Goal: Task Accomplishment & Management: Use online tool/utility

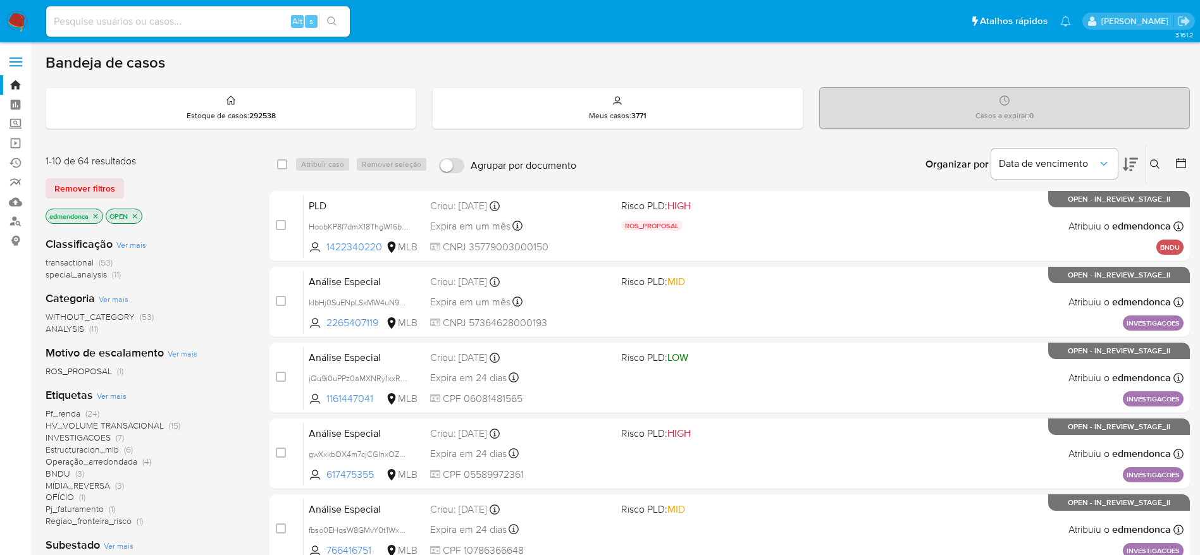
click at [200, 18] on input at bounding box center [198, 21] width 304 height 16
paste input "NbeD9X7QR03S1SqhAyuhFabH"
type input "NbeD9X7QR03S1SqhAyuhFabH"
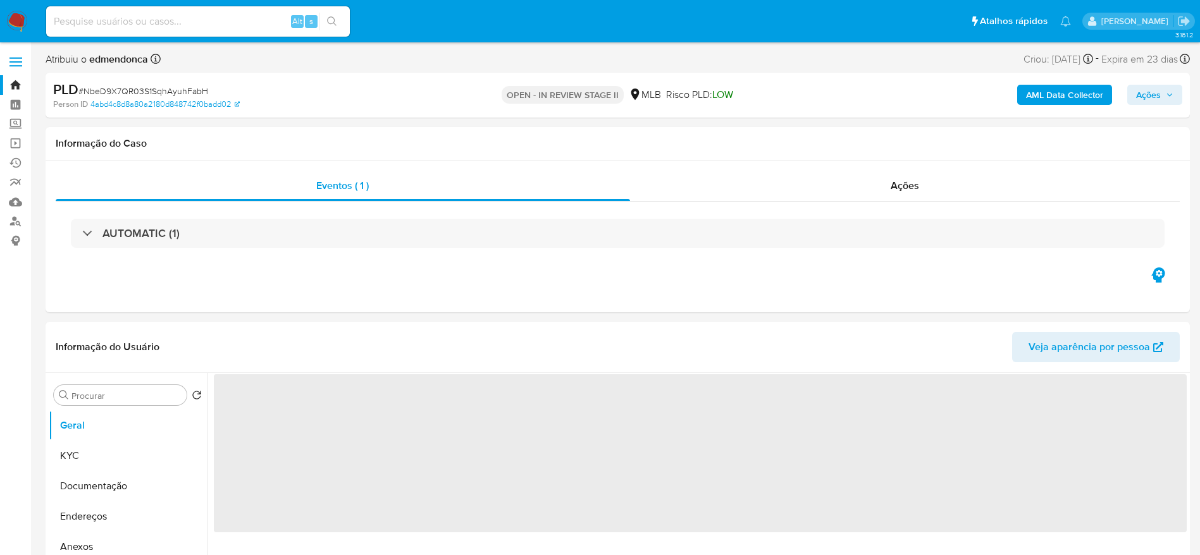
select select "10"
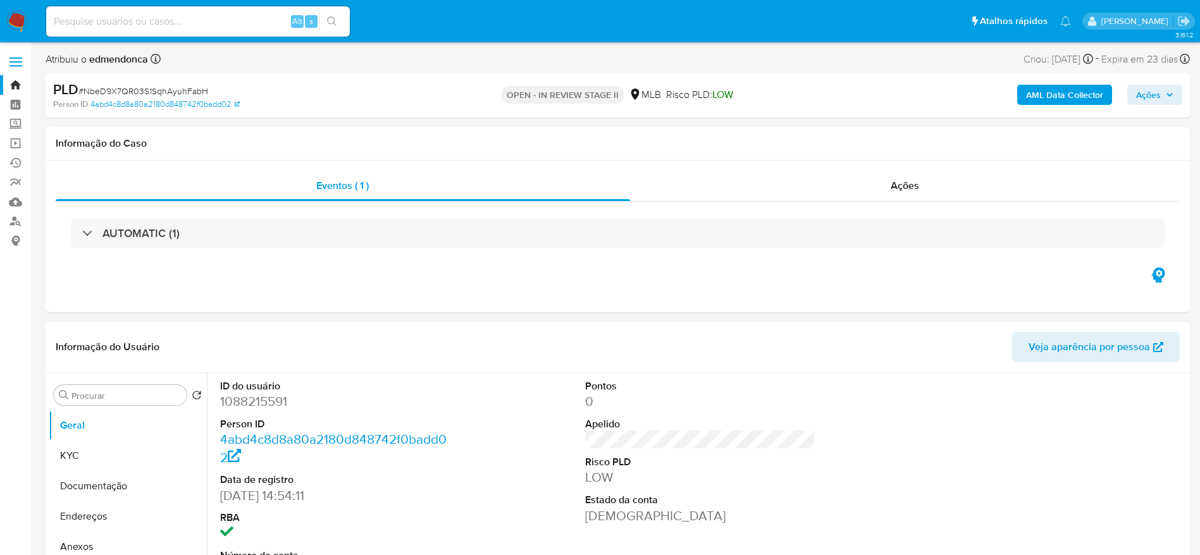
click at [229, 20] on input at bounding box center [198, 21] width 304 height 16
paste input "1QtfzhgbXlRY5HGaVLmTAkfc"
type input "1QtfzhgbXlRY5HGaVLmTAkfc"
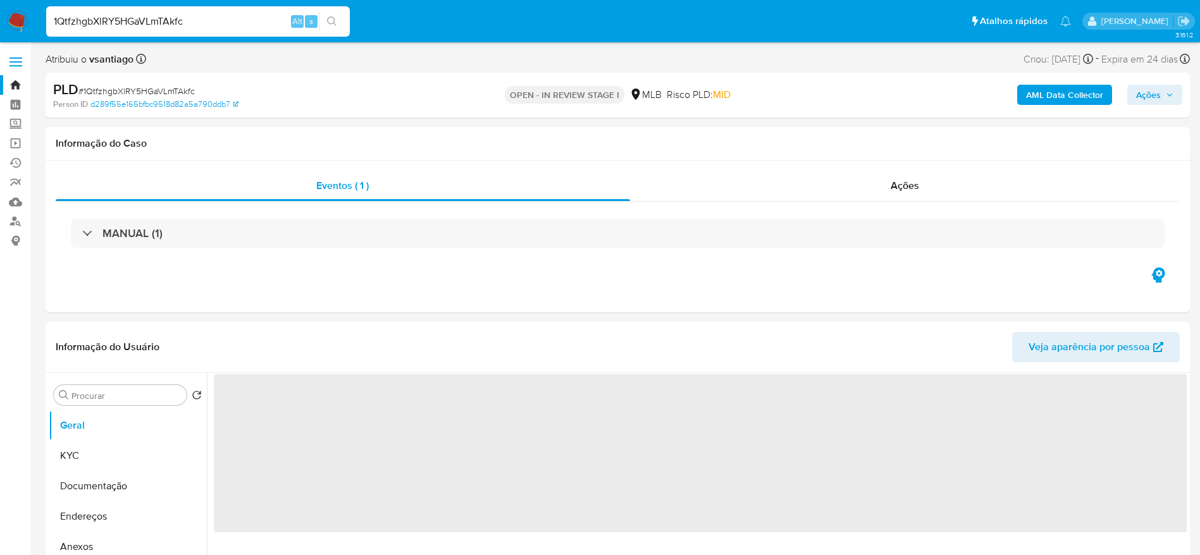
select select "10"
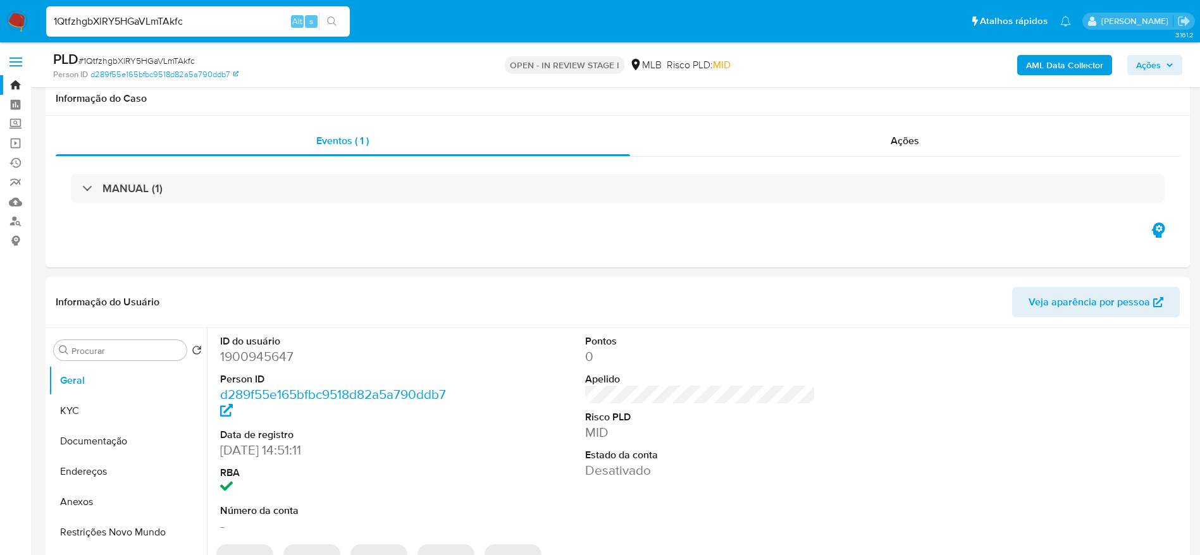
scroll to position [95, 0]
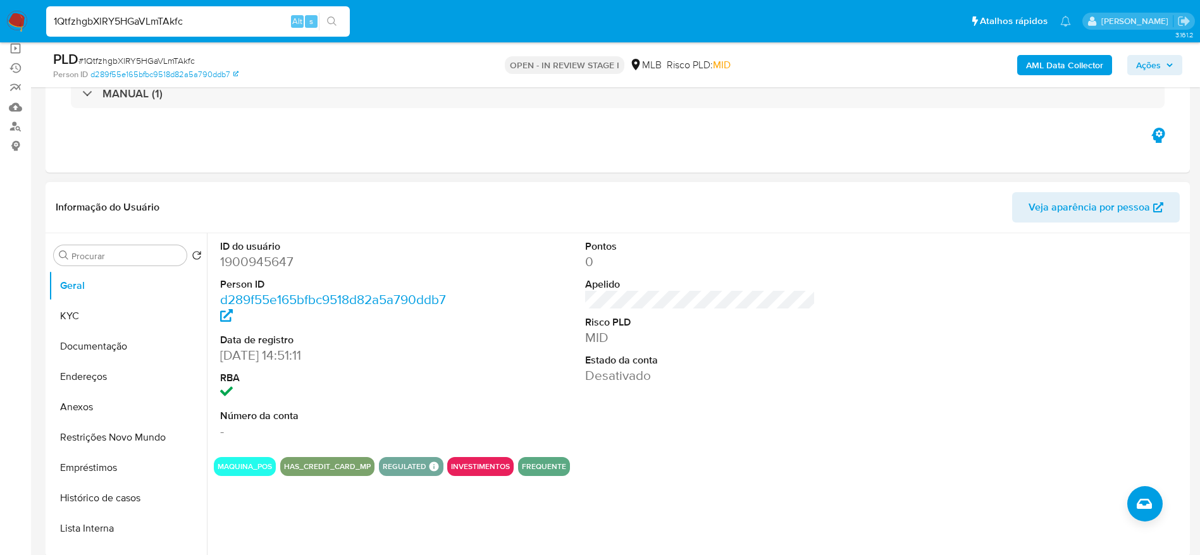
click at [265, 266] on dd "1900945647" at bounding box center [335, 262] width 231 height 18
copy dd "1900945647"
click at [78, 316] on button "KYC" at bounding box center [123, 316] width 148 height 30
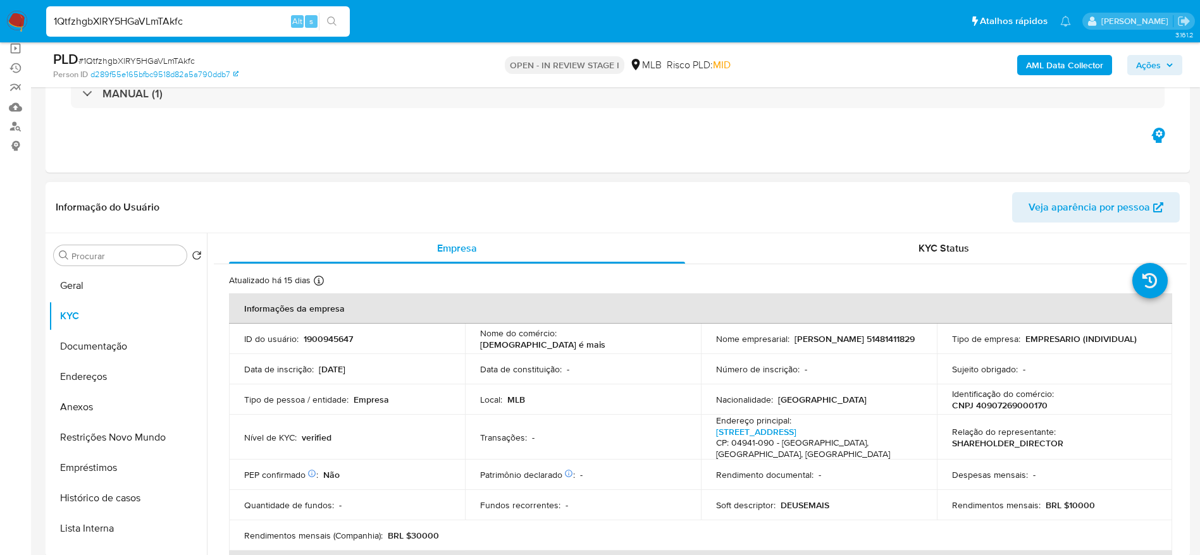
click at [323, 343] on p "1900945647" at bounding box center [328, 338] width 49 height 11
copy p "1900945647"
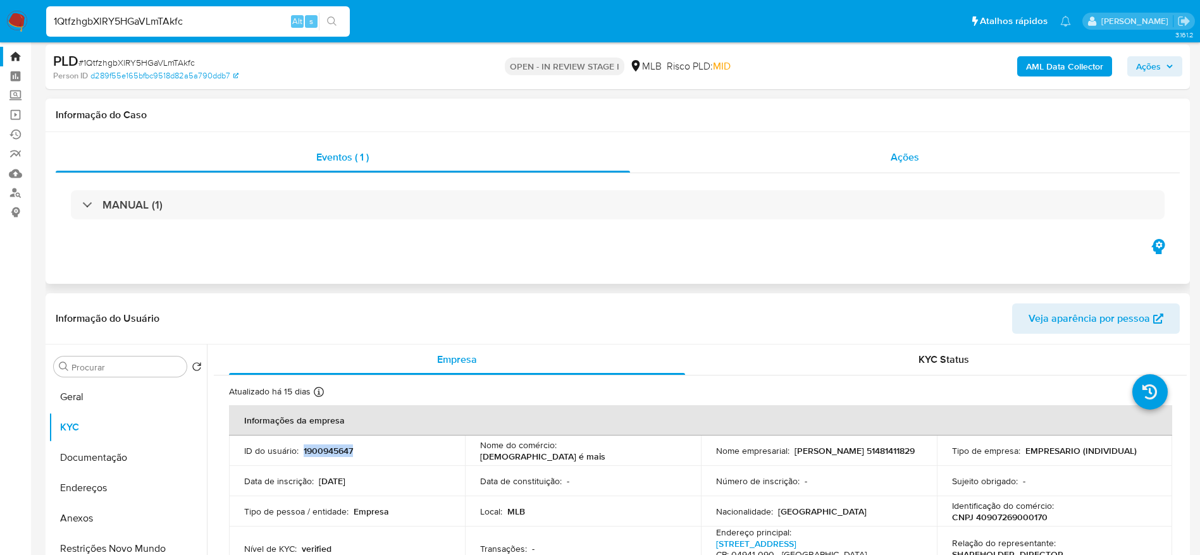
scroll to position [0, 0]
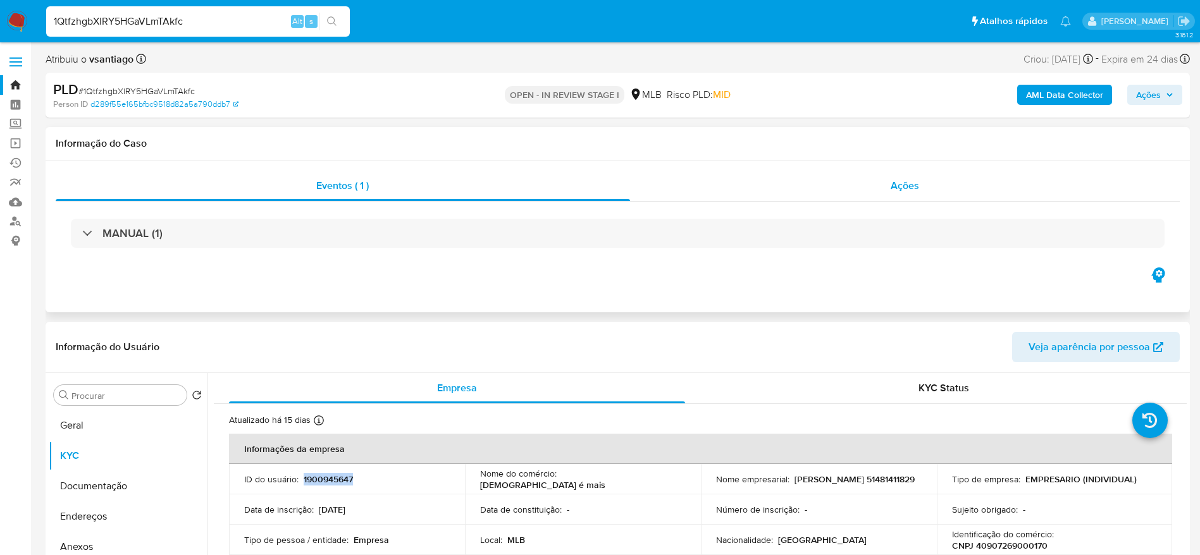
click at [928, 190] on div "Ações" at bounding box center [905, 186] width 550 height 30
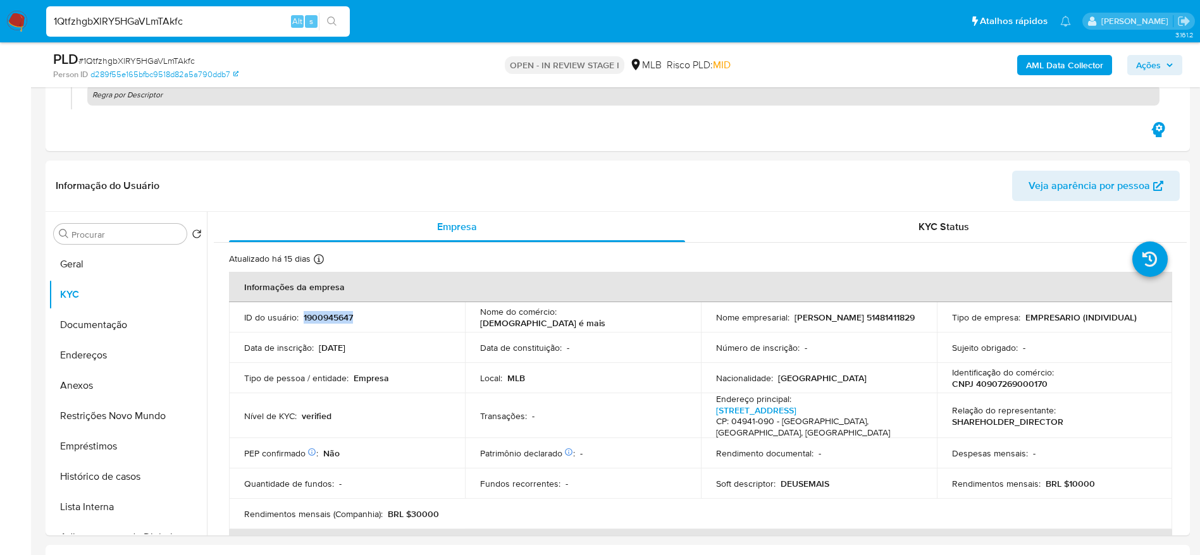
scroll to position [285, 0]
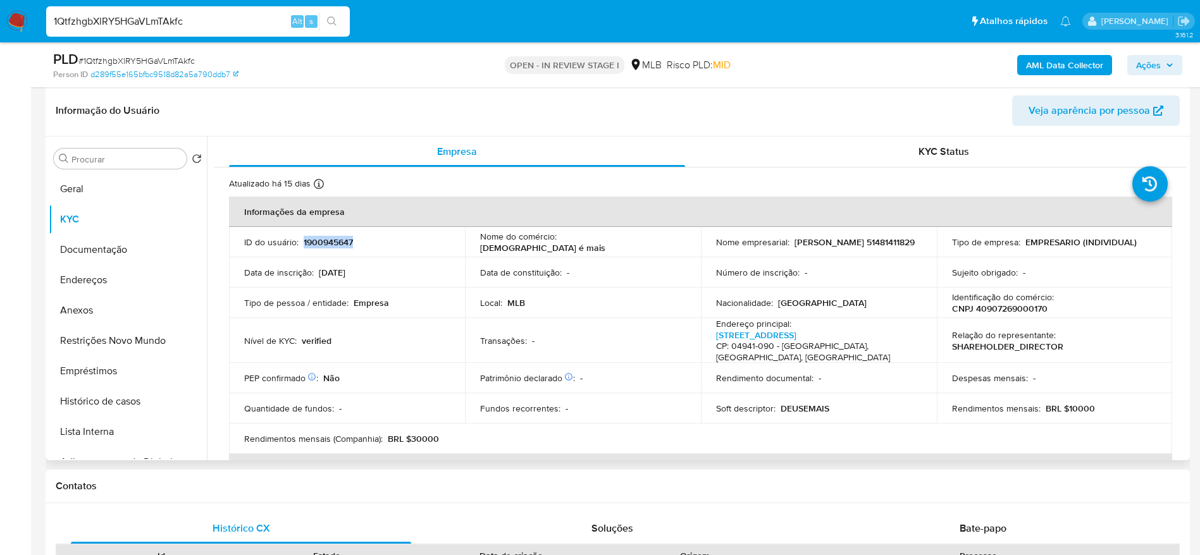
click at [319, 237] on p "1900945647" at bounding box center [328, 242] width 49 height 11
copy p "1900945647"
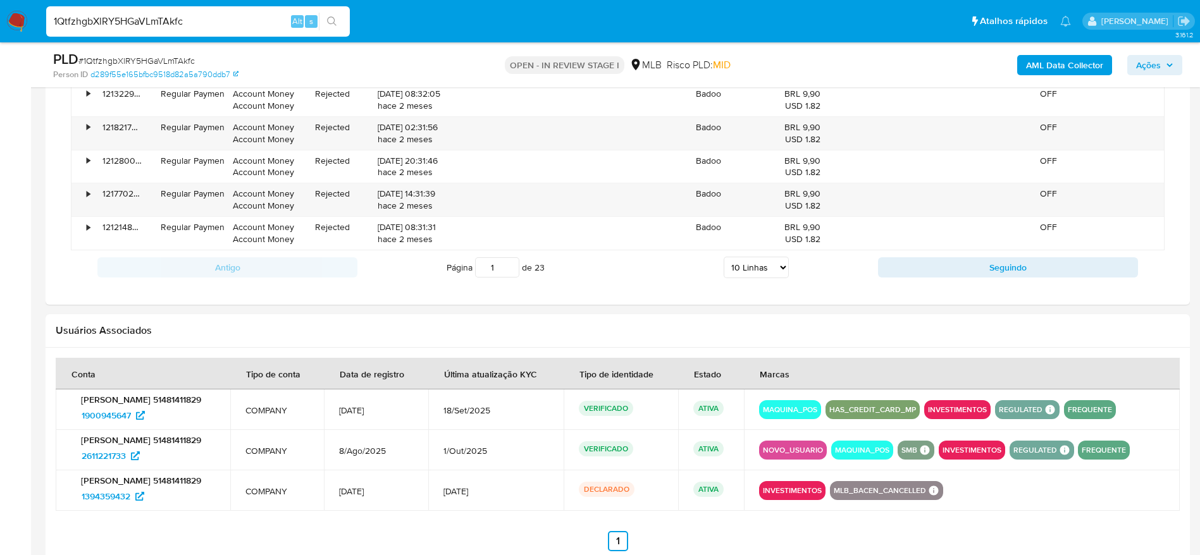
scroll to position [1470, 0]
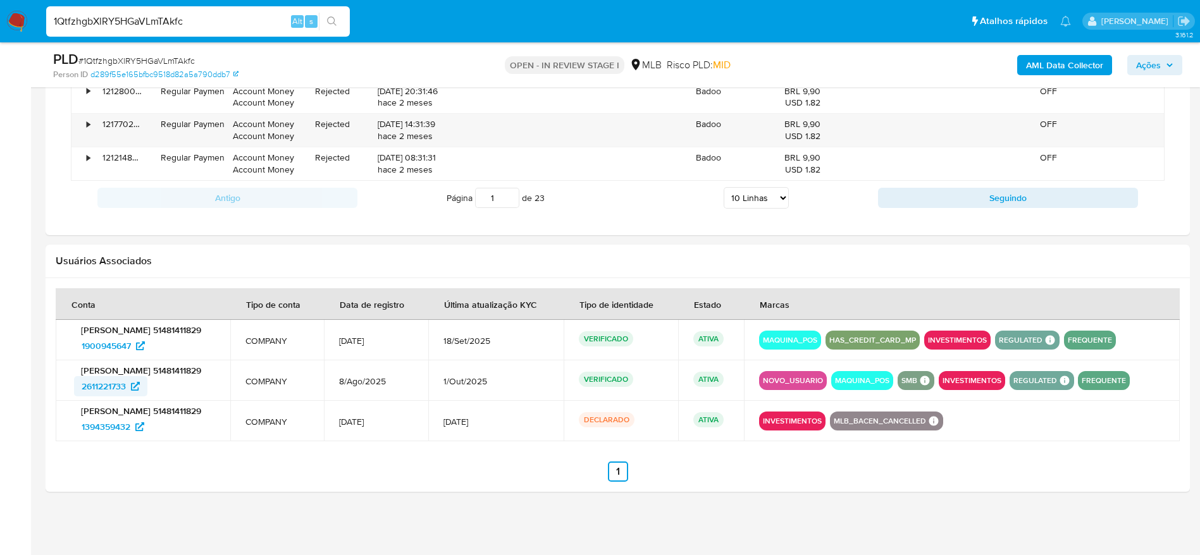
click at [116, 381] on span "2611221733" at bounding box center [104, 386] width 44 height 20
click at [114, 424] on span "1394359432" at bounding box center [106, 427] width 49 height 20
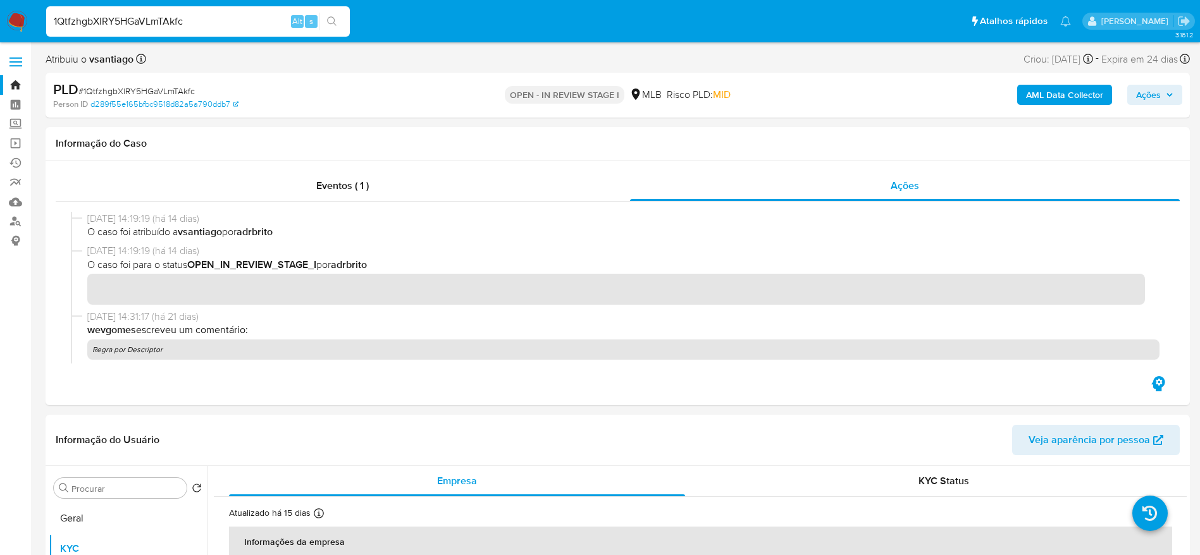
scroll to position [285, 0]
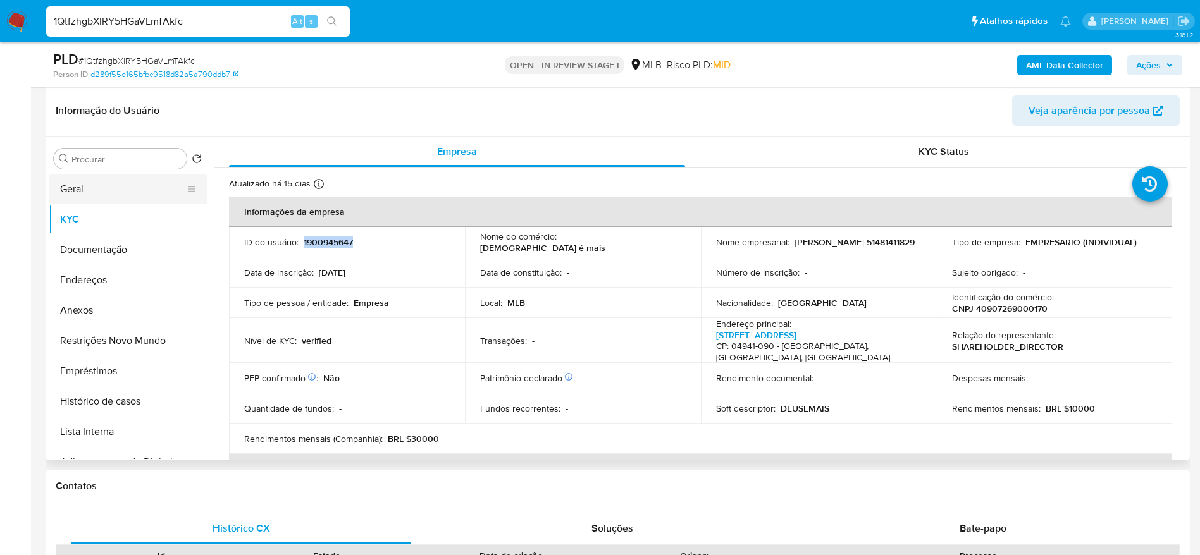
click at [71, 192] on button "Geral" at bounding box center [123, 189] width 148 height 30
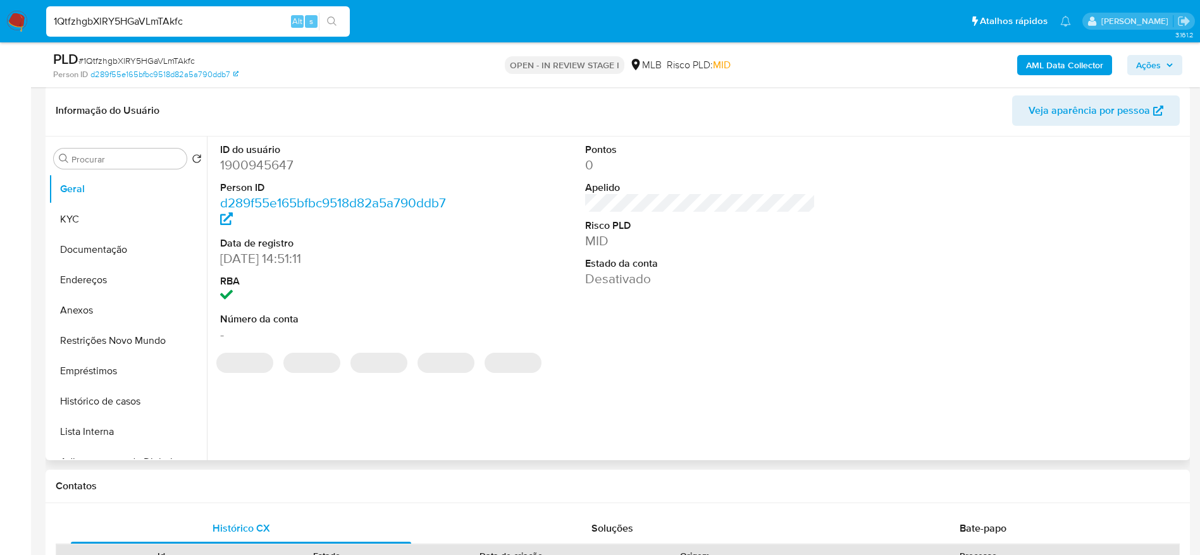
click at [273, 171] on dd "1900945647" at bounding box center [335, 165] width 231 height 18
copy dd "1900945647"
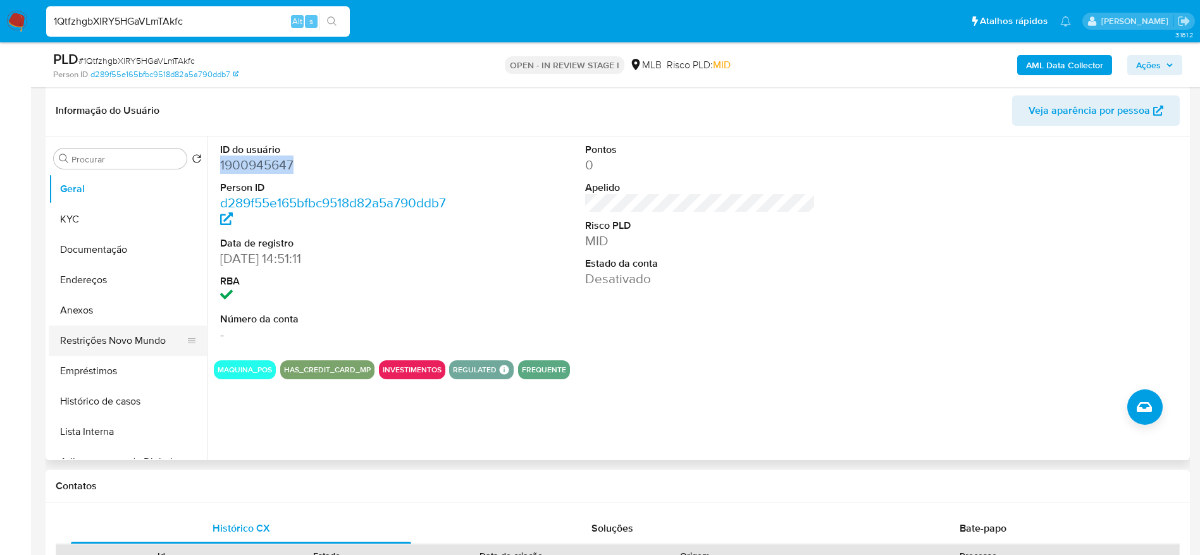
click at [106, 345] on button "Restrições Novo Mundo" at bounding box center [123, 341] width 148 height 30
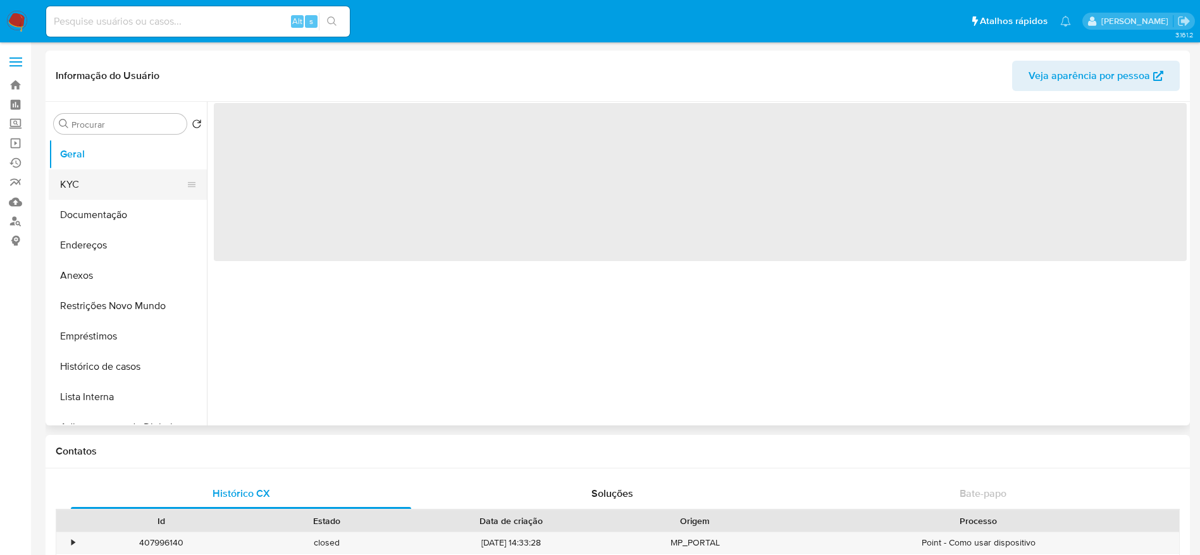
click at [80, 188] on button "KYC" at bounding box center [123, 185] width 148 height 30
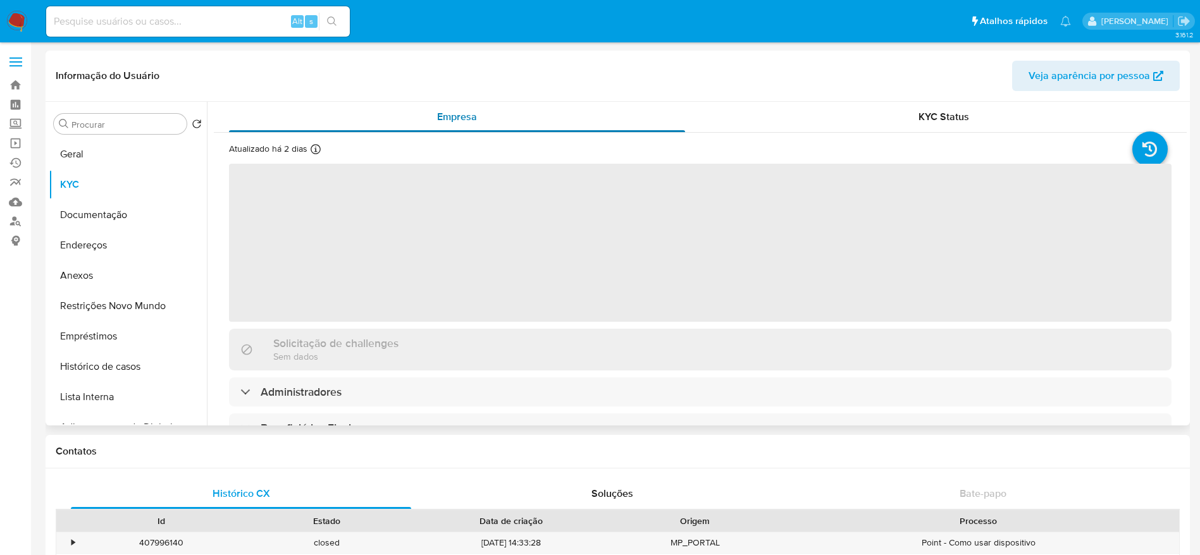
select select "10"
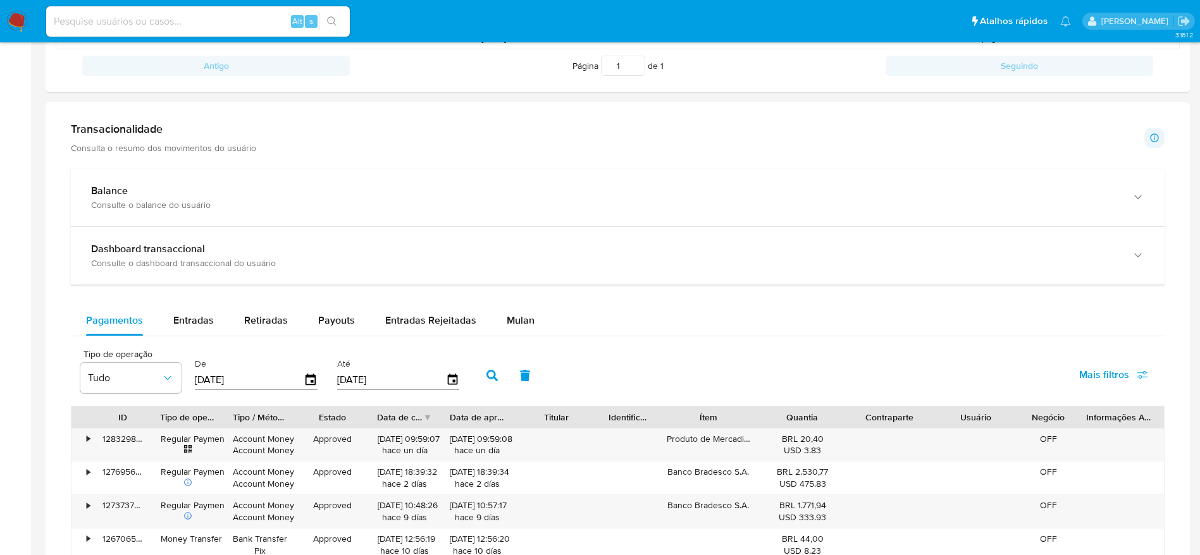
scroll to position [95, 0]
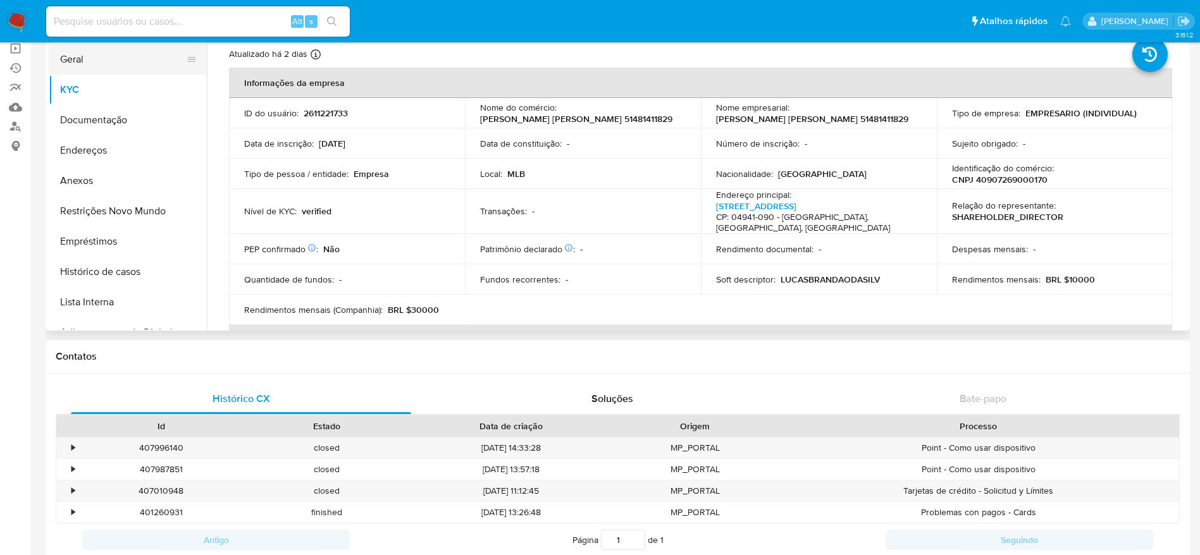
click at [85, 61] on button "Geral" at bounding box center [123, 59] width 148 height 30
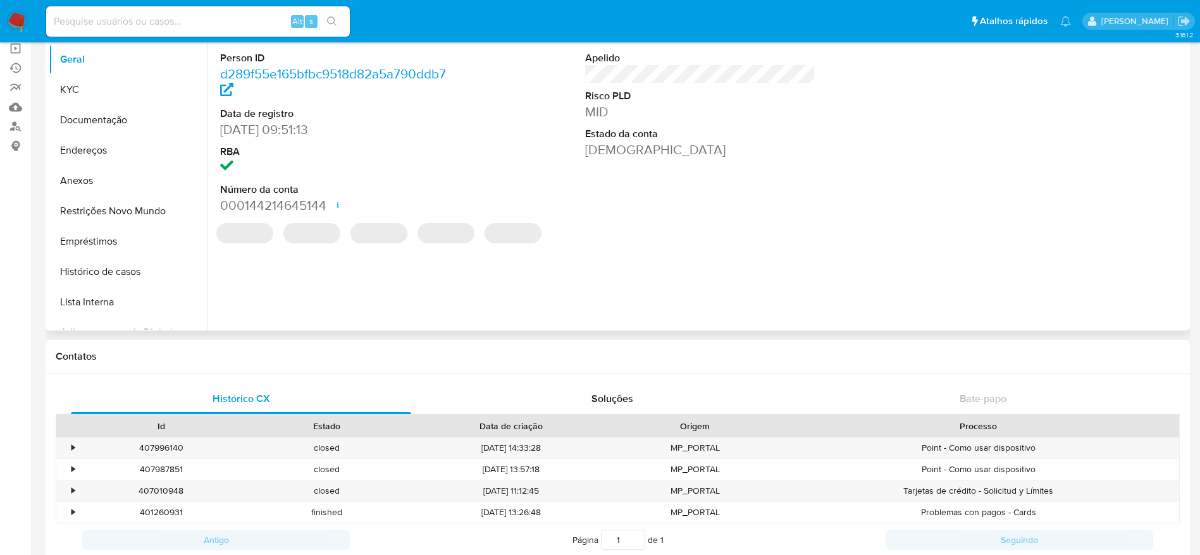
scroll to position [0, 0]
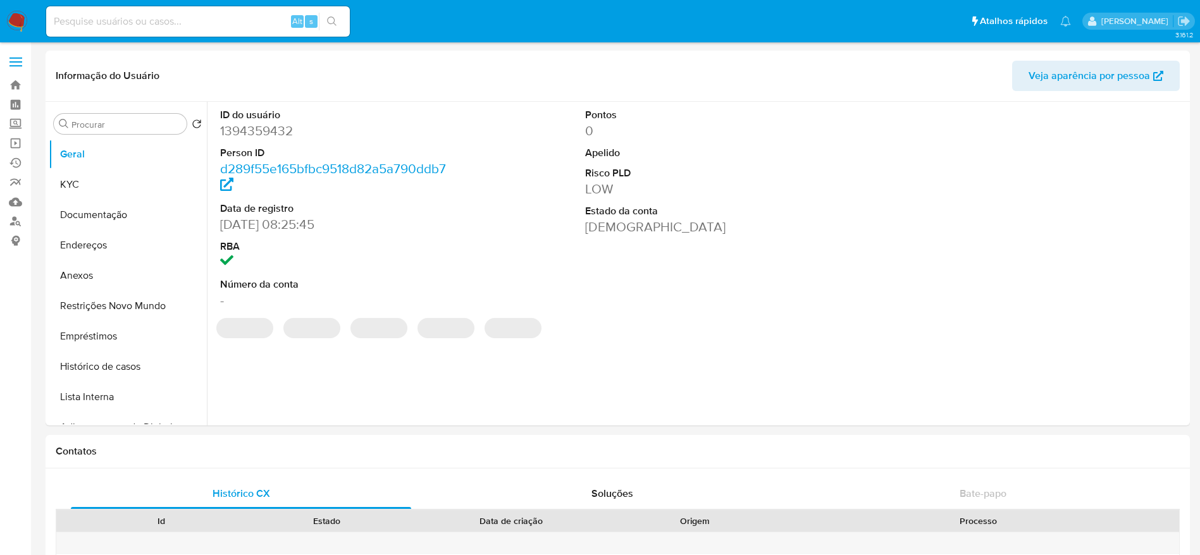
select select "10"
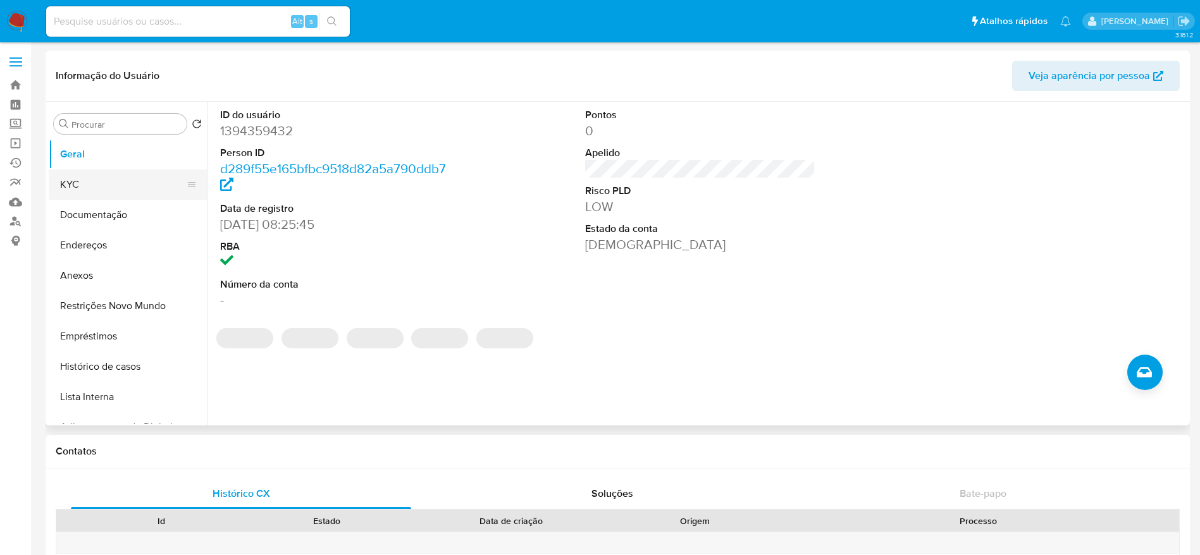
click at [99, 177] on button "KYC" at bounding box center [123, 185] width 148 height 30
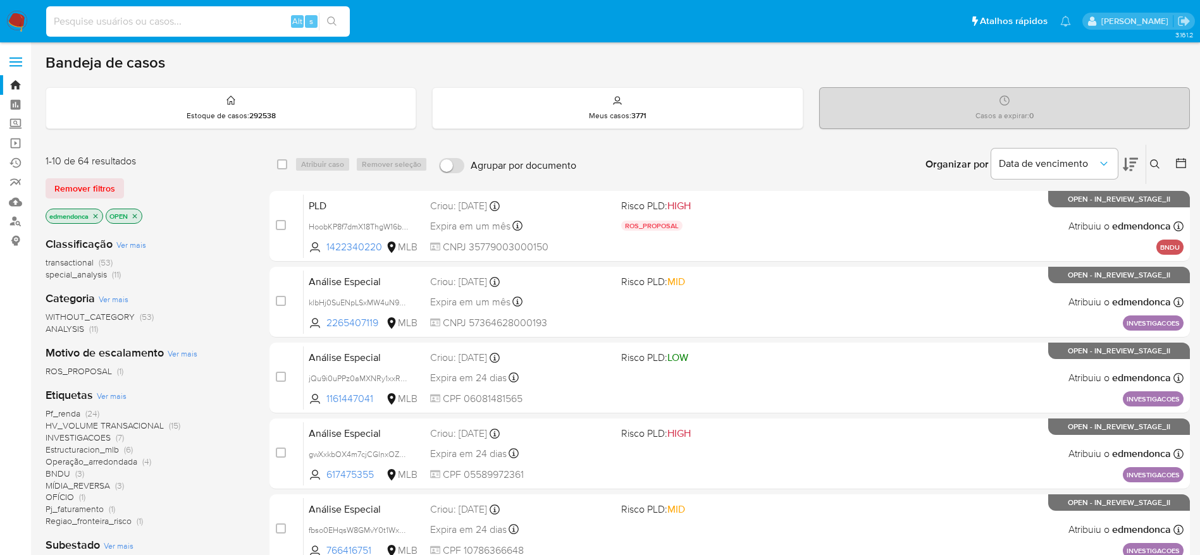
click at [197, 20] on input at bounding box center [198, 21] width 304 height 16
paste input "NbeD9X7QR03S1SqhAyuhFabH"
type input "NbeD9X7QR03S1SqhAyuhFabH"
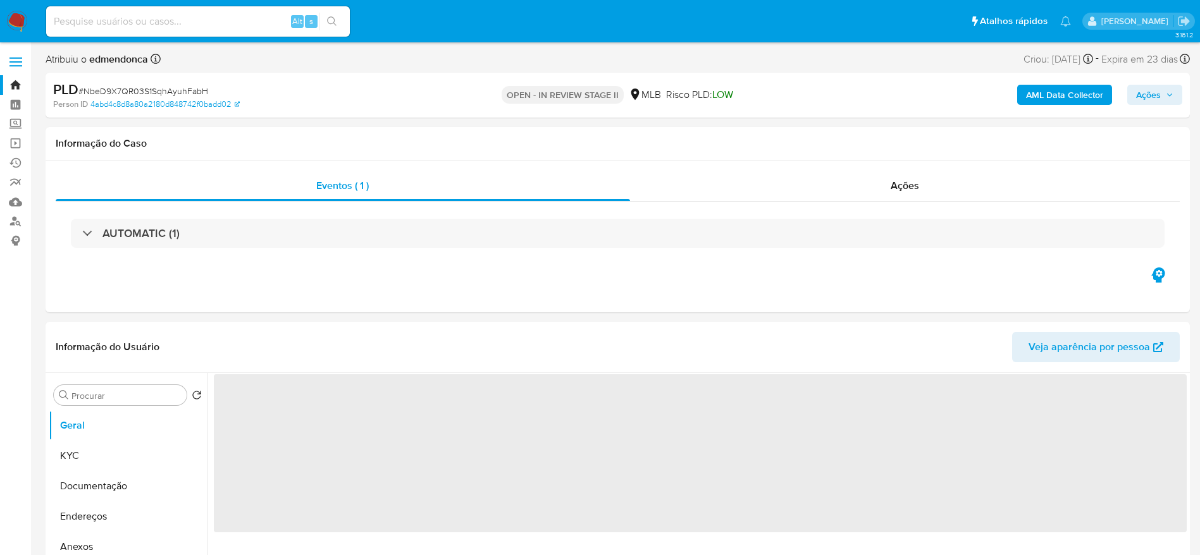
select select "10"
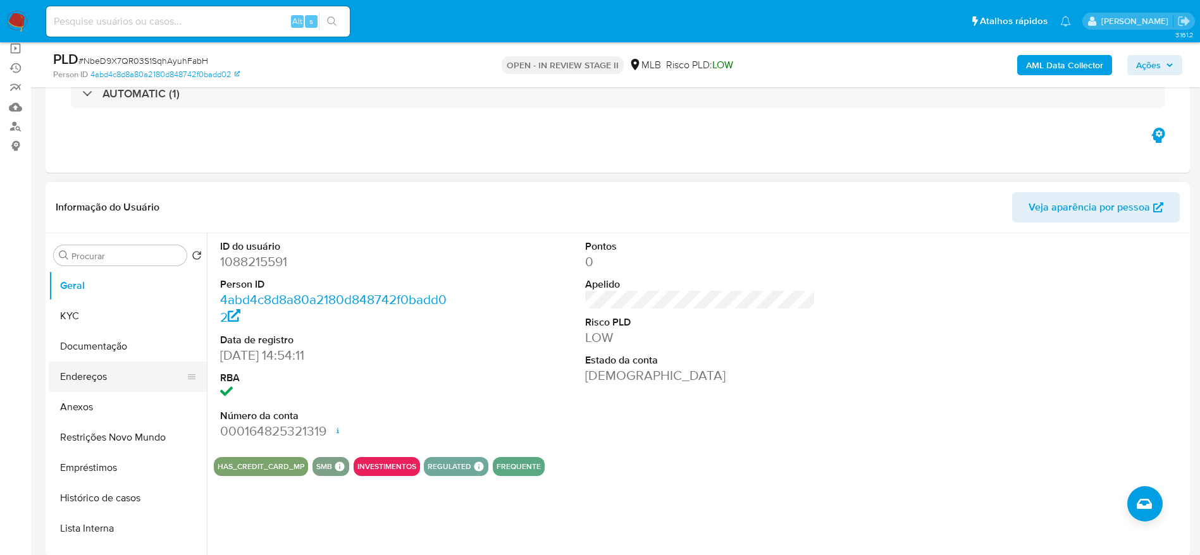
scroll to position [95, 0]
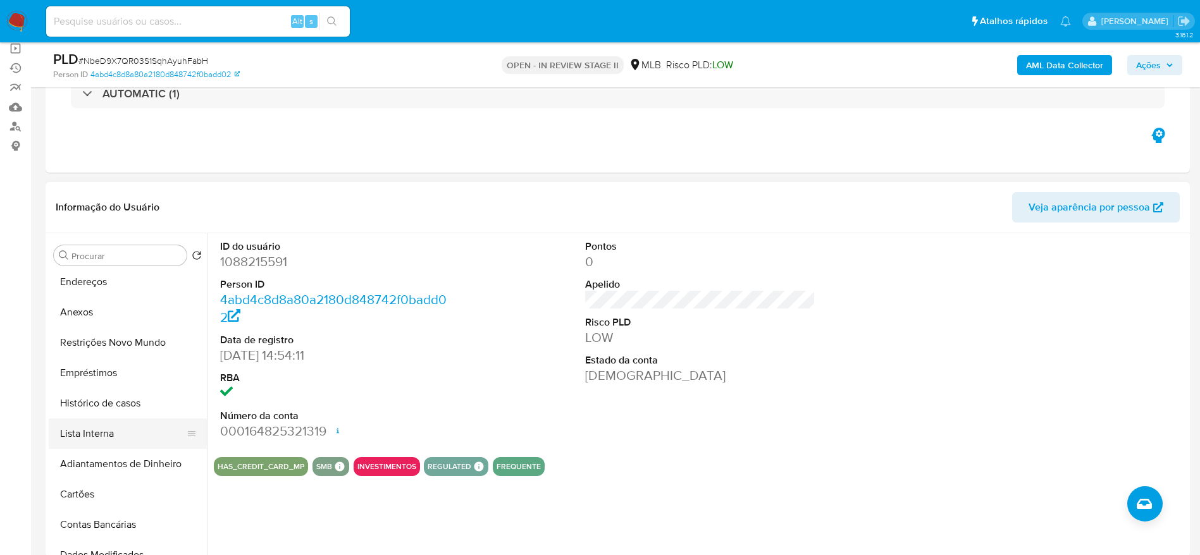
click at [99, 441] on button "Lista Interna" at bounding box center [123, 434] width 148 height 30
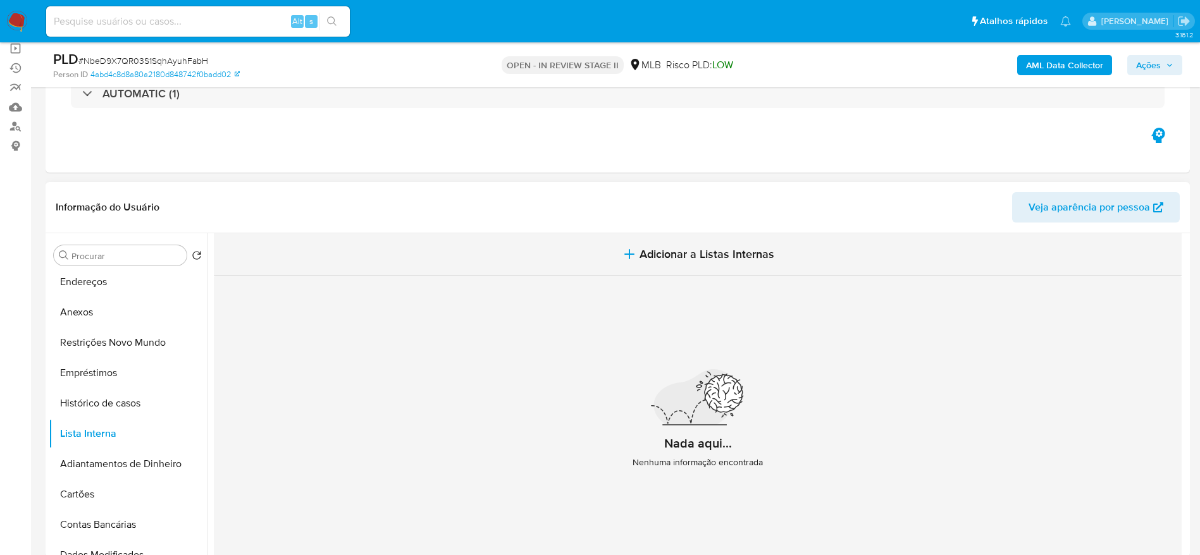
click at [622, 253] on icon "button" at bounding box center [629, 254] width 15 height 15
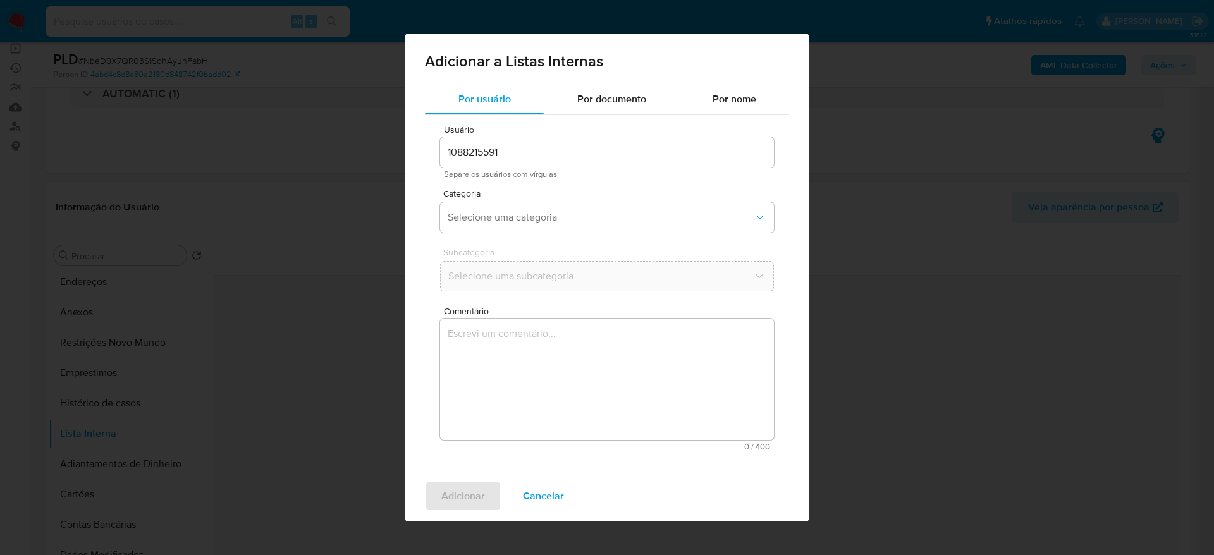
click at [600, 102] on span "Por documento" at bounding box center [611, 99] width 69 height 15
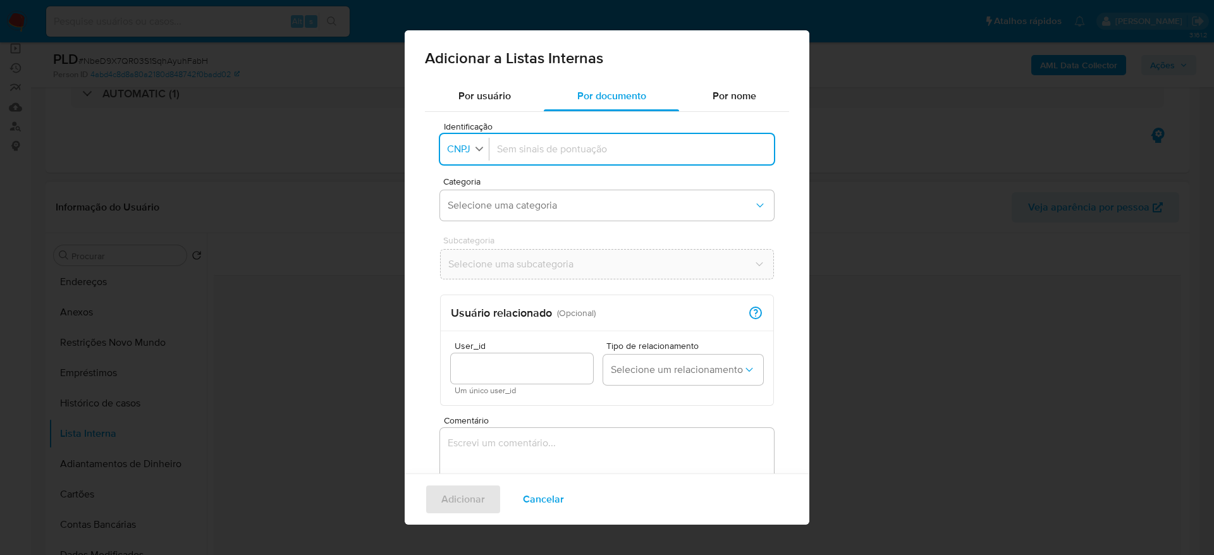
click at [455, 156] on button "Identificação CNPJ" at bounding box center [466, 149] width 45 height 18
click at [463, 203] on span "CPF" at bounding box center [457, 204] width 18 height 13
click at [574, 148] on input "Identificação" at bounding box center [629, 149] width 274 height 14
type input "14381068408"
click at [531, 204] on span "Selecione uma categoria" at bounding box center [601, 205] width 306 height 13
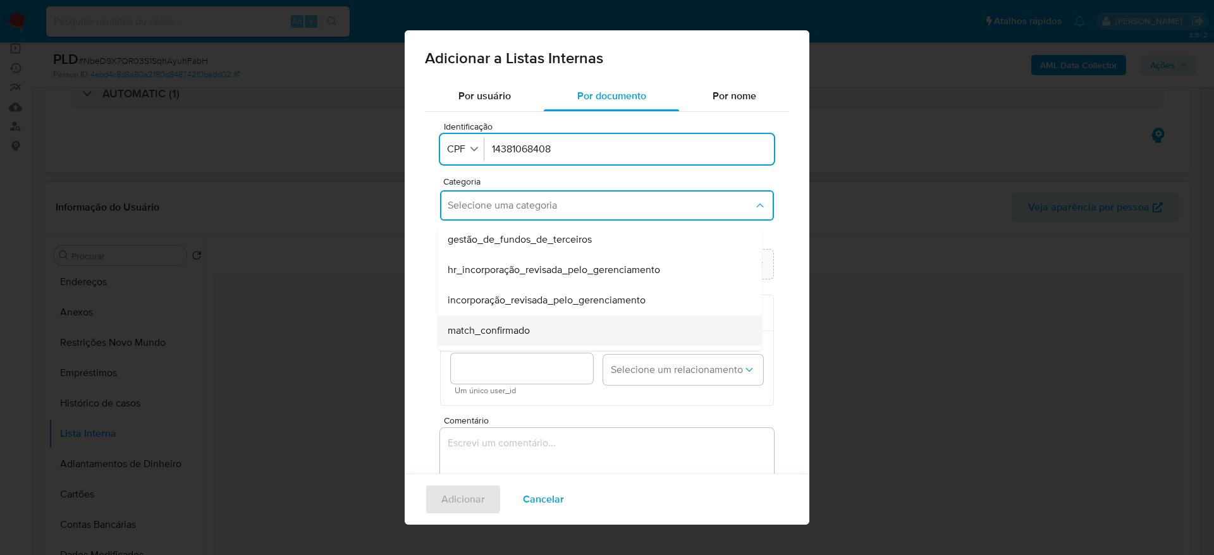
click at [518, 324] on span "match_confirmado" at bounding box center [489, 330] width 82 height 13
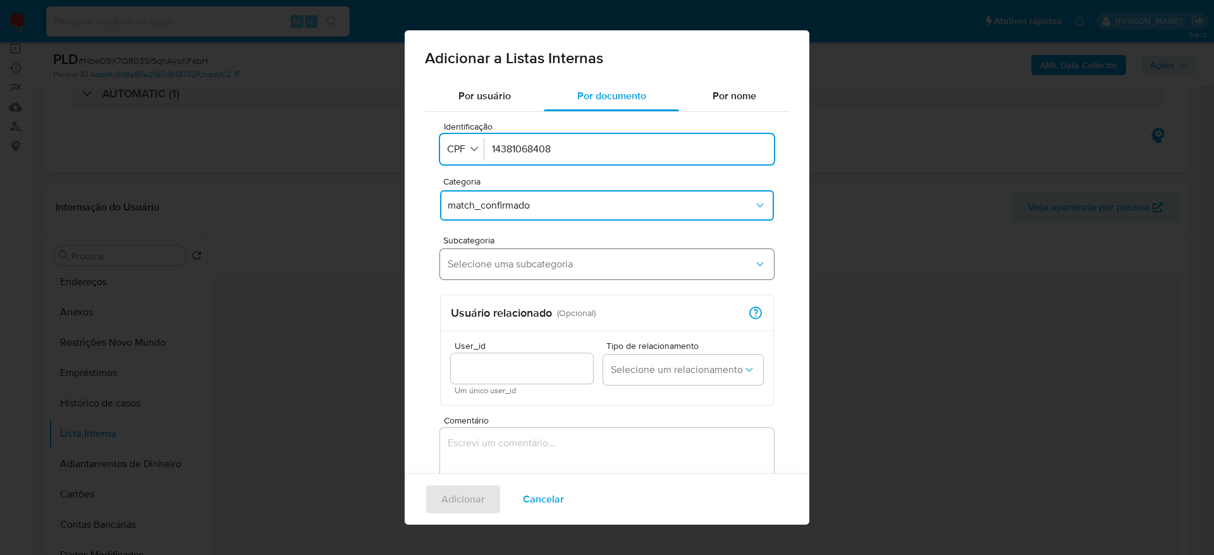
click at [517, 263] on span "Selecione uma subcategoria" at bounding box center [601, 264] width 306 height 13
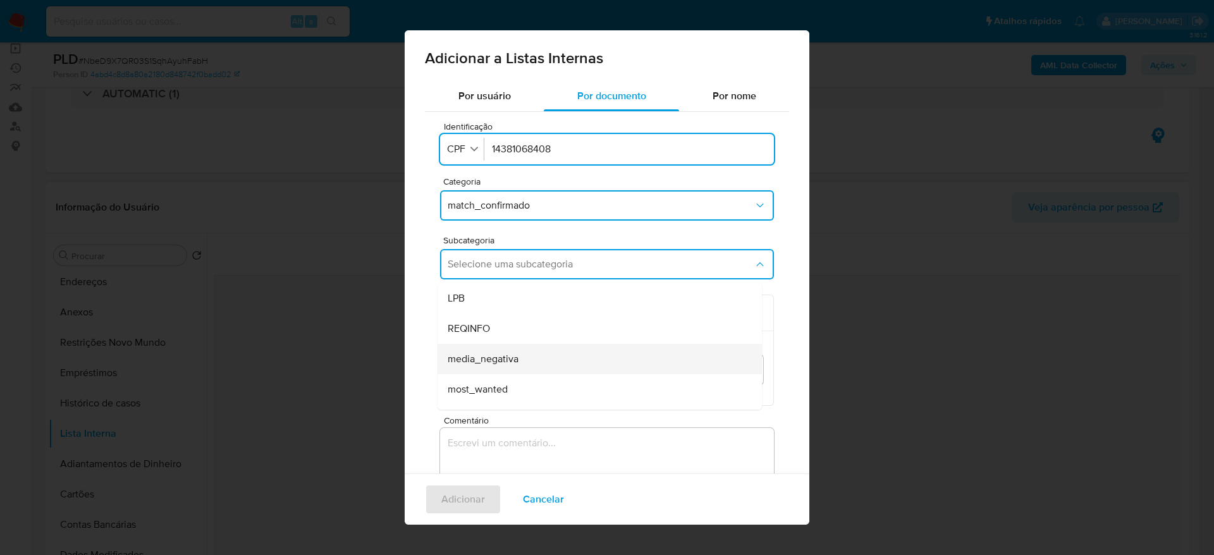
click at [538, 364] on div "media_negativa" at bounding box center [596, 359] width 297 height 30
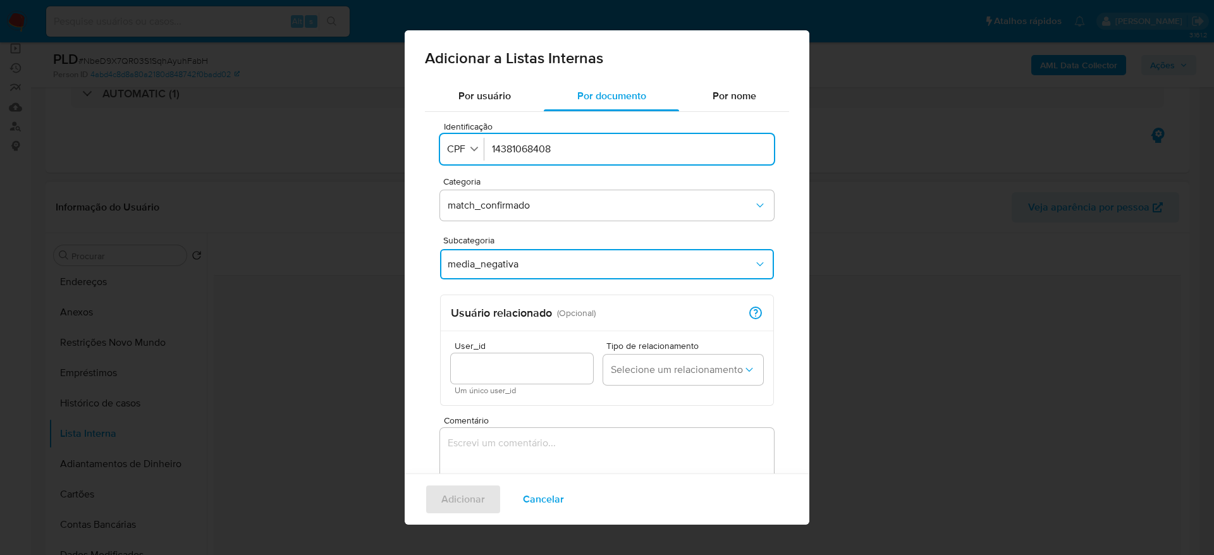
click at [508, 446] on textarea "Comentário" at bounding box center [607, 488] width 334 height 121
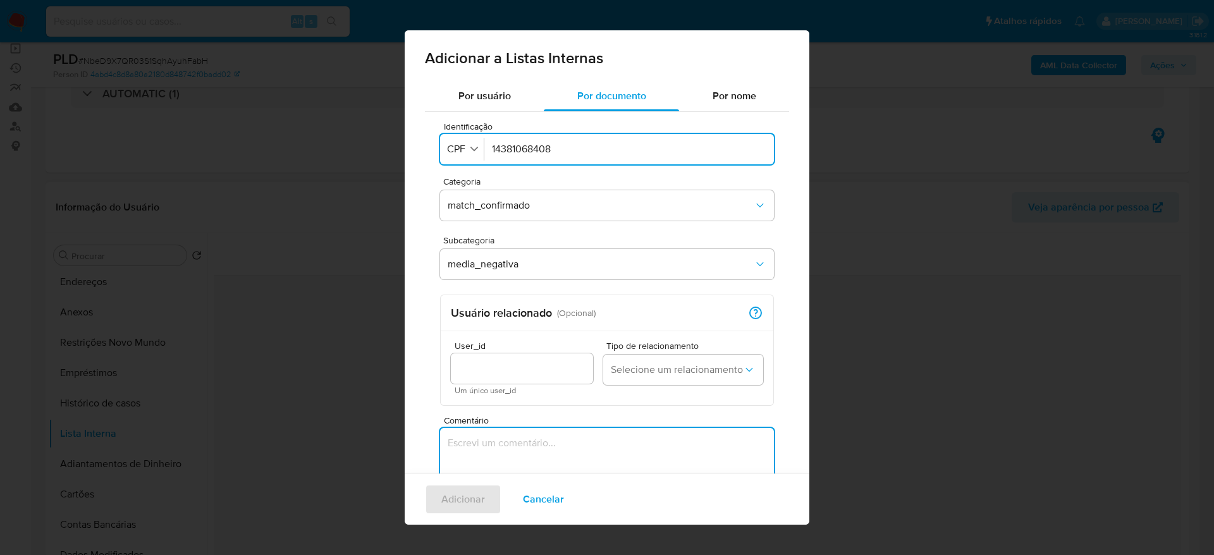
paste textarea "https://www.instagram.com/p/DENV8KkuotR/"
type textarea "https://www.instagram.com/p/DENV8KkuotR/"
click at [480, 502] on span "Adicionar" at bounding box center [463, 500] width 44 height 28
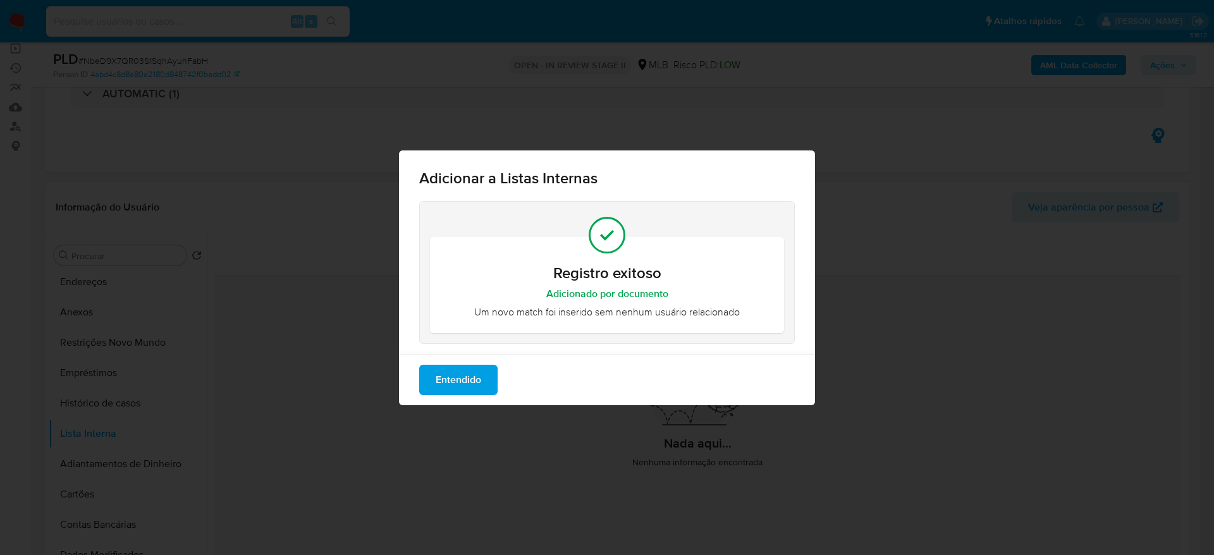
click at [450, 386] on span "Entendido" at bounding box center [459, 380] width 46 height 28
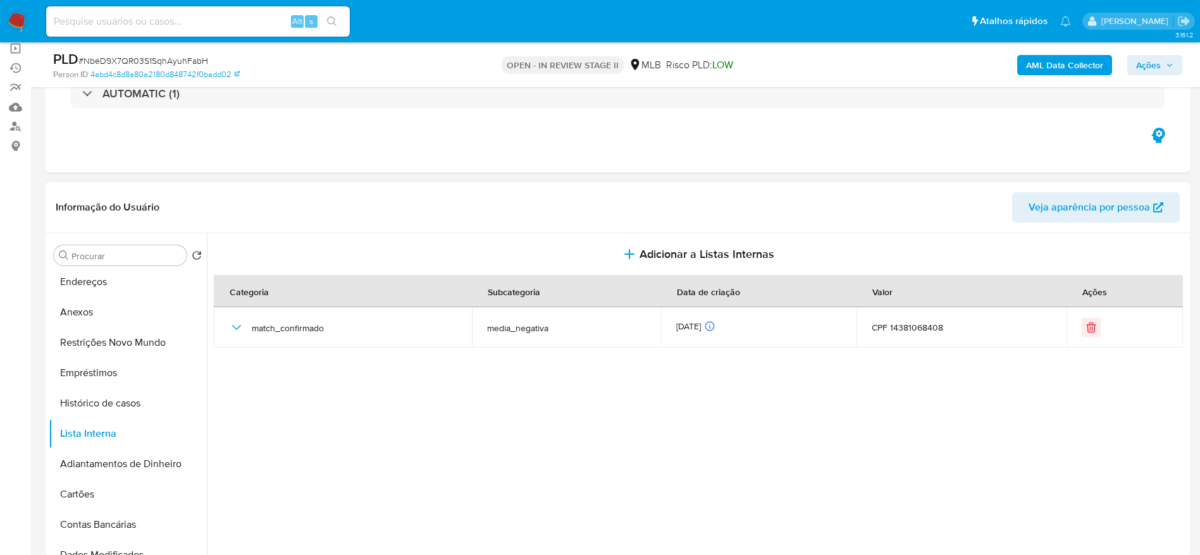
click at [189, 25] on input at bounding box center [198, 21] width 304 height 16
paste input "MBORIMQZsW9yAPG1TKFHbT94"
type input "MBORIMQZsW9yAPG1TKFHbT94"
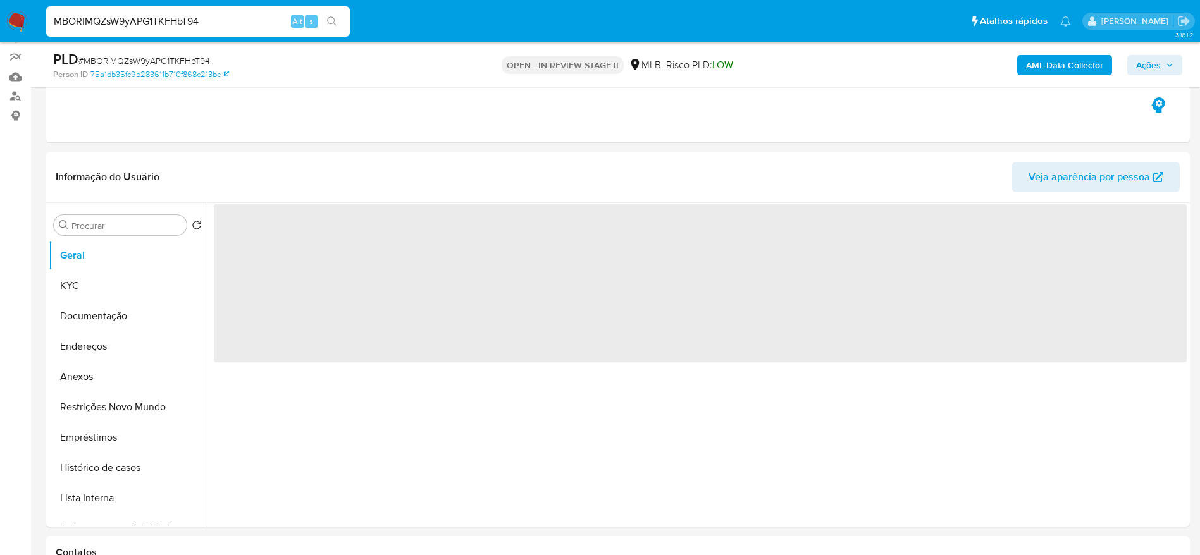
scroll to position [190, 0]
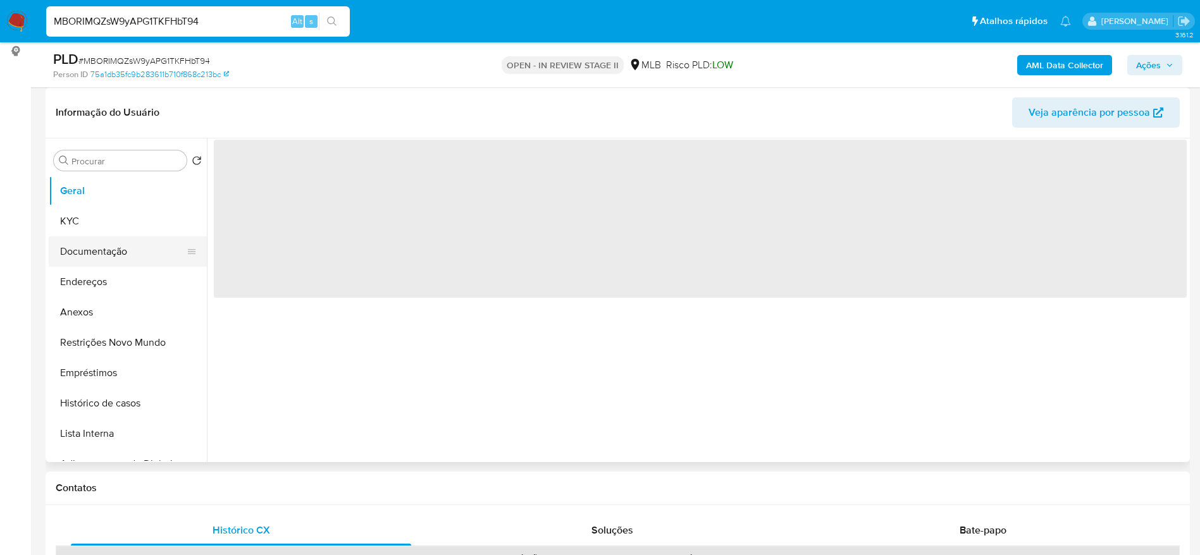
click at [111, 254] on button "Documentação" at bounding box center [123, 252] width 148 height 30
select select "10"
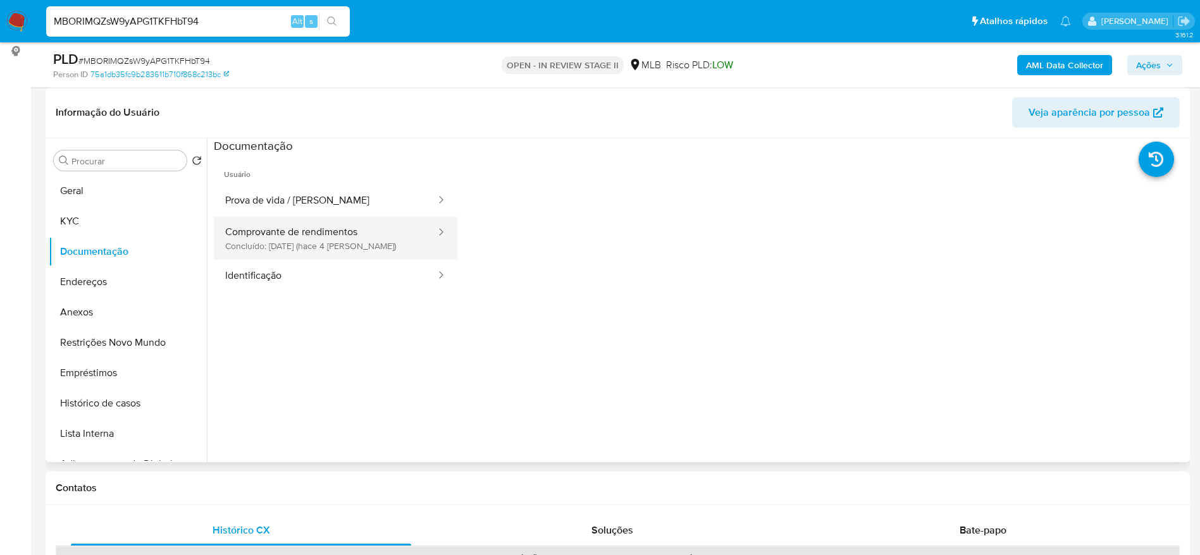
click at [392, 241] on button "Comprovante de rendimentos Concluído: 29/09/2025 (hace 4 días)" at bounding box center [325, 238] width 223 height 43
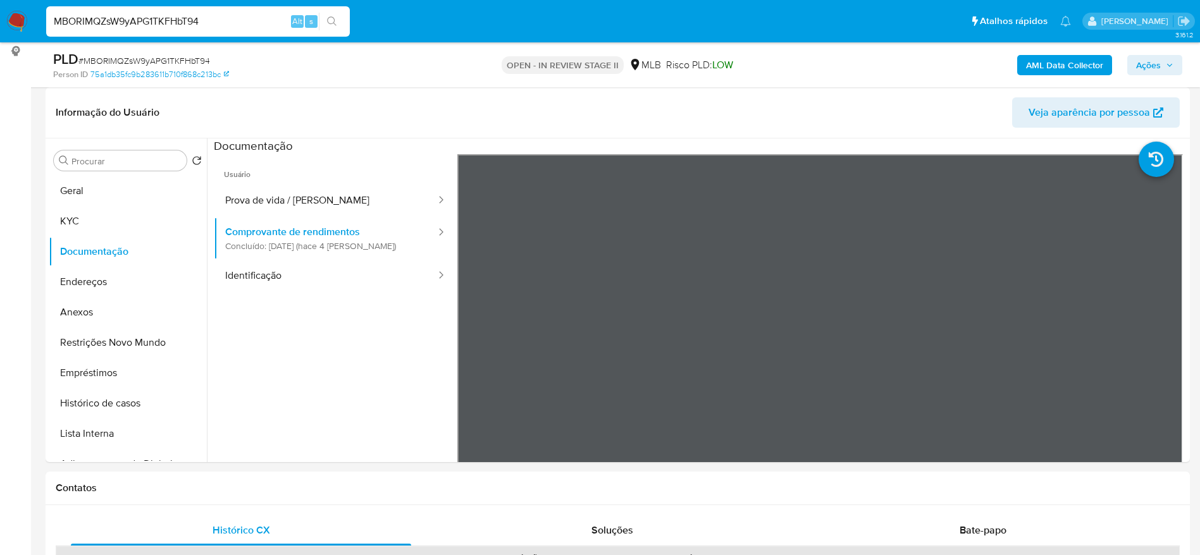
click at [28, 18] on nav "Pausado Ver notificaciones MBORIMQZsW9yAPG1TKFHbT94 Alt s Atalhos rápidos Presi…" at bounding box center [600, 21] width 1200 height 42
click at [19, 18] on img at bounding box center [17, 22] width 22 height 22
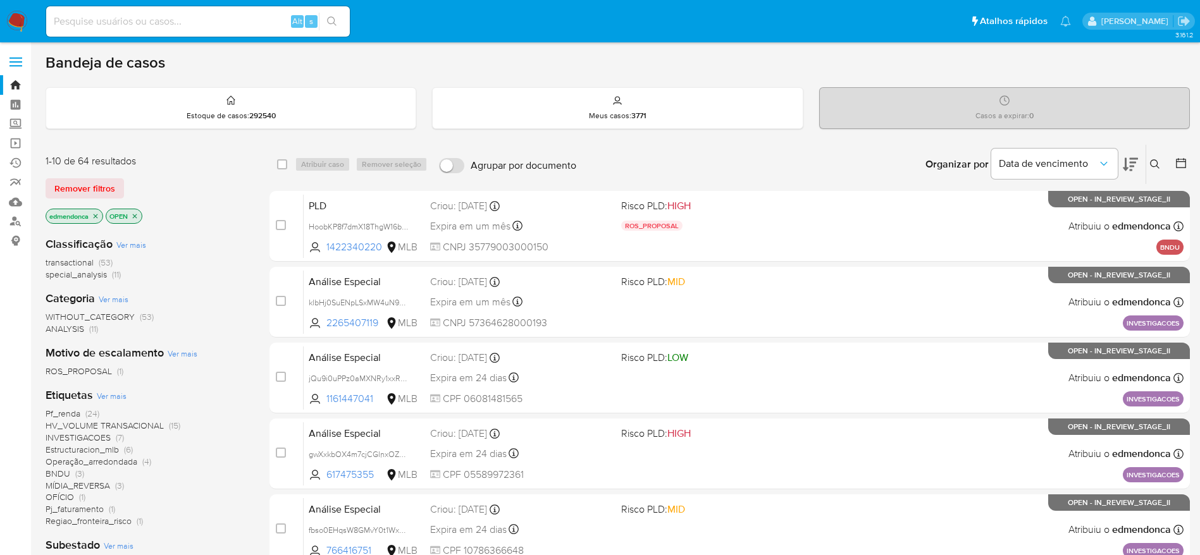
click at [1128, 160] on icon at bounding box center [1130, 164] width 15 height 15
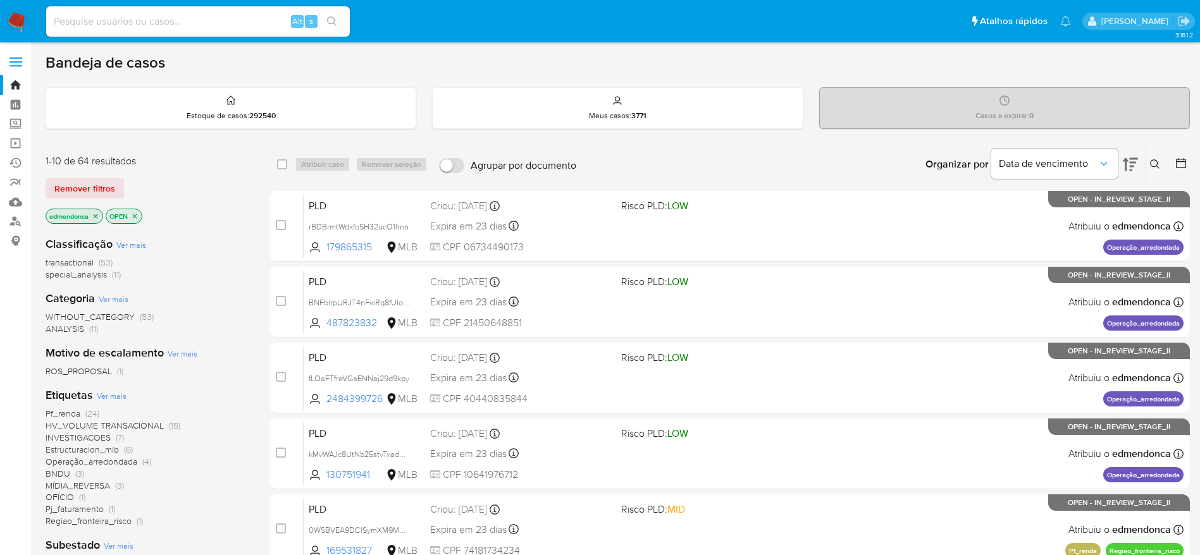
click at [1128, 161] on icon at bounding box center [1130, 164] width 15 height 13
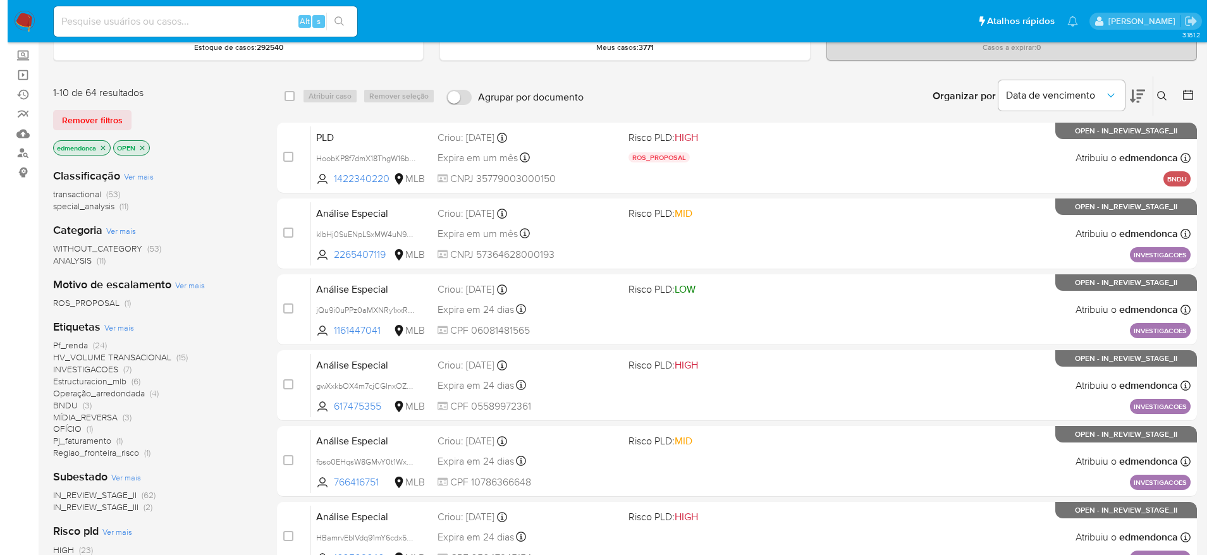
scroll to position [95, 0]
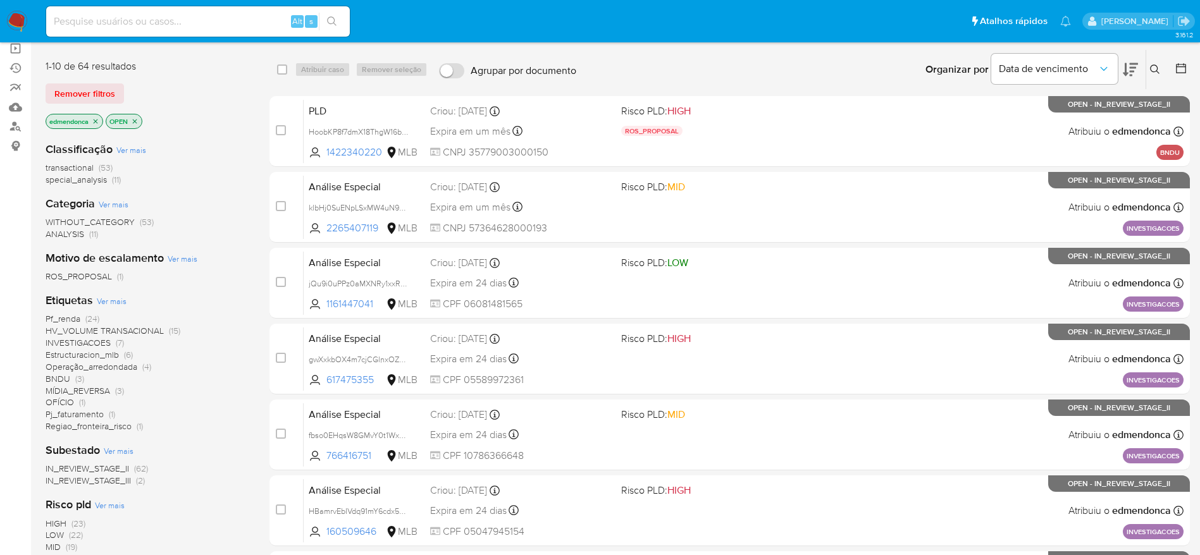
click at [123, 299] on span "Ver mais" at bounding box center [112, 300] width 30 height 11
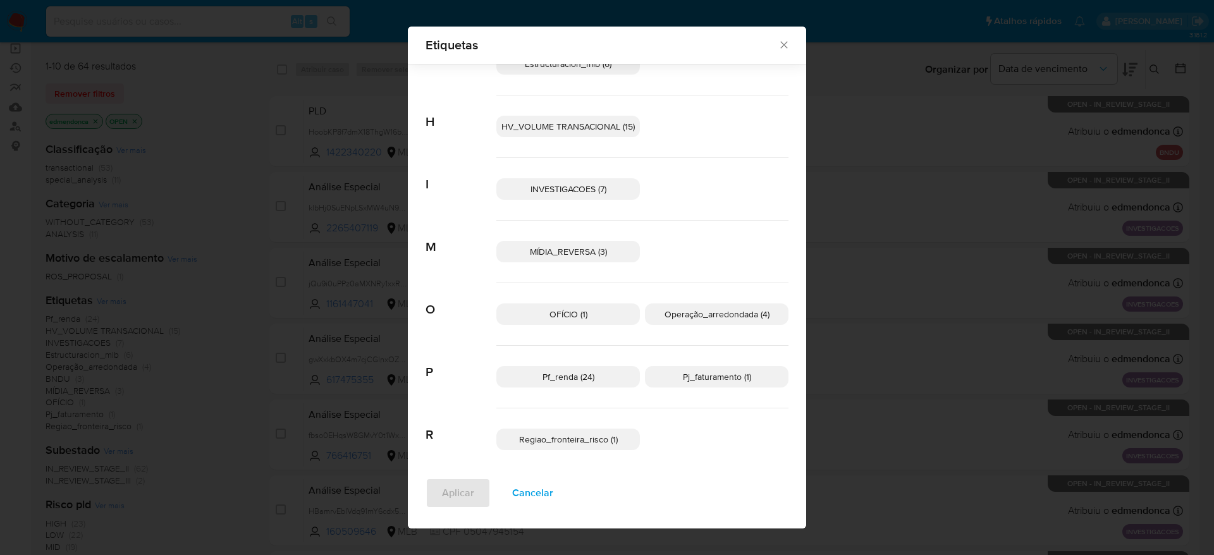
scroll to position [116, 0]
click at [524, 503] on span "Cancelar" at bounding box center [532, 493] width 41 height 28
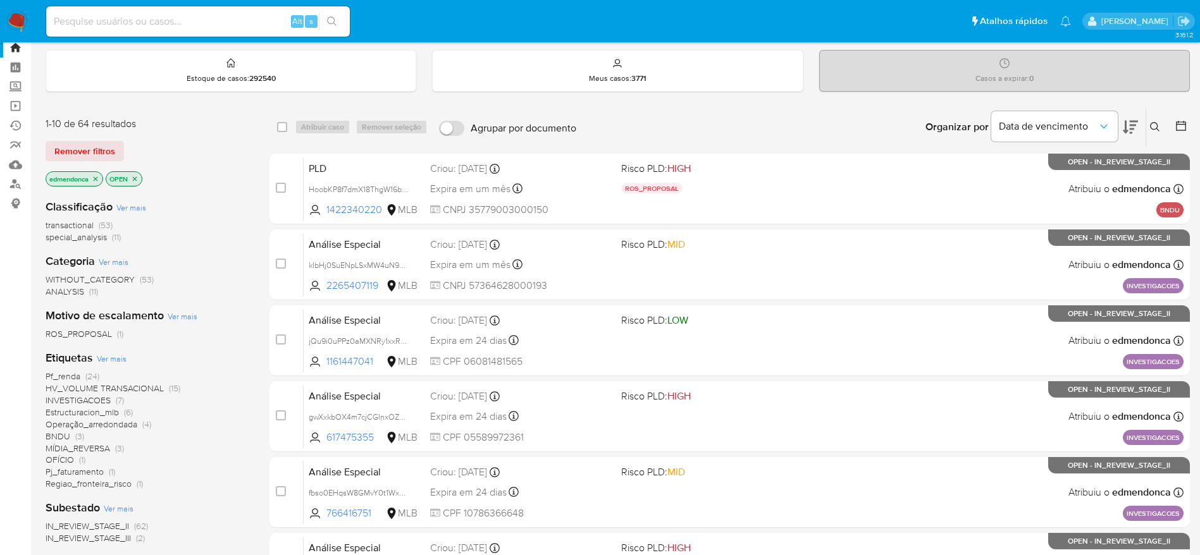
scroll to position [0, 0]
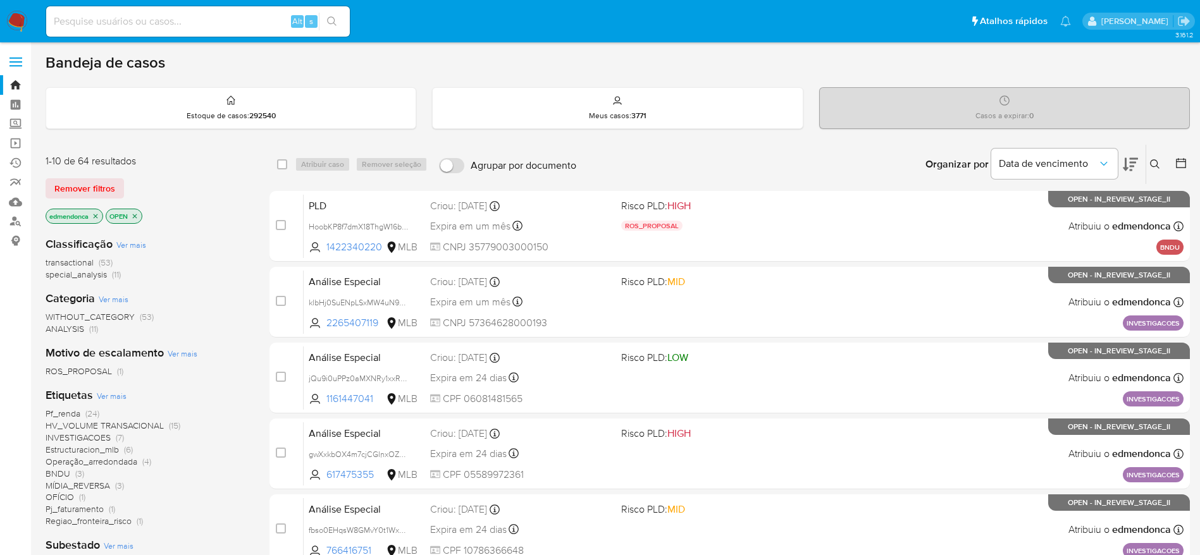
click at [211, 19] on input at bounding box center [198, 21] width 304 height 16
paste input "SlaRxiEMQNgzmgbltuxJ6V0G"
type input "SlaRxiEMQNgzmgbltuxJ6V0G"
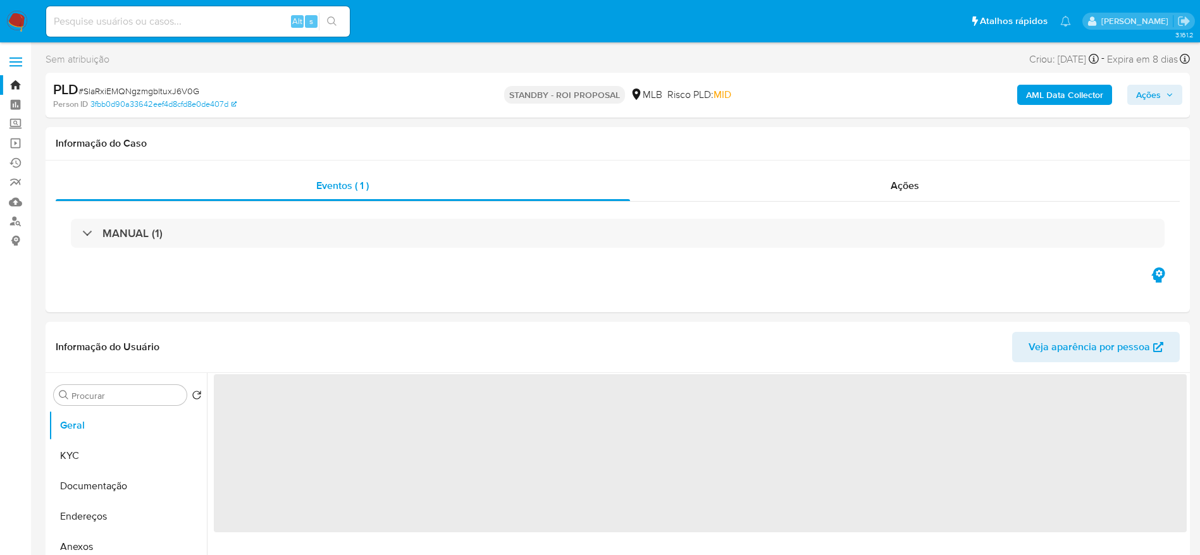
select select "10"
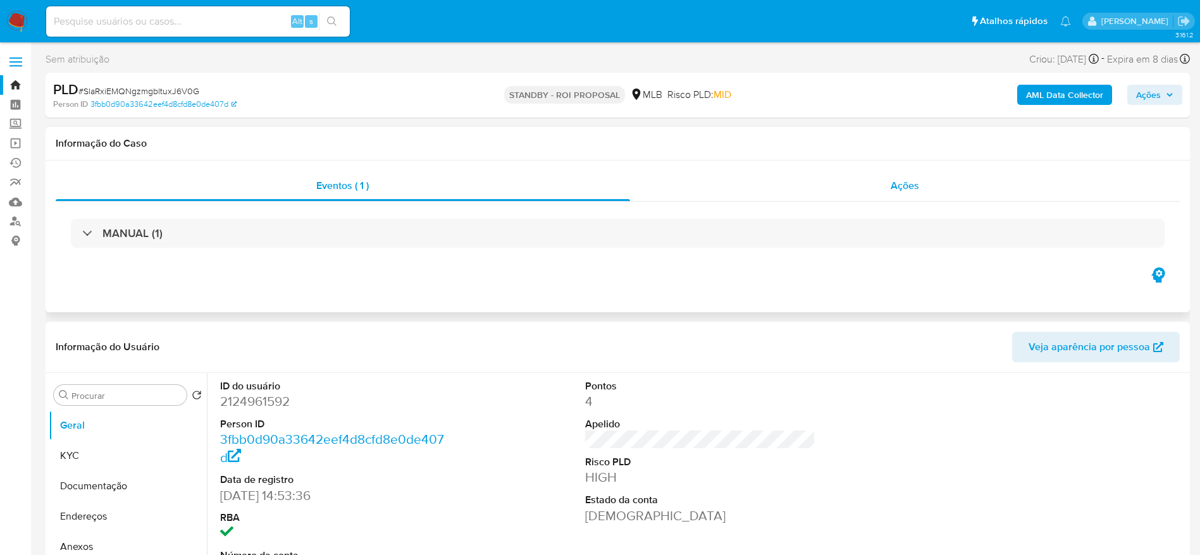
click at [891, 182] on span "Ações" at bounding box center [905, 185] width 28 height 15
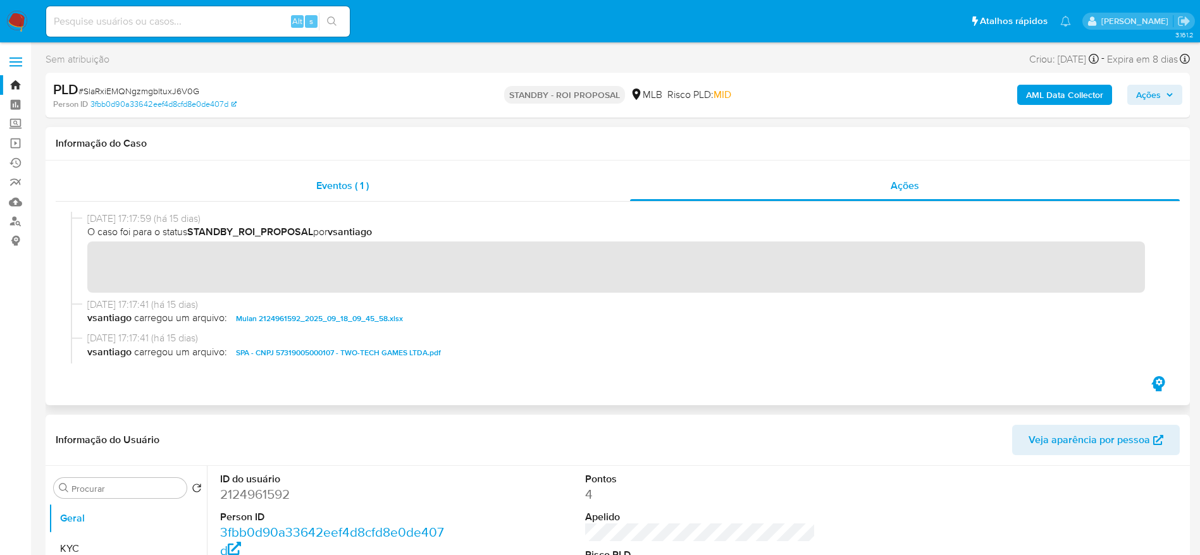
click at [373, 190] on div "Eventos ( 1 )" at bounding box center [343, 186] width 574 height 30
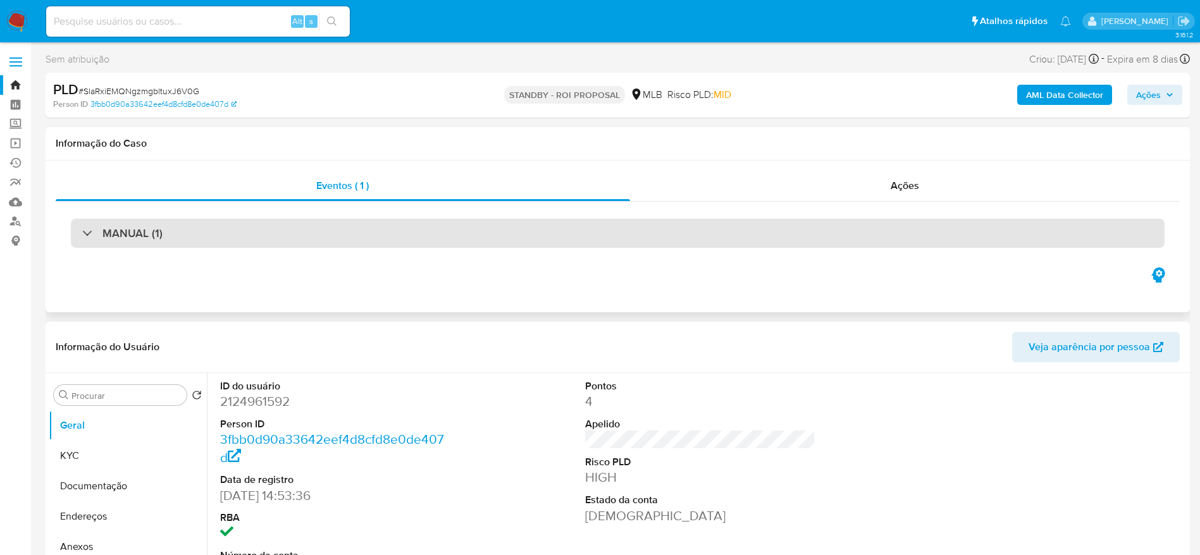
click at [108, 242] on div "MANUAL (1)" at bounding box center [618, 233] width 1094 height 29
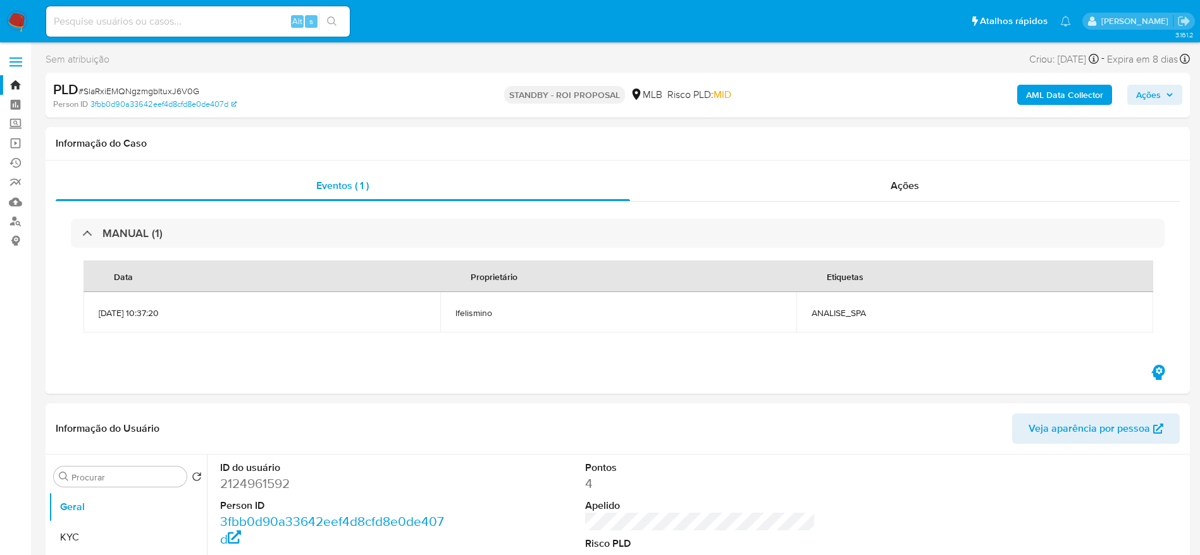
click at [12, 16] on img at bounding box center [17, 22] width 22 height 22
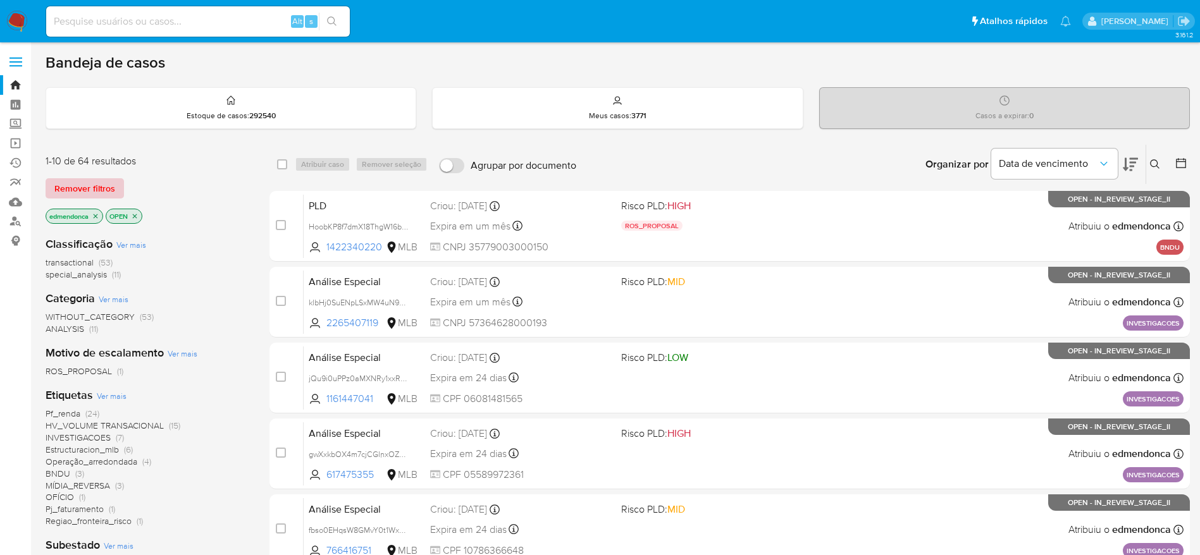
click at [84, 195] on span "Remover filtros" at bounding box center [84, 189] width 61 height 18
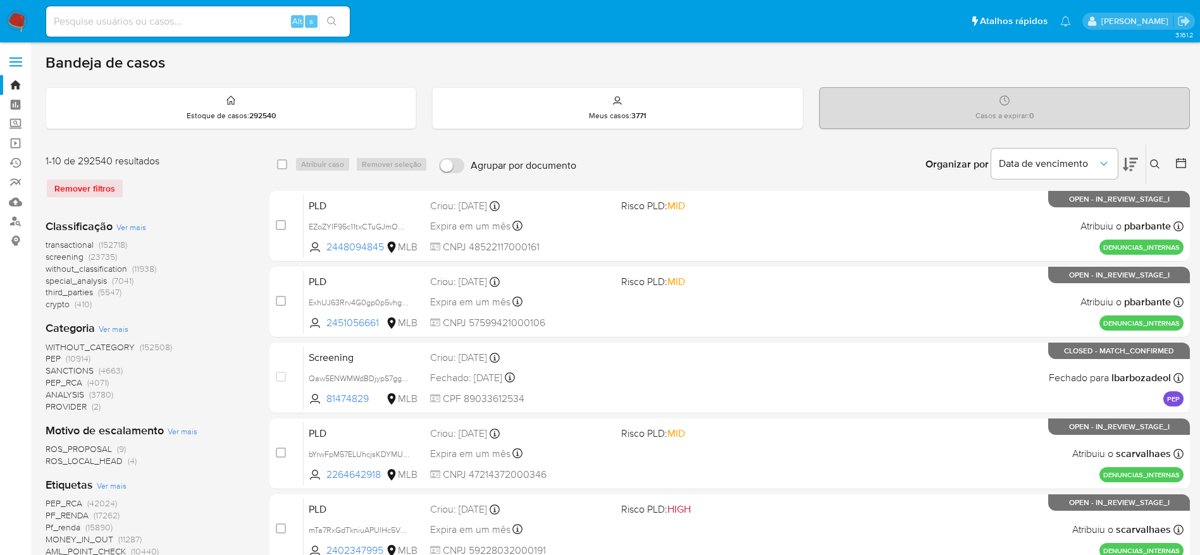
click at [1160, 164] on button at bounding box center [1156, 164] width 21 height 15
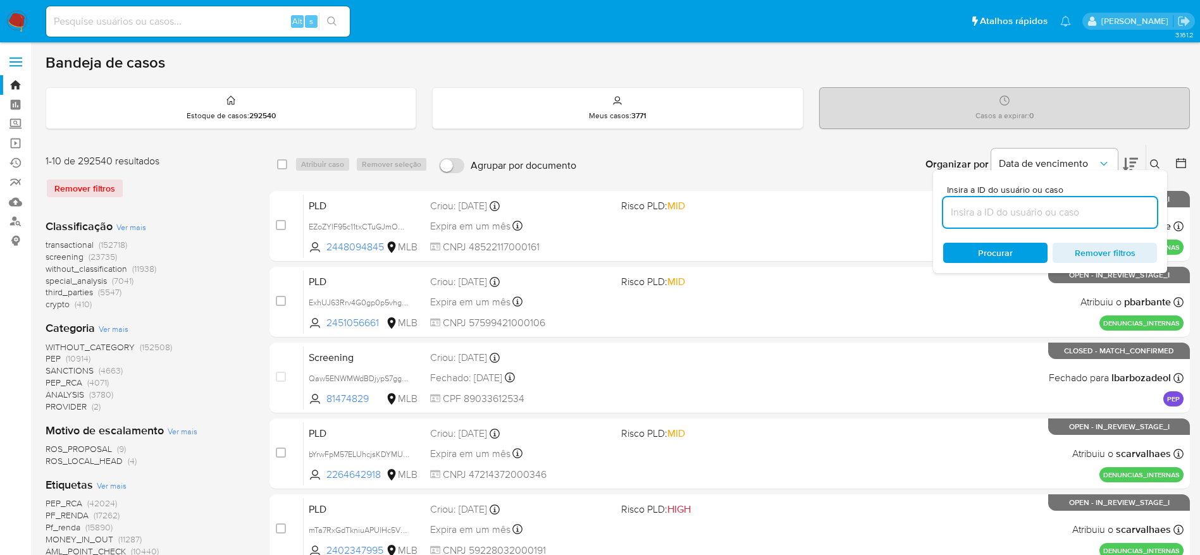
click at [1065, 214] on input at bounding box center [1050, 212] width 214 height 16
type input "SlaRxiEMQNgzmgbltuxJ6V0G"
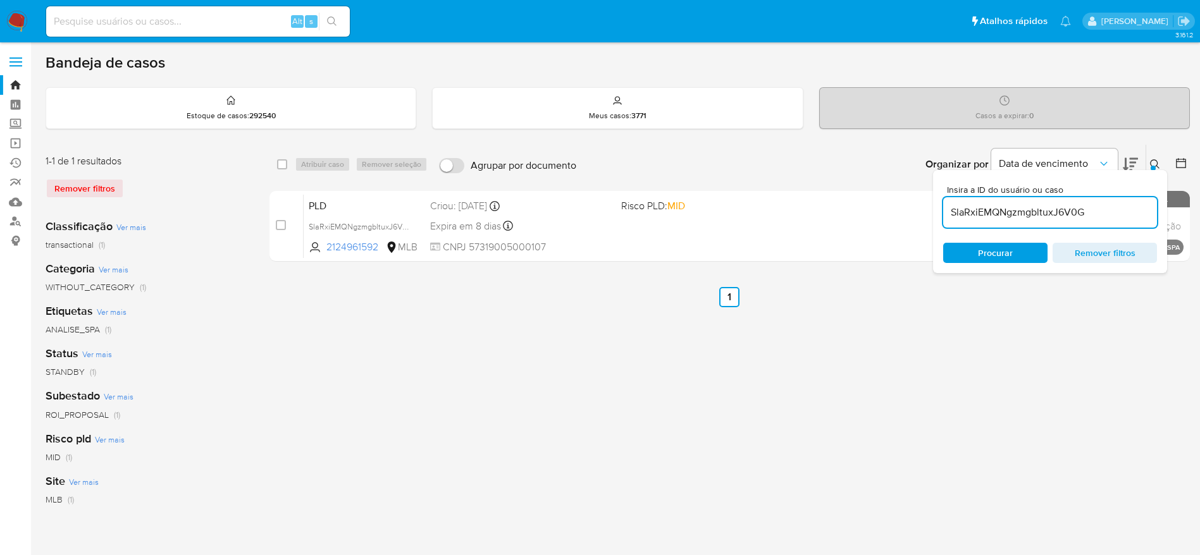
click at [1147, 154] on div "Insira a ID do usuário ou caso SlaRxiEMQNgzmgbltuxJ6V0G Procurar Remover filtros" at bounding box center [1156, 164] width 22 height 39
click at [1152, 162] on icon at bounding box center [1155, 164] width 10 height 10
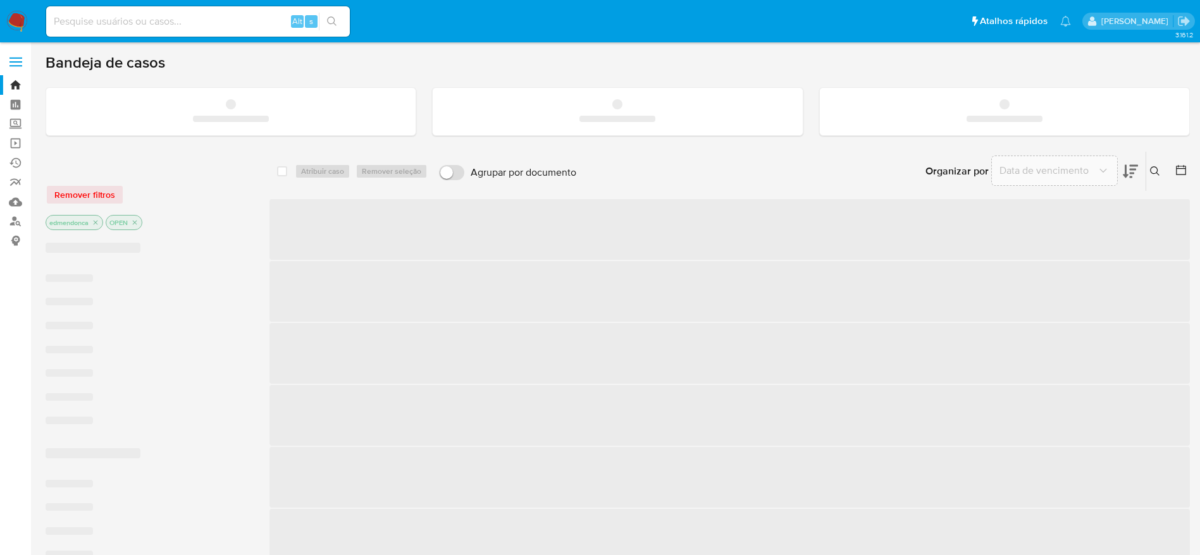
click at [164, 27] on input at bounding box center [198, 21] width 304 height 16
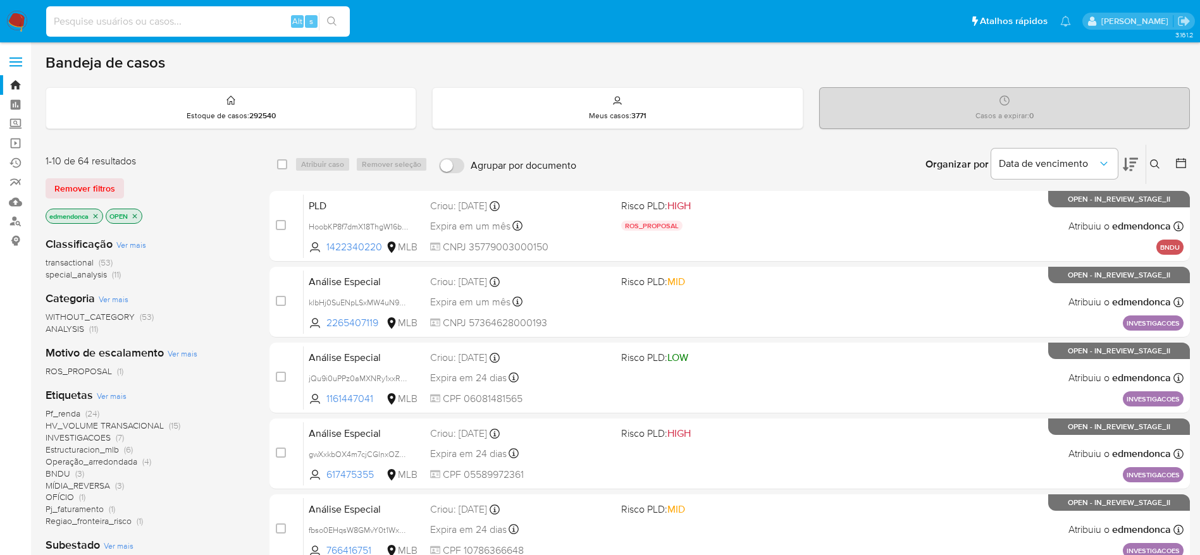
paste input "HzwITNokl2GQknPAcEsnIG6Q"
type input "HzwITNokl2GQknPAcEsnIG6Q"
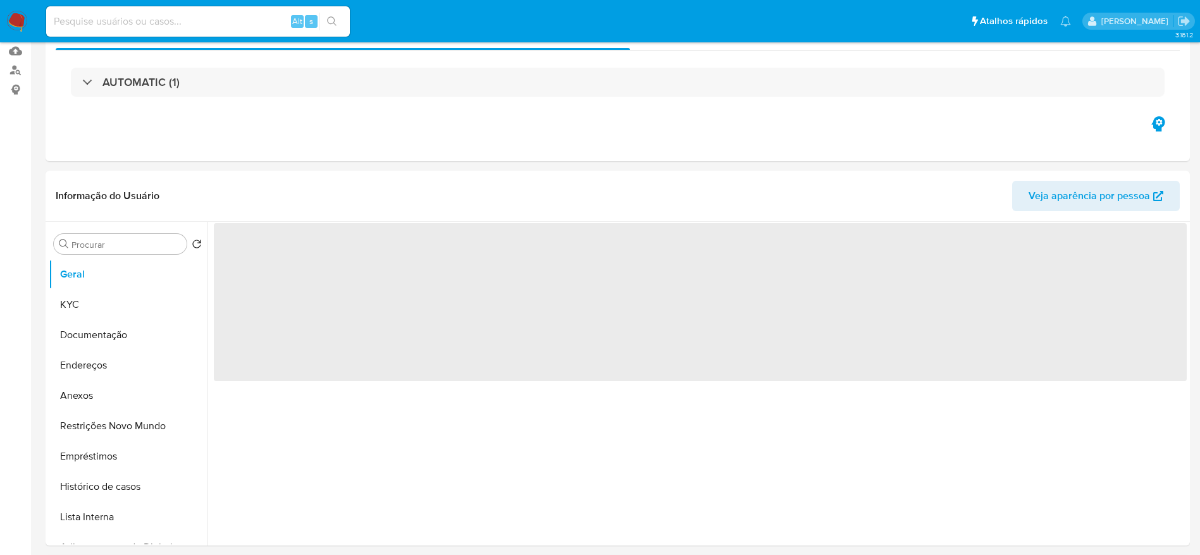
scroll to position [285, 0]
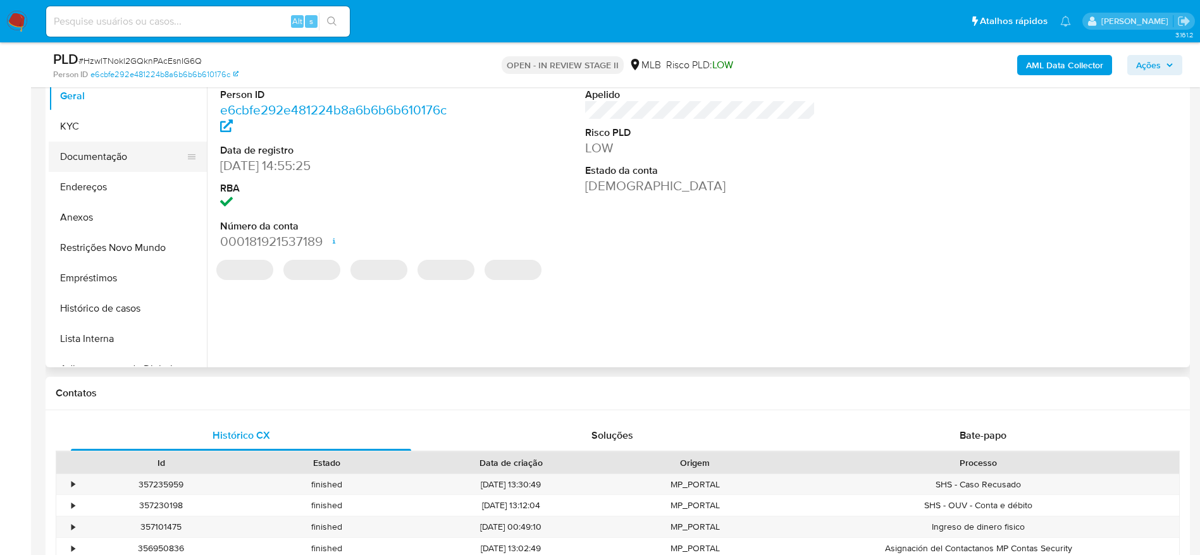
select select "10"
click at [92, 154] on button "Documentação" at bounding box center [123, 157] width 148 height 30
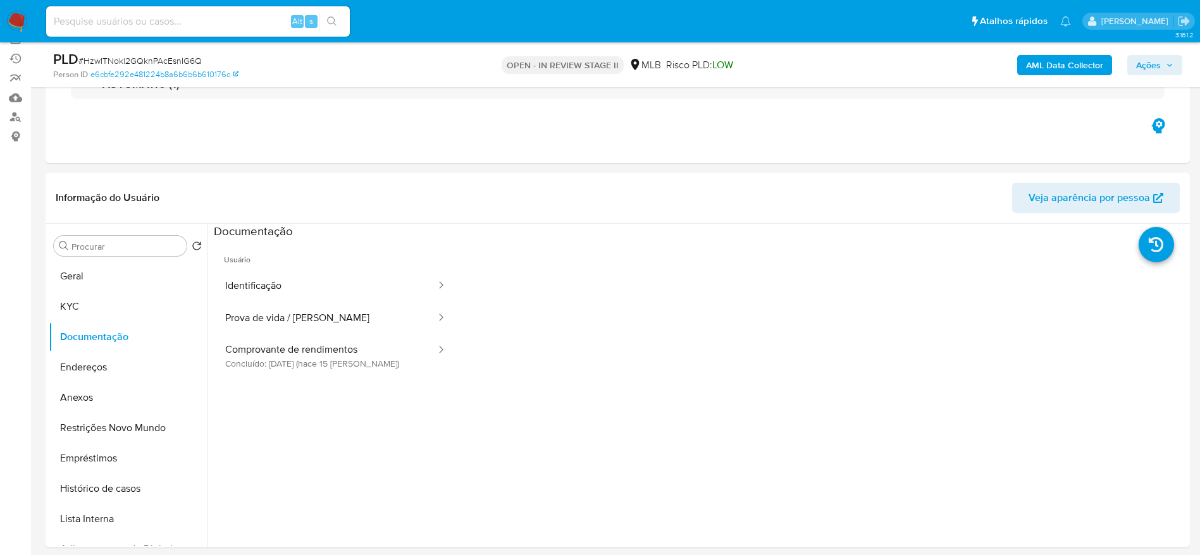
scroll to position [95, 0]
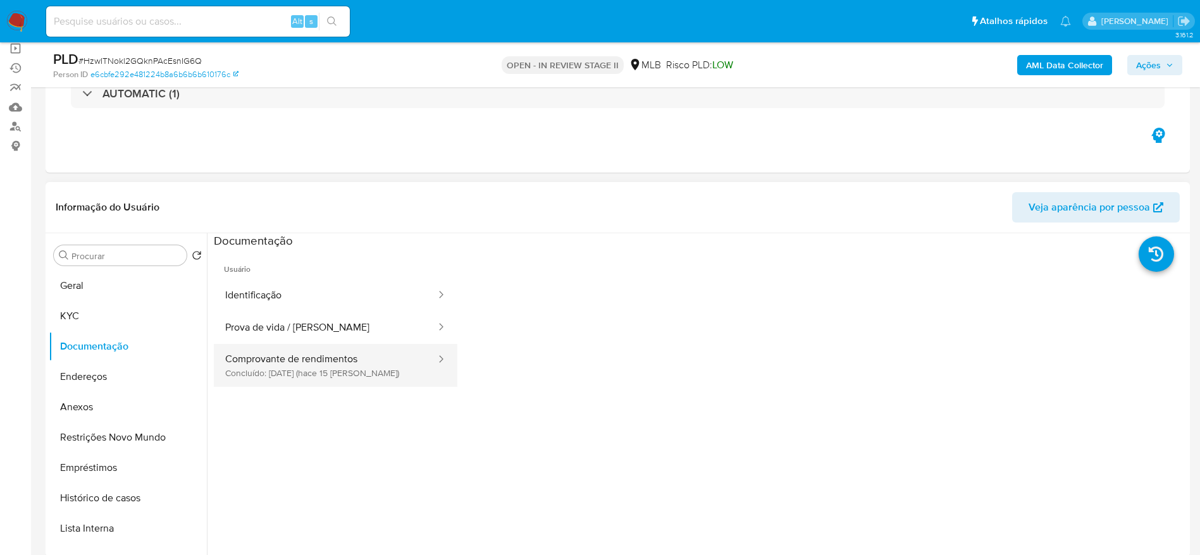
click at [302, 365] on button "Comprovante de rendimentos Concluído: [DATE] (hace 15 [PERSON_NAME])" at bounding box center [325, 365] width 223 height 43
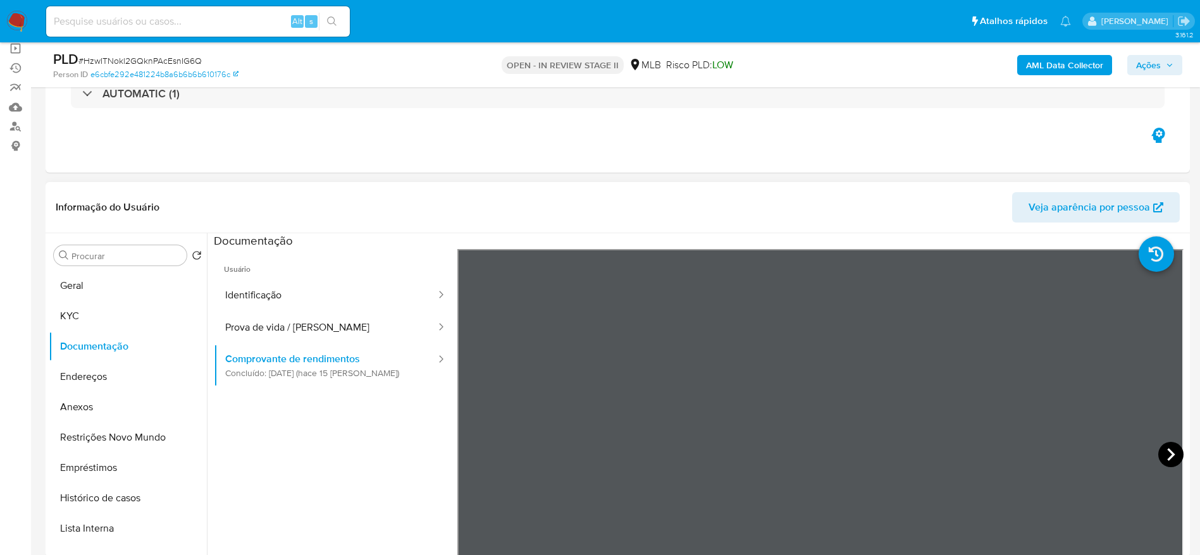
click at [1175, 453] on icon at bounding box center [1170, 454] width 25 height 25
click at [230, 26] on input at bounding box center [198, 21] width 304 height 16
paste input "ujd5CEeWXtAxZWM8tDFHtSGw"
type input "ujd5CEeWXtAxZWM8tDFHtSGw"
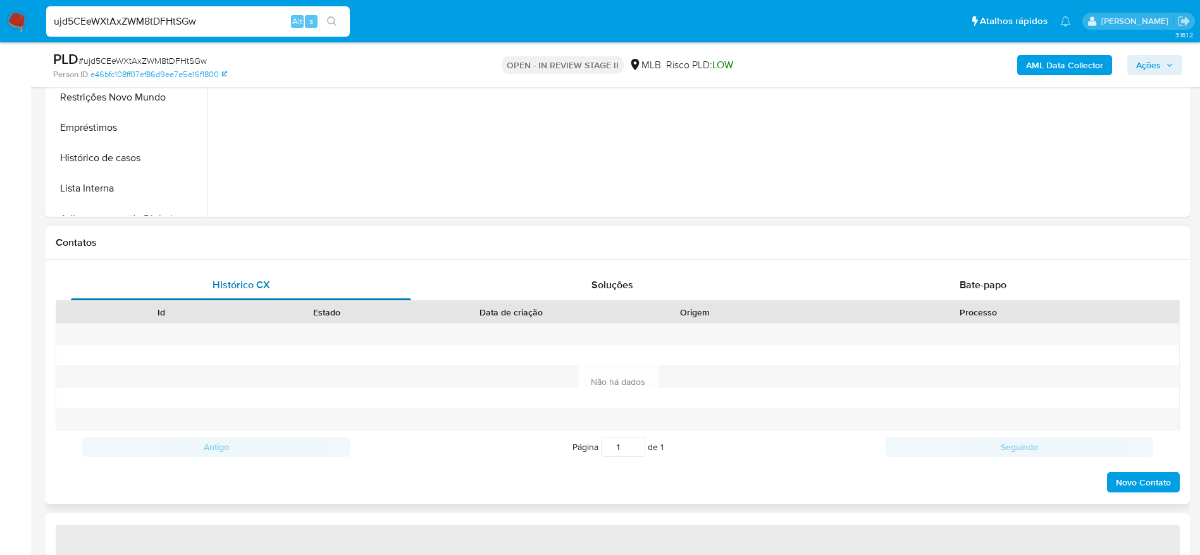
scroll to position [474, 0]
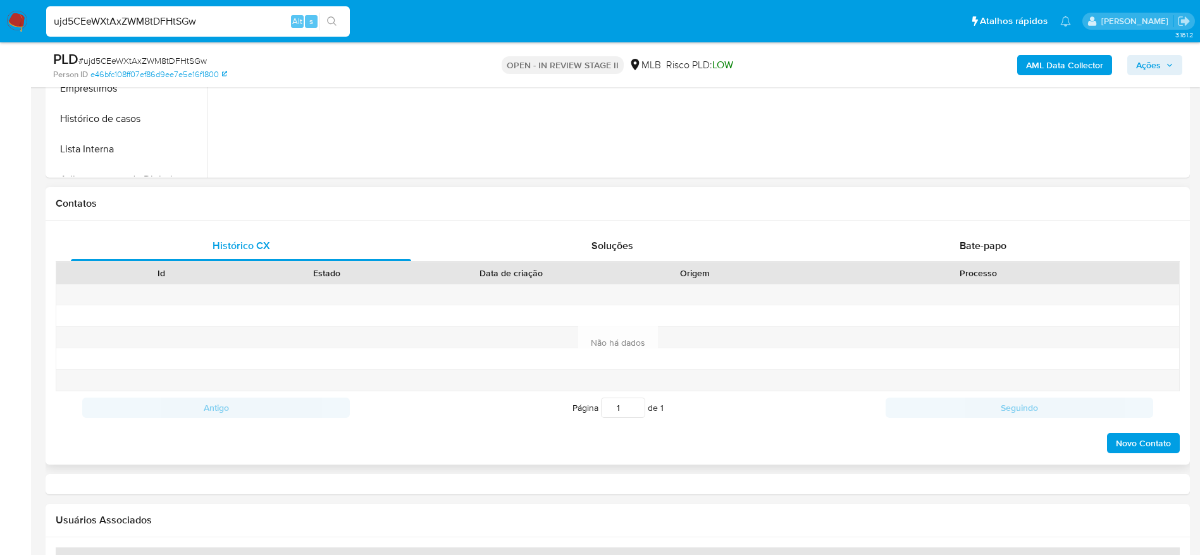
select select "10"
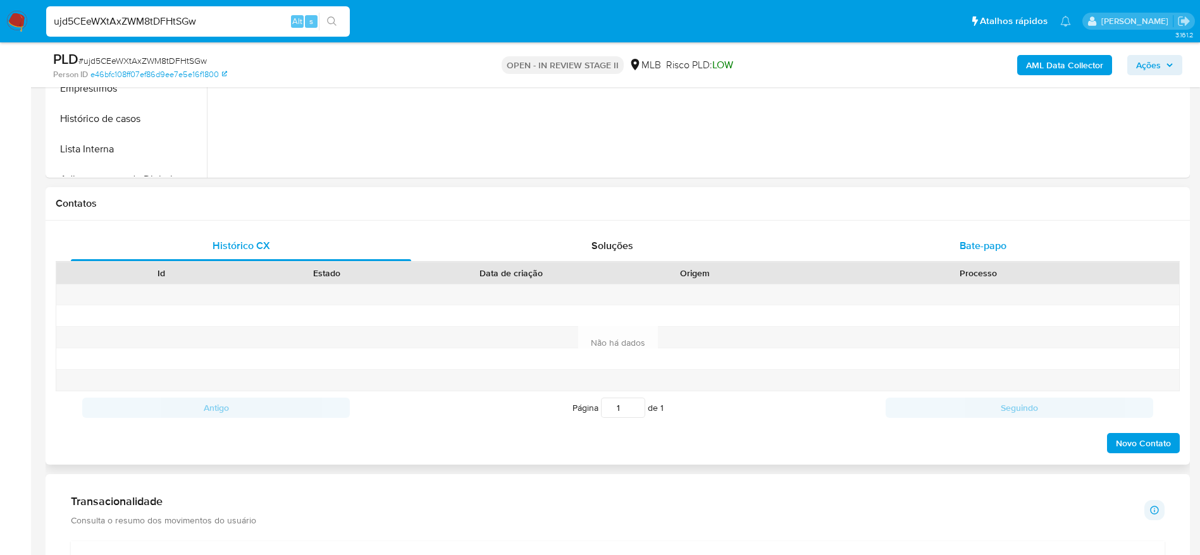
click at [997, 252] on span "Bate-papo" at bounding box center [982, 245] width 47 height 15
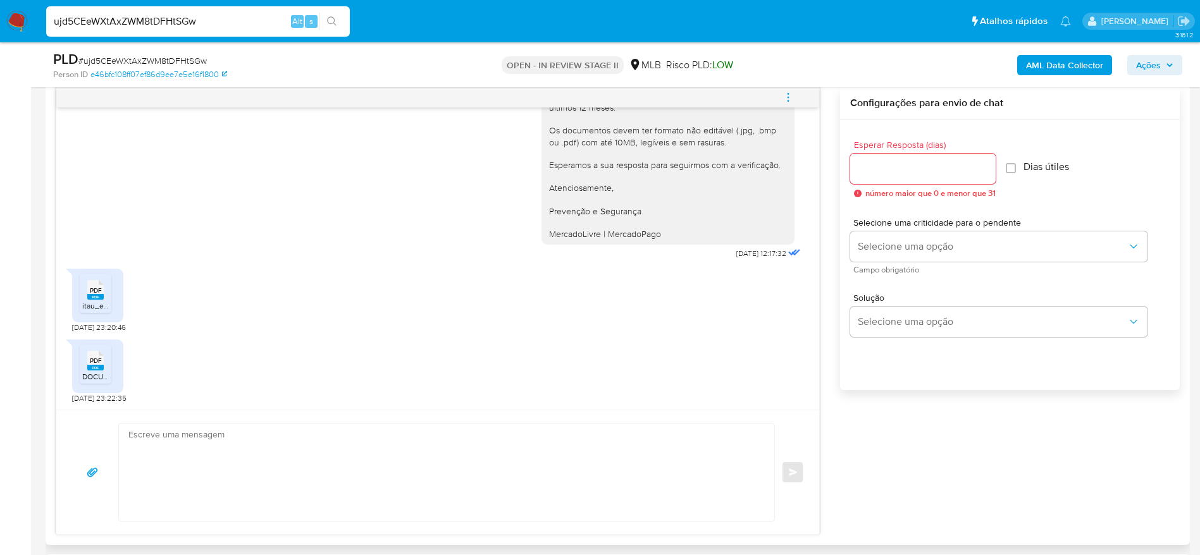
scroll to position [664, 0]
click at [101, 307] on li "PDF PDF itau_extrato_062025.pdf" at bounding box center [96, 288] width 32 height 39
click at [102, 359] on icon at bounding box center [95, 356] width 16 height 20
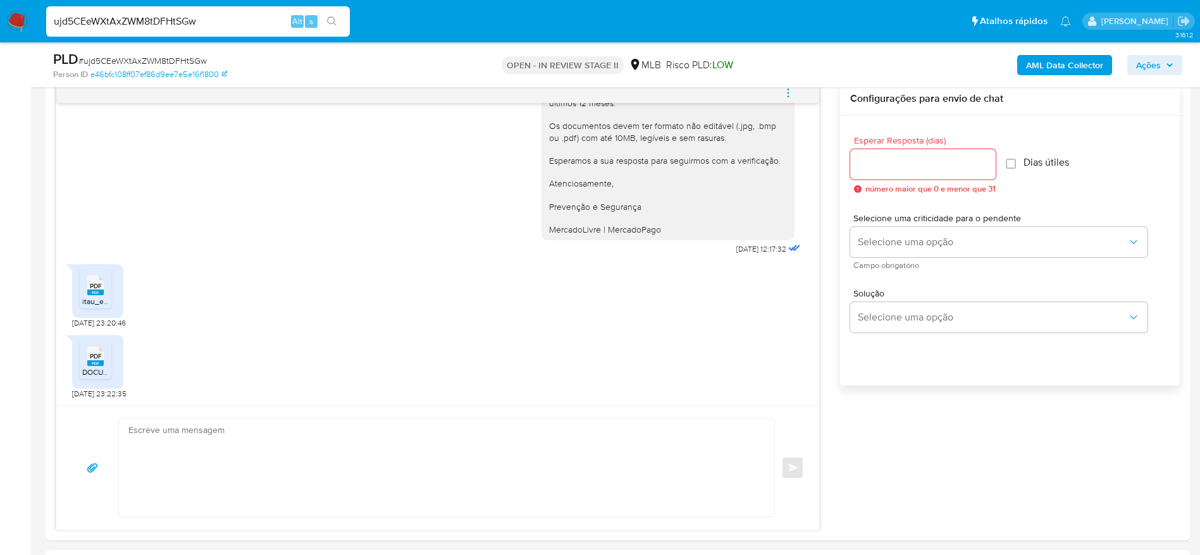
click at [244, 20] on input "ujd5CEeWXtAxZWM8tDFHtSGw" at bounding box center [198, 21] width 304 height 16
paste input "HzwITNokl2GQknPAcEsnIG6Q"
type input "HzwITNokl2GQknPAcEsnIG6Q"
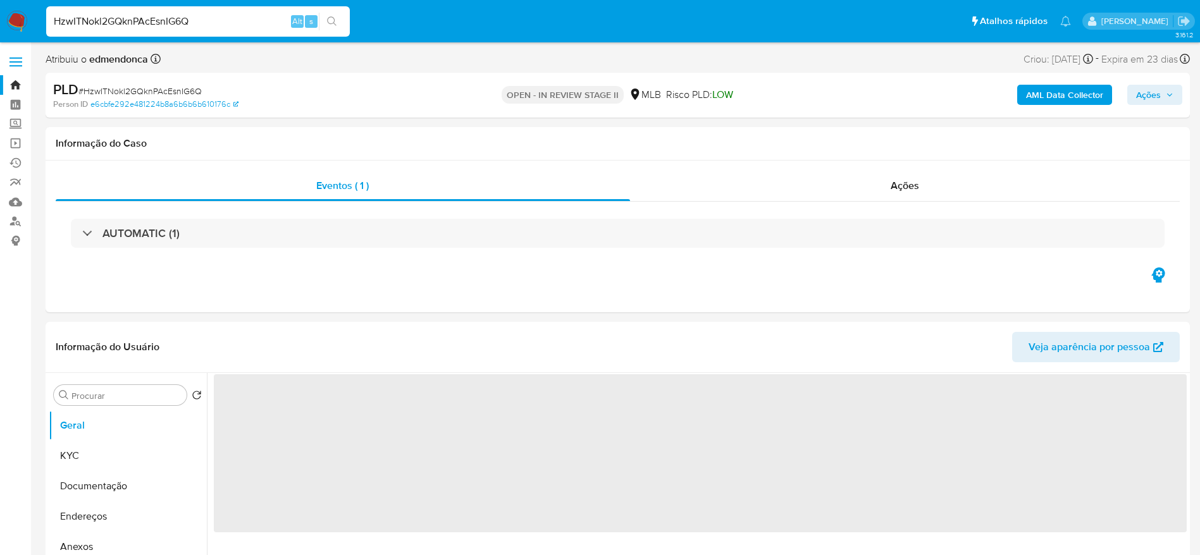
select select "10"
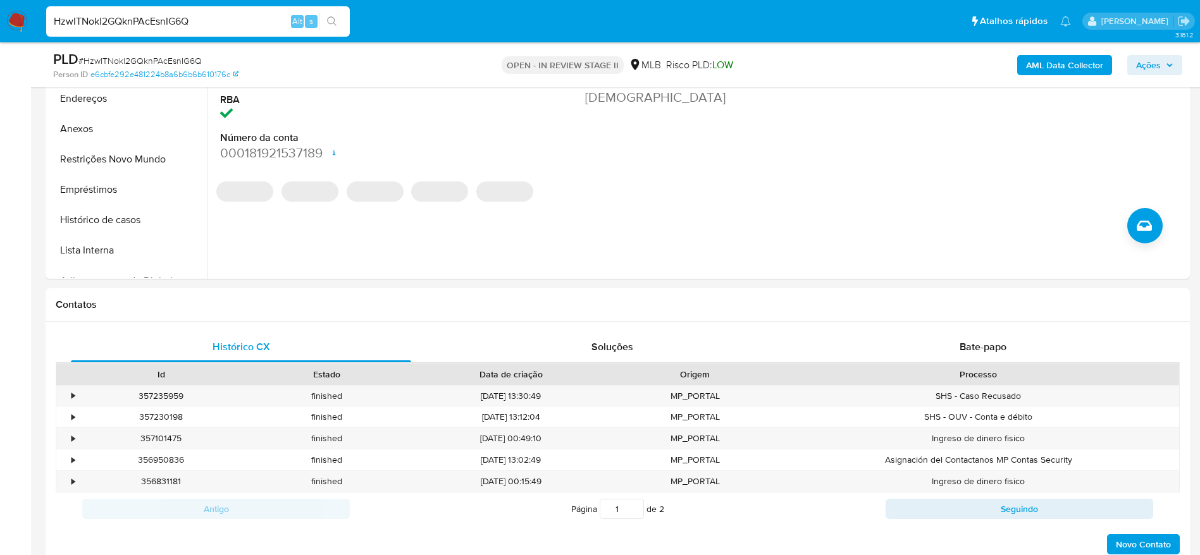
scroll to position [474, 0]
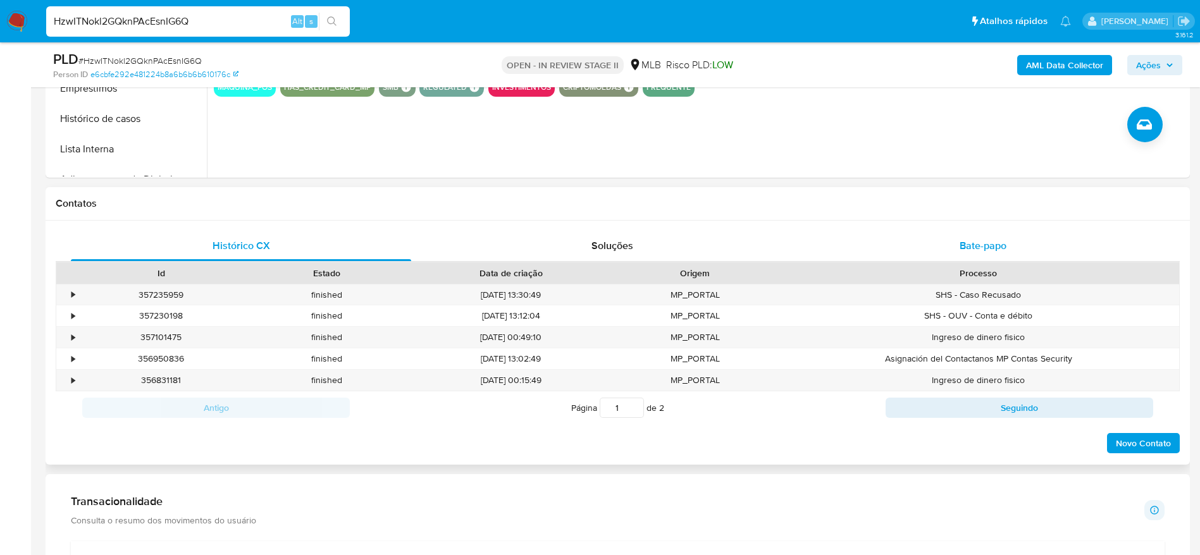
click at [872, 242] on div "Bate-papo" at bounding box center [983, 246] width 340 height 30
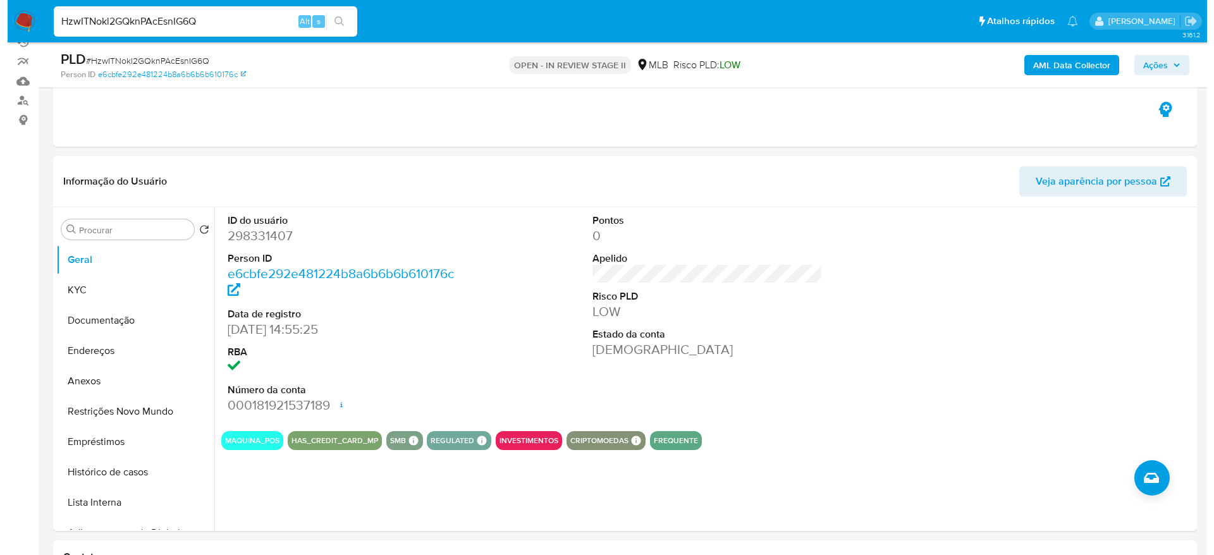
scroll to position [190, 0]
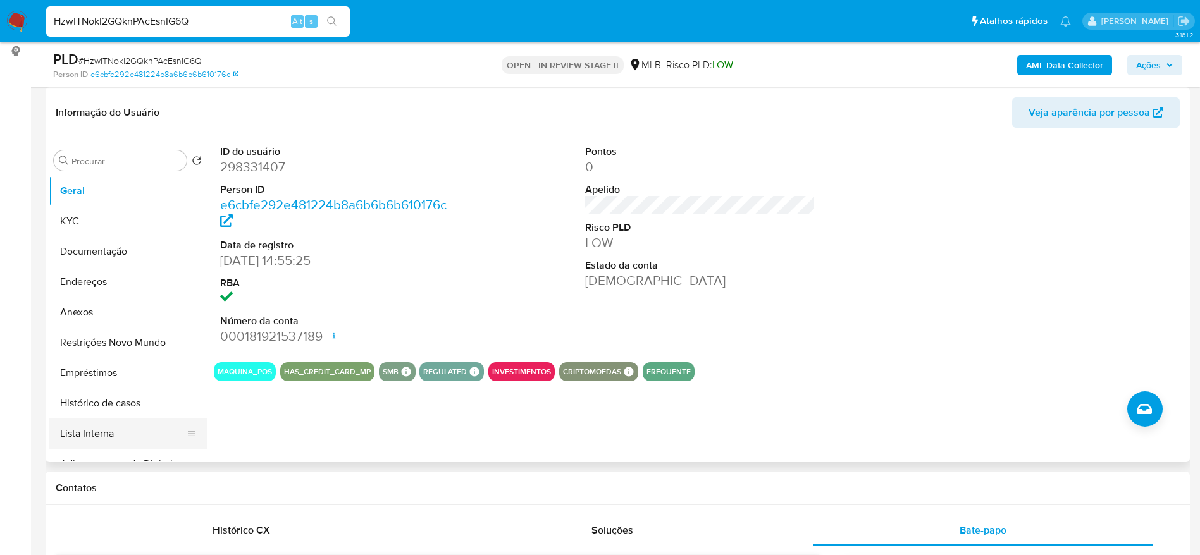
click at [94, 437] on button "Lista Interna" at bounding box center [123, 434] width 148 height 30
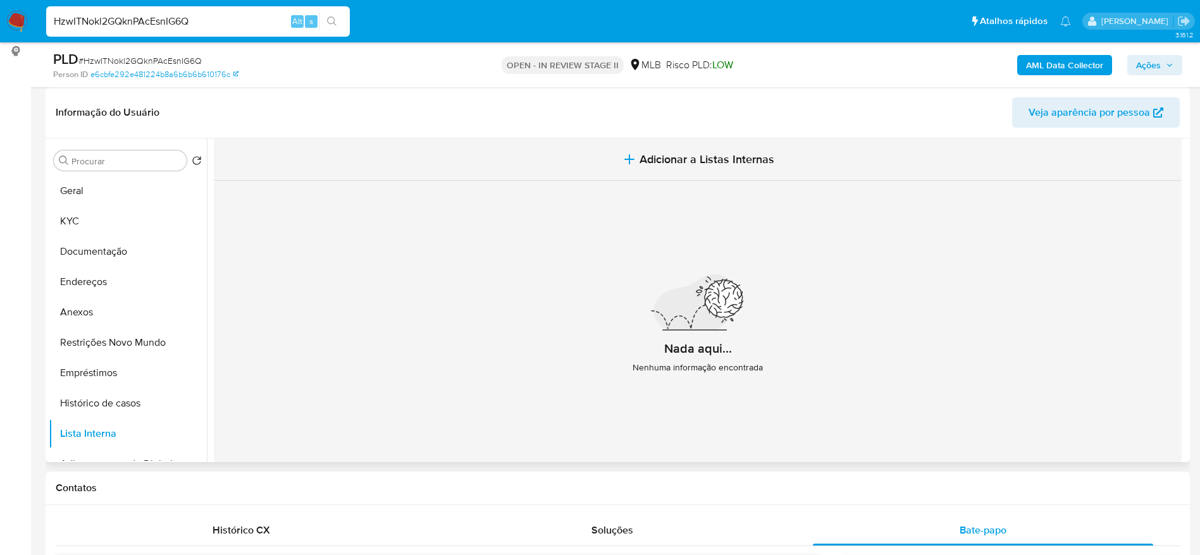
click at [639, 159] on span "Adicionar a Listas Internas" at bounding box center [706, 159] width 135 height 14
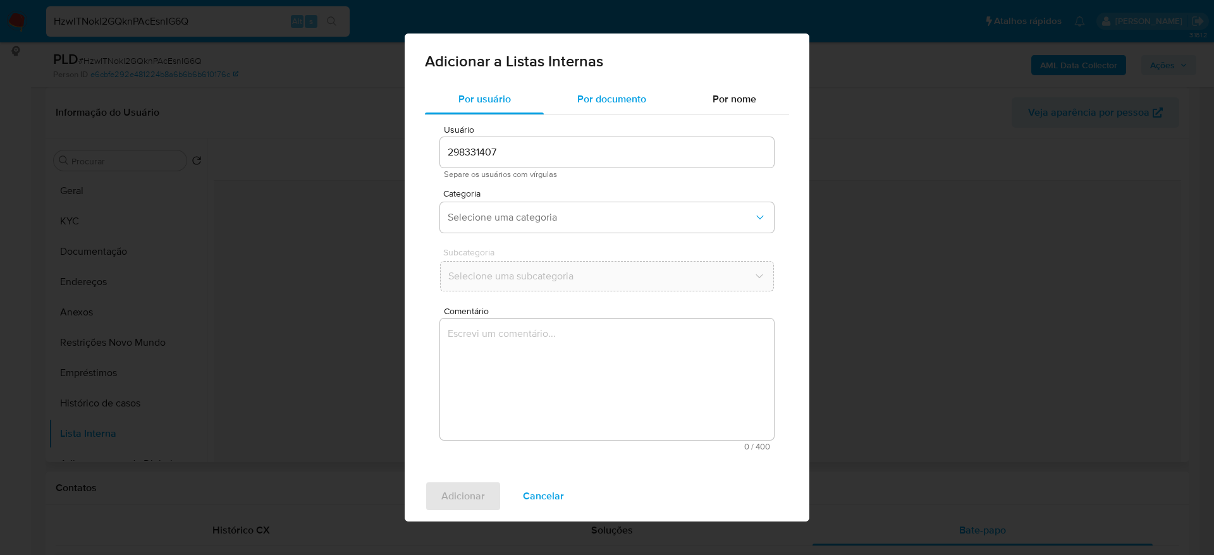
click at [610, 109] on div "Por documento" at bounding box center [611, 99] width 135 height 30
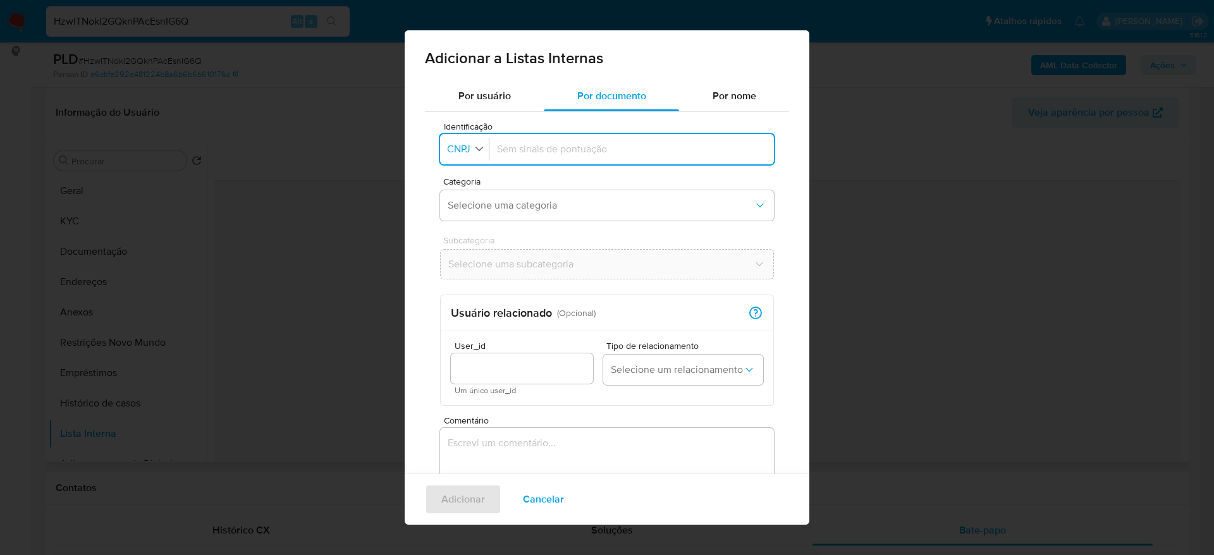
click at [477, 151] on icon "button" at bounding box center [479, 148] width 11 height 11
click at [485, 209] on li "CPF" at bounding box center [464, 204] width 52 height 30
click at [522, 200] on span "Selecione uma categoria" at bounding box center [601, 205] width 306 height 13
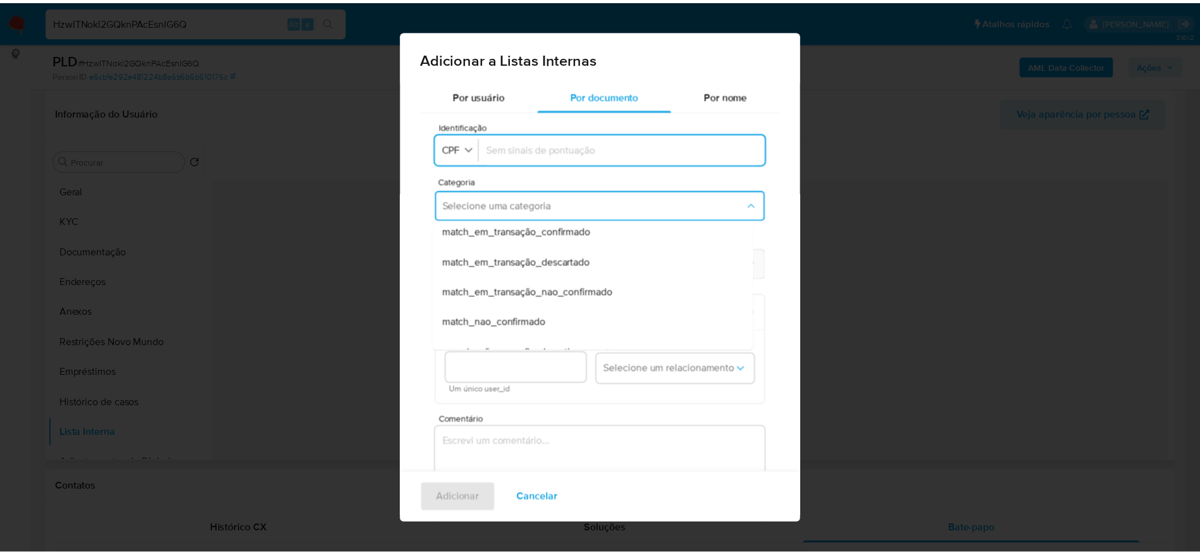
scroll to position [285, 0]
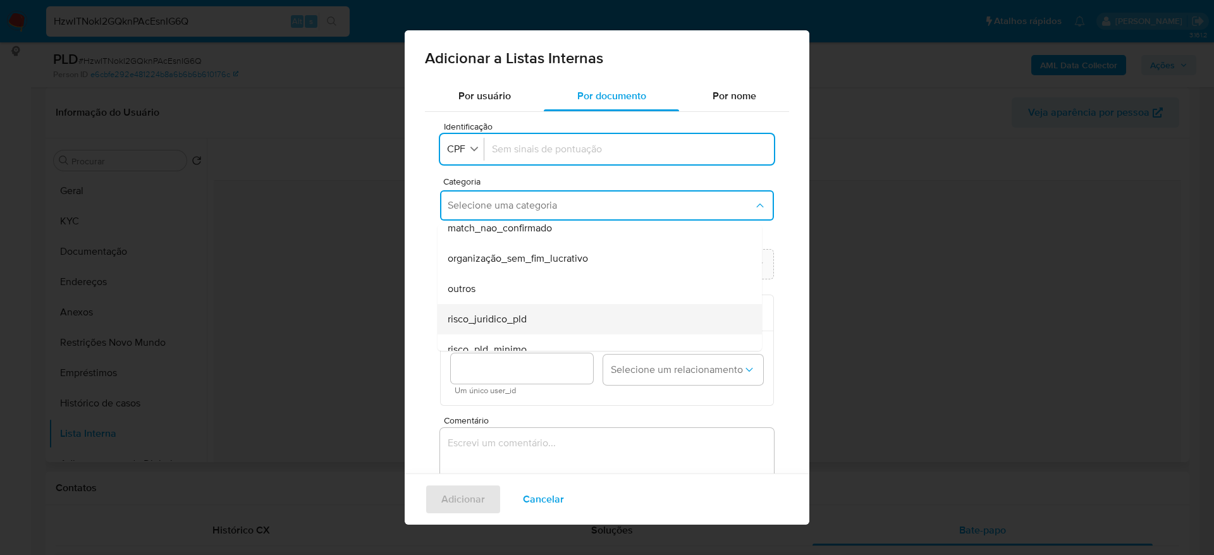
click at [631, 323] on div "risco_juridico_pld" at bounding box center [596, 319] width 297 height 30
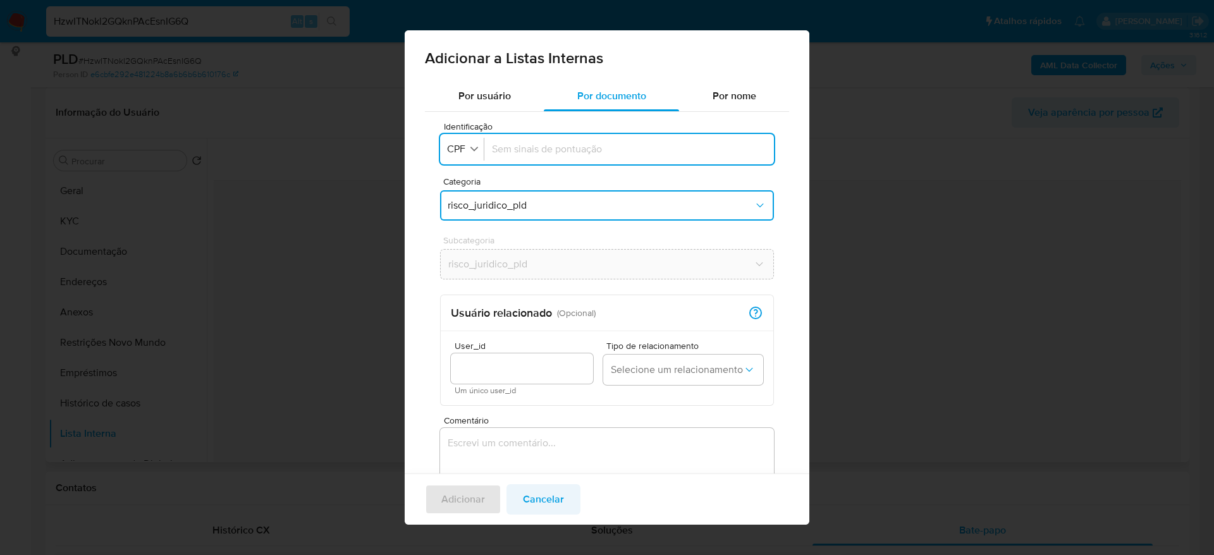
click at [550, 506] on span "Cancelar" at bounding box center [543, 500] width 41 height 28
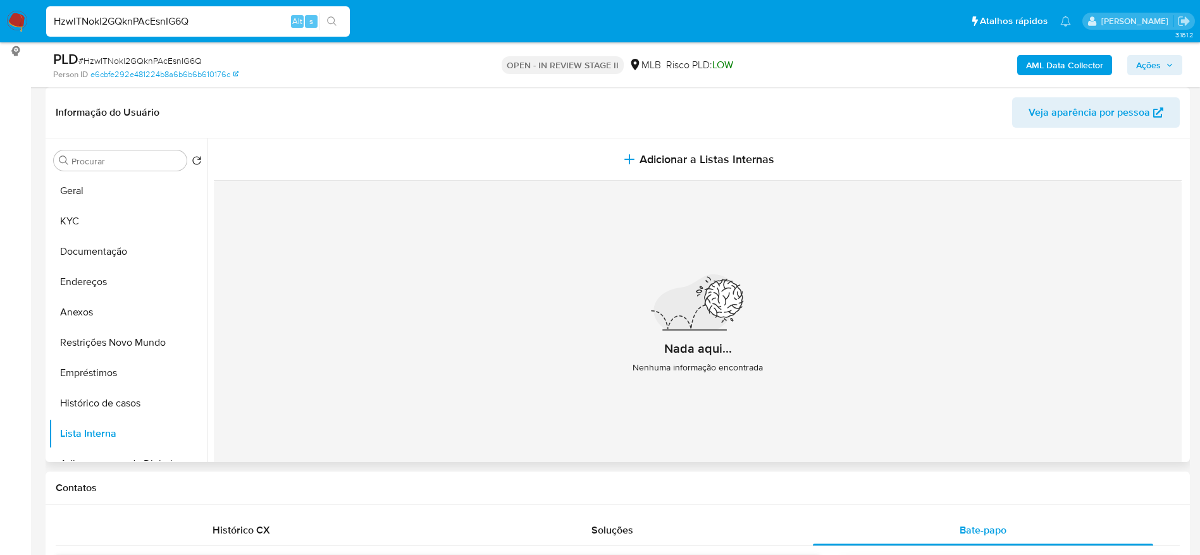
click at [256, 21] on input "HzwITNokl2GQknPAcEsnIG6Q" at bounding box center [198, 21] width 304 height 16
paste input "17855851"
type input "17855851"
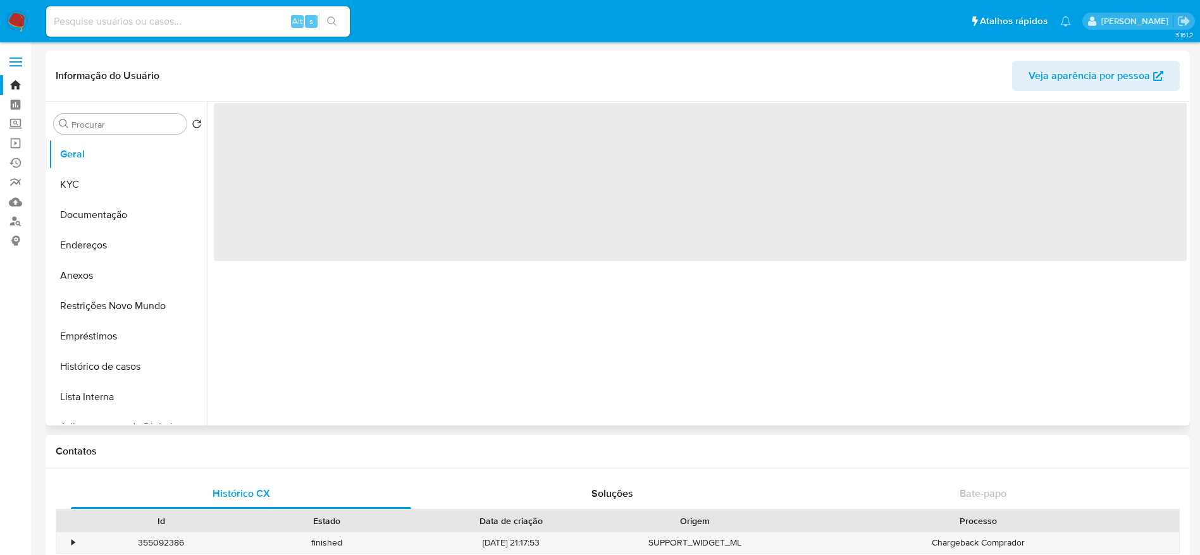
select select "10"
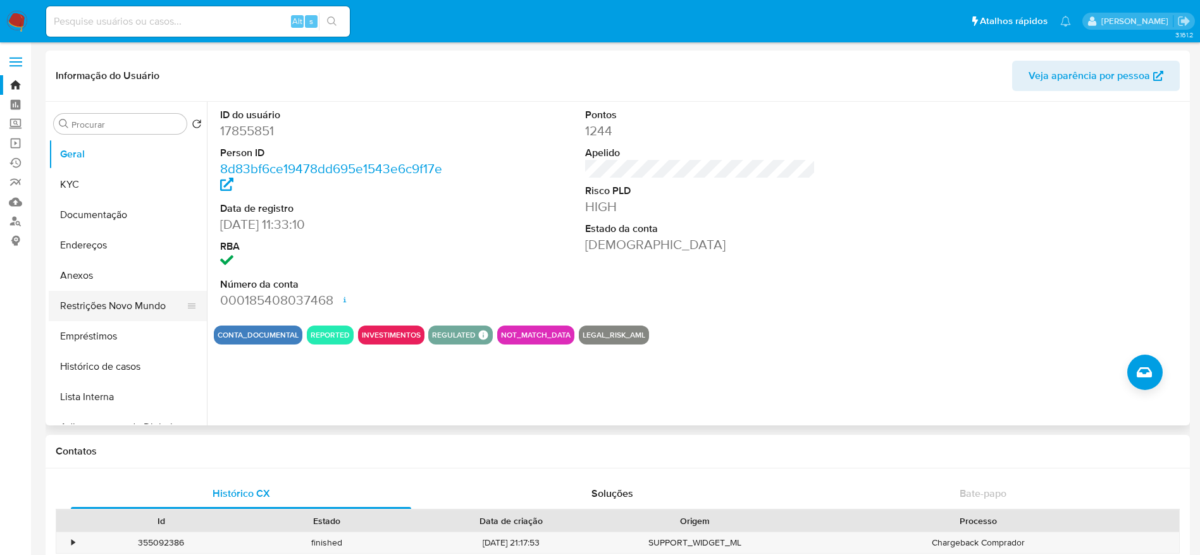
click at [83, 305] on button "Restrições Novo Mundo" at bounding box center [123, 306] width 148 height 30
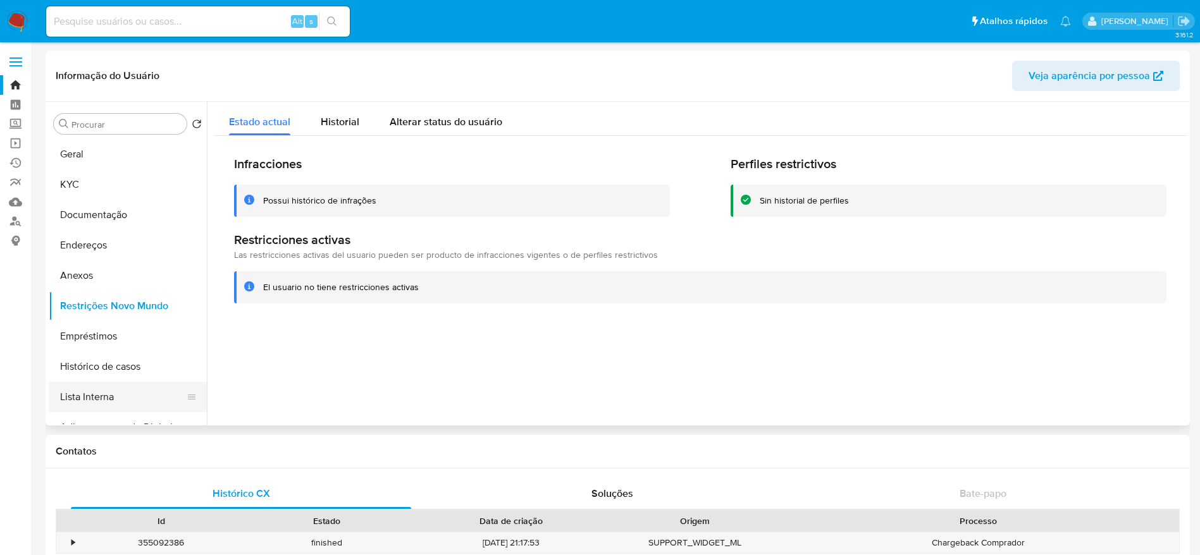
click at [96, 404] on button "Lista Interna" at bounding box center [123, 397] width 148 height 30
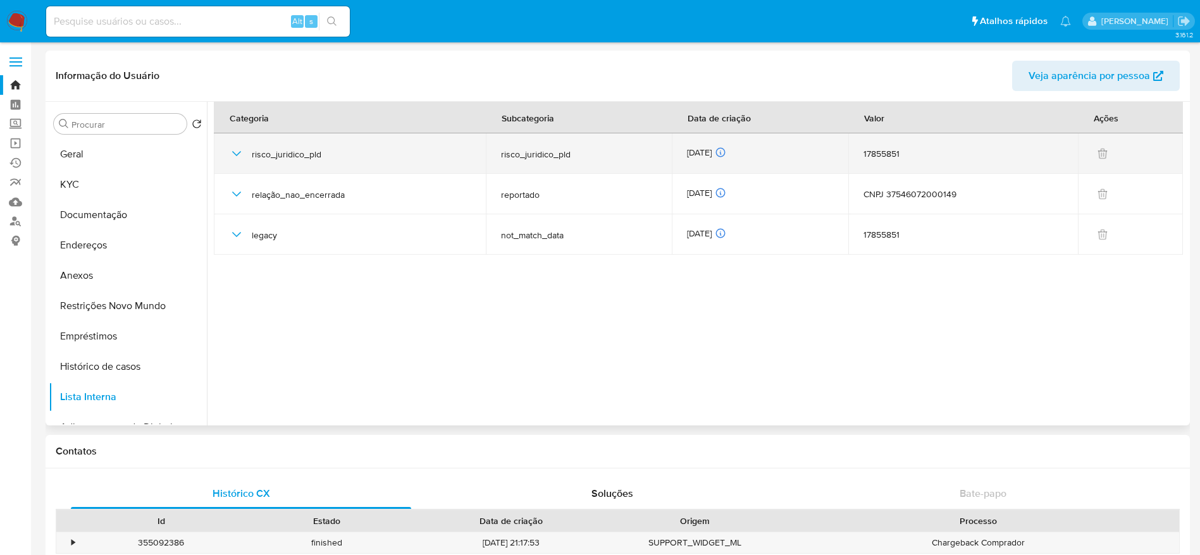
click at [235, 148] on icon "button" at bounding box center [236, 153] width 15 height 15
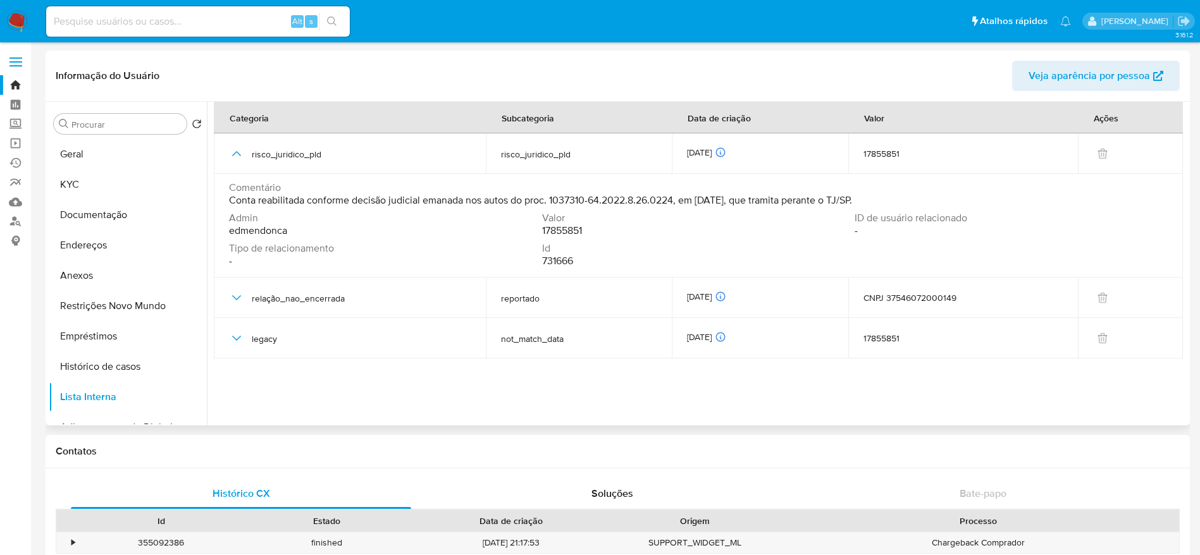
drag, startPoint x: 232, startPoint y: 207, endPoint x: 872, endPoint y: 202, distance: 640.1
click at [854, 202] on div "Comentário Conta reabilitada conforme decisão judicial emanada nos autos do pro…" at bounding box center [698, 197] width 939 height 30
click at [879, 201] on div "Comentário Conta reabilitada conforme decisão judicial emanada nos autos do pro…" at bounding box center [698, 194] width 939 height 25
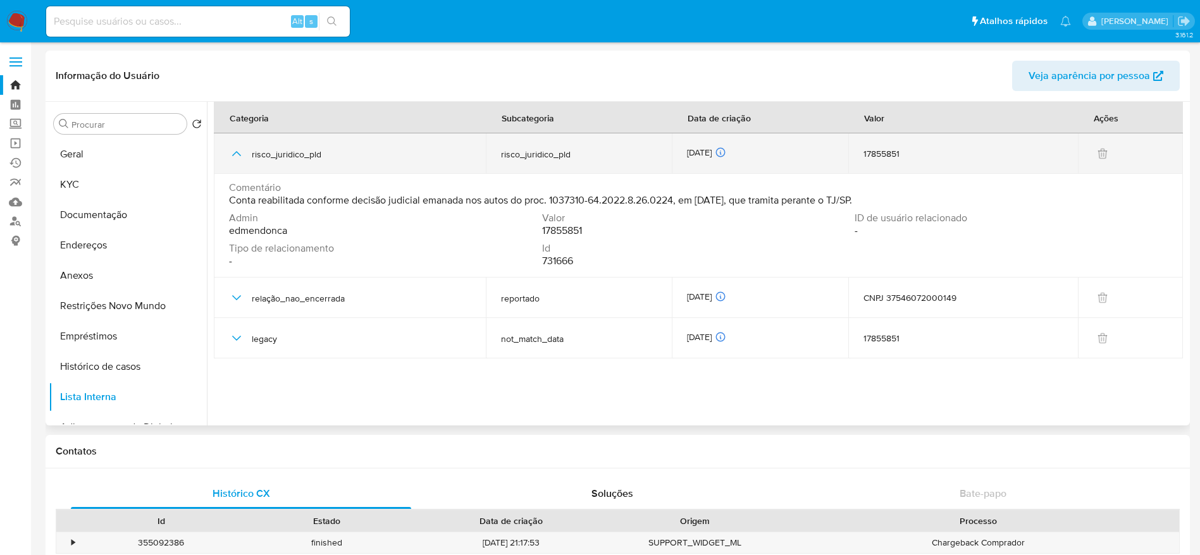
click at [235, 157] on icon "button" at bounding box center [236, 153] width 15 height 15
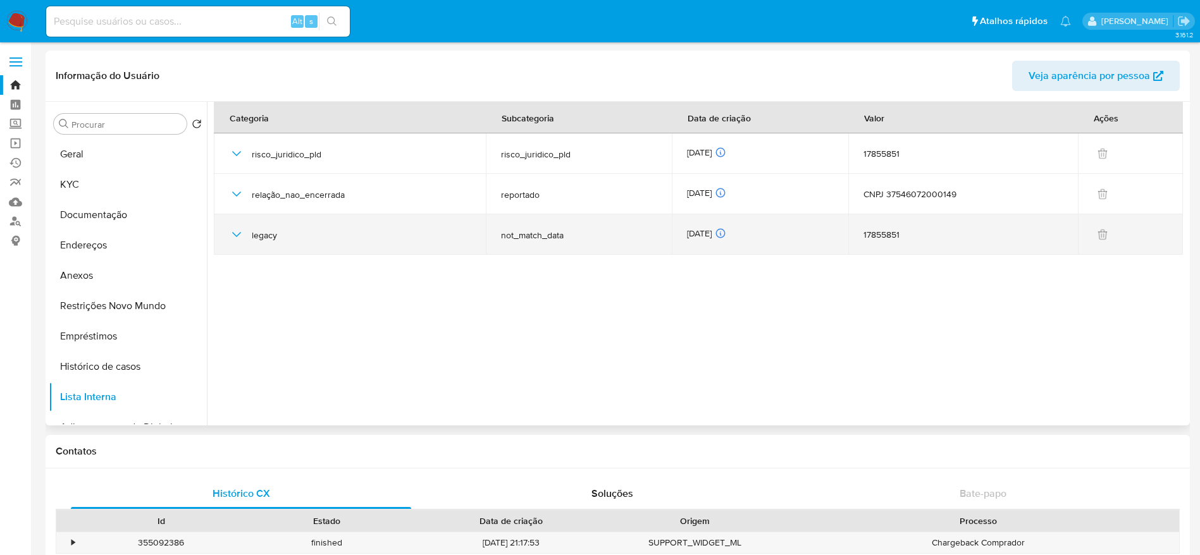
click at [231, 229] on icon "button" at bounding box center [236, 234] width 15 height 15
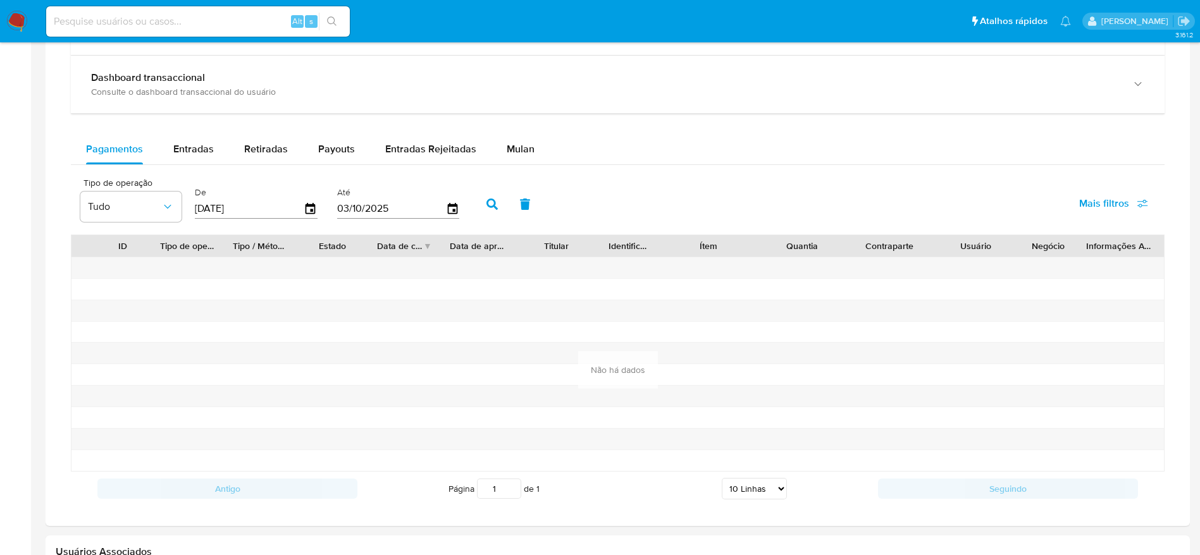
scroll to position [532, 0]
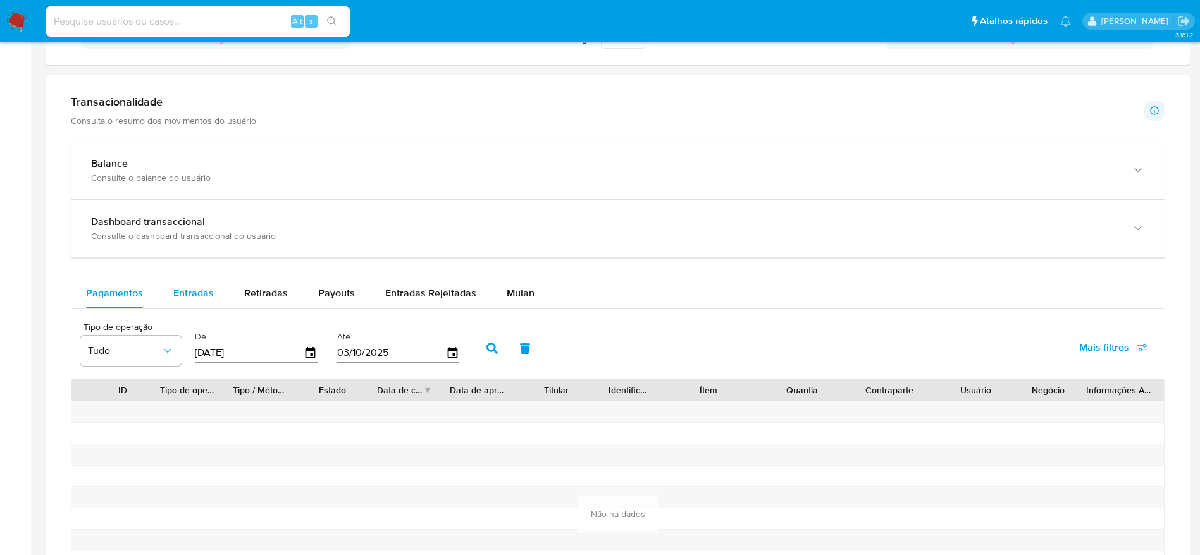
click at [180, 296] on span "Entradas" at bounding box center [193, 293] width 40 height 15
select select "10"
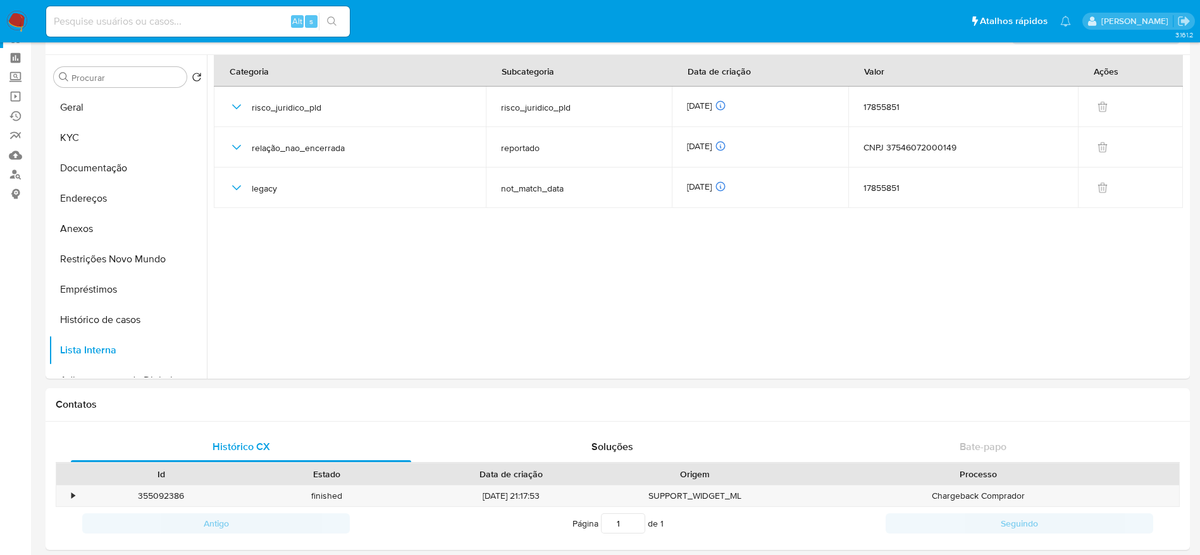
scroll to position [0, 0]
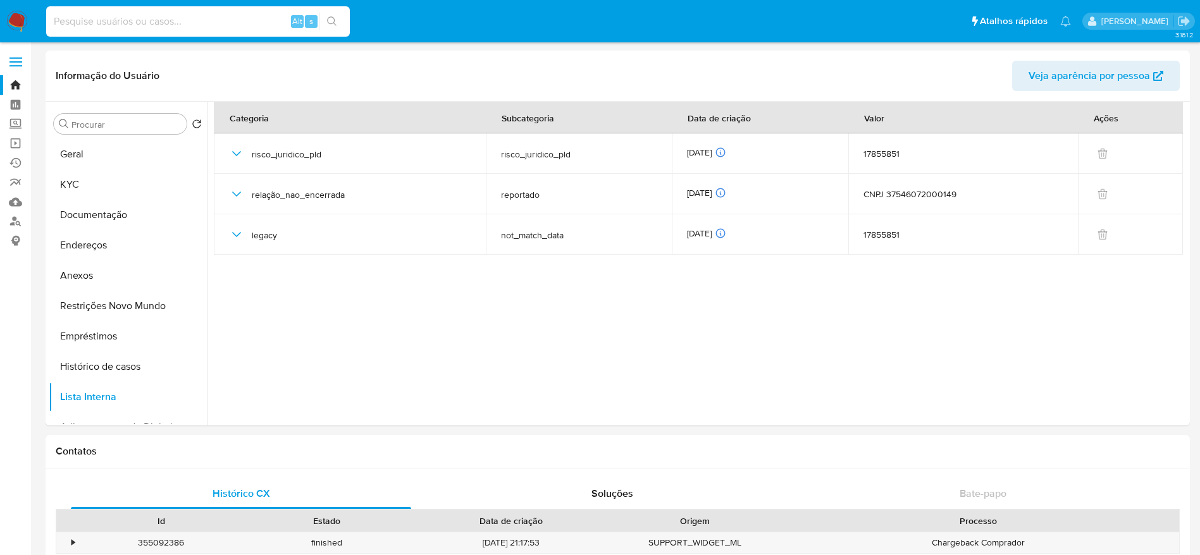
click at [224, 17] on input at bounding box center [198, 21] width 304 height 16
paste input "92669326"
type input "92669326"
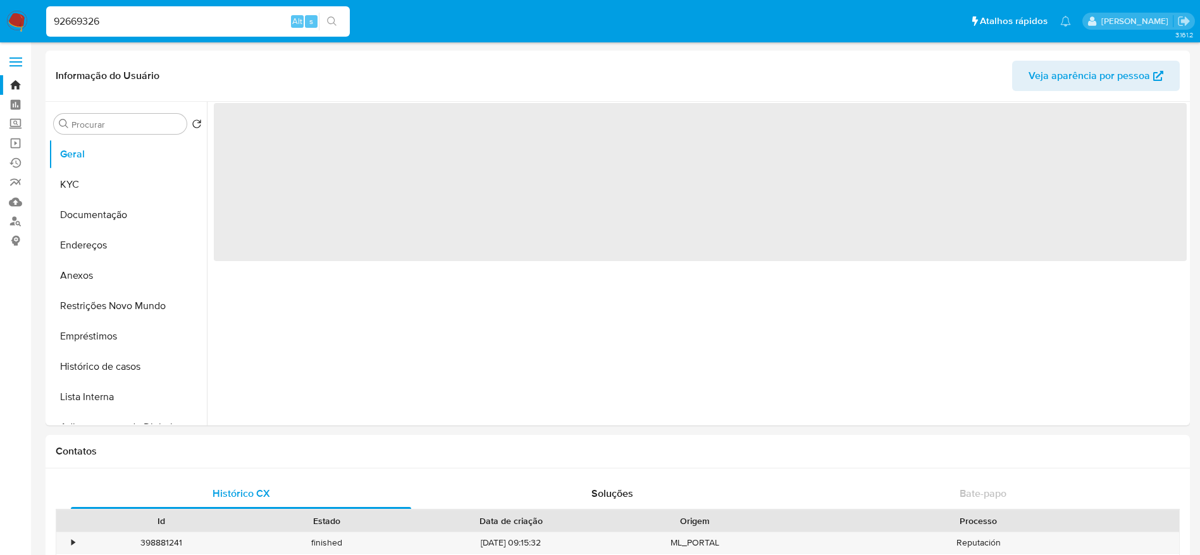
select select "10"
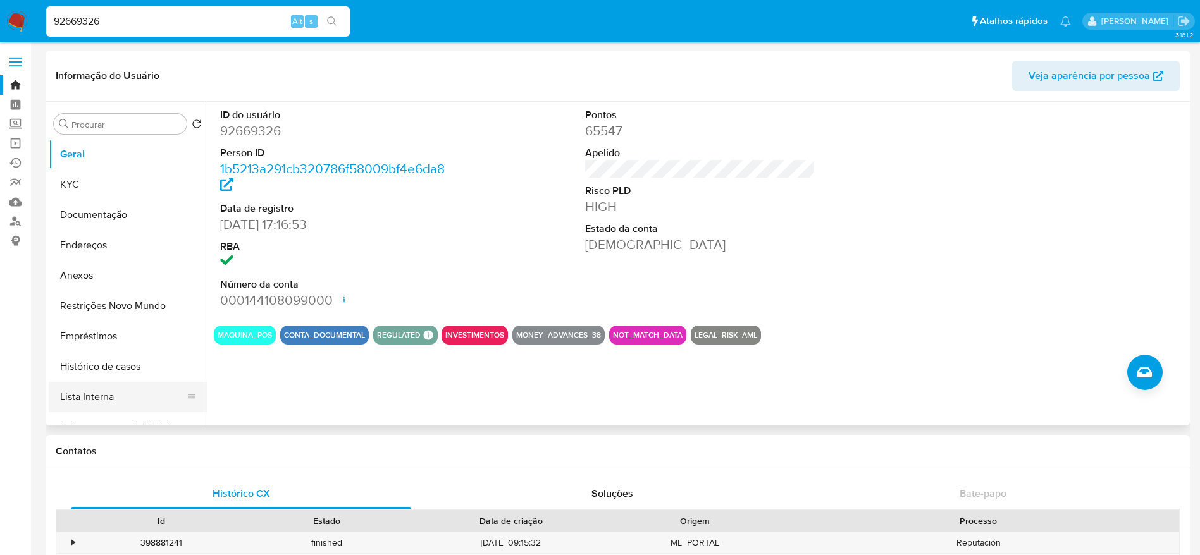
click at [97, 407] on button "Lista Interna" at bounding box center [123, 397] width 148 height 30
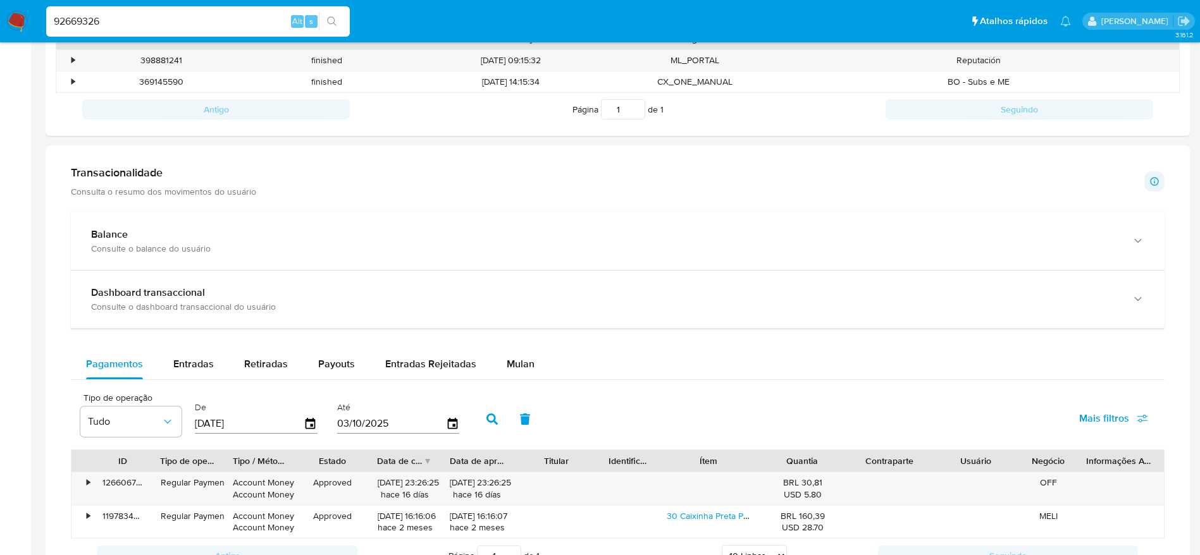
scroll to position [569, 0]
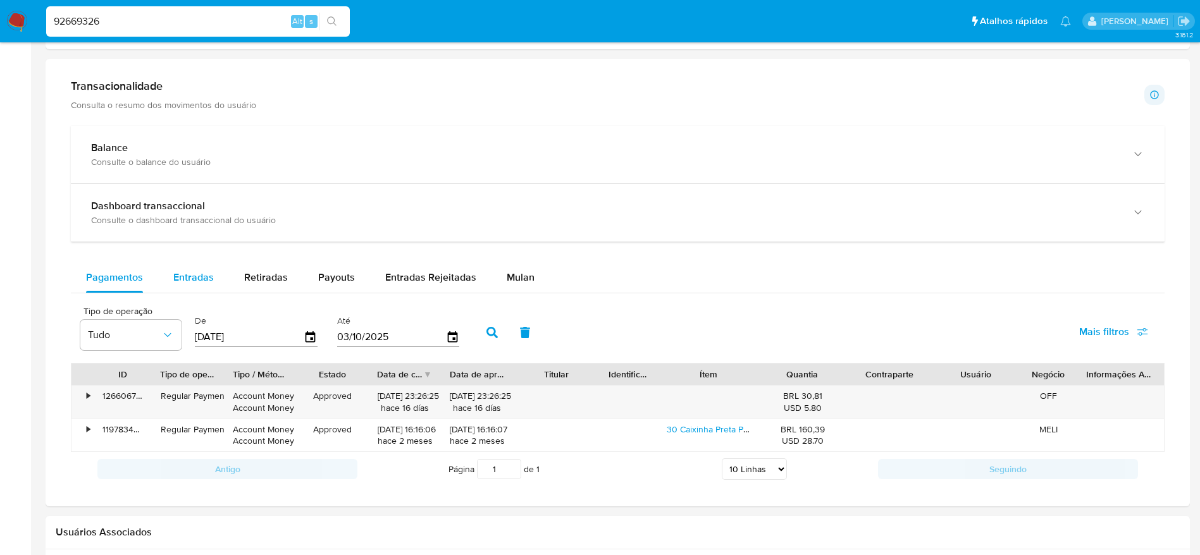
click at [199, 288] on div "Entradas" at bounding box center [193, 277] width 40 height 30
select select "10"
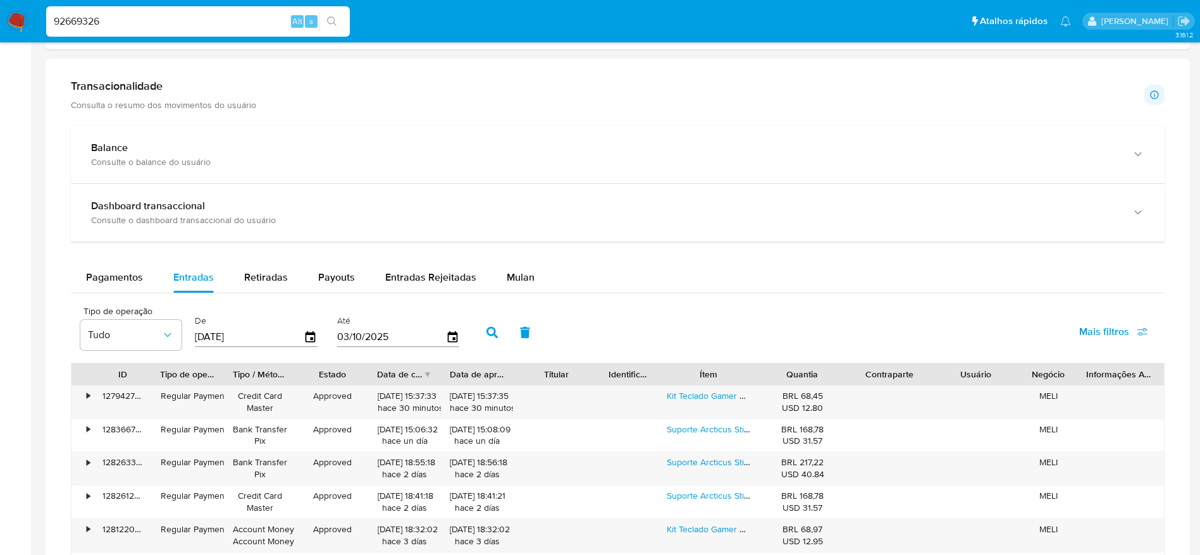
scroll to position [0, 0]
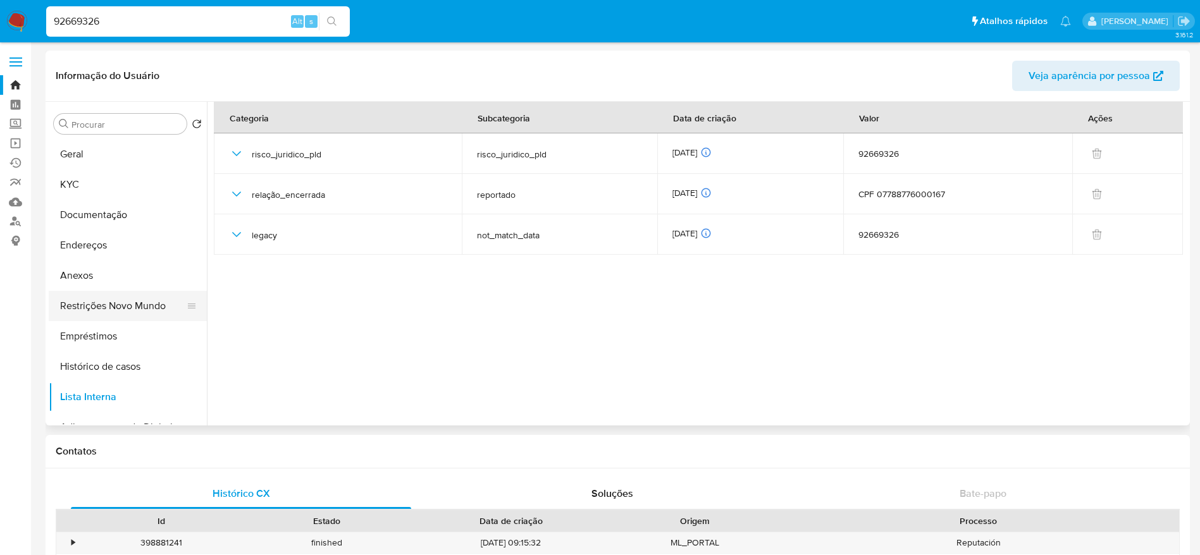
click at [109, 309] on button "Restrições Novo Mundo" at bounding box center [123, 306] width 148 height 30
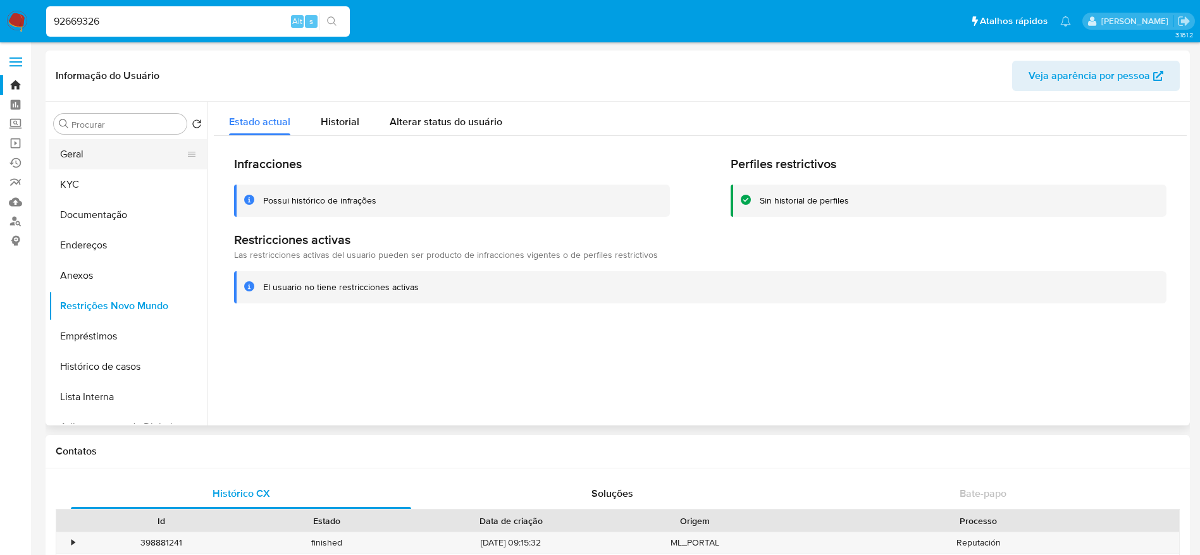
click at [132, 155] on button "Geral" at bounding box center [123, 154] width 148 height 30
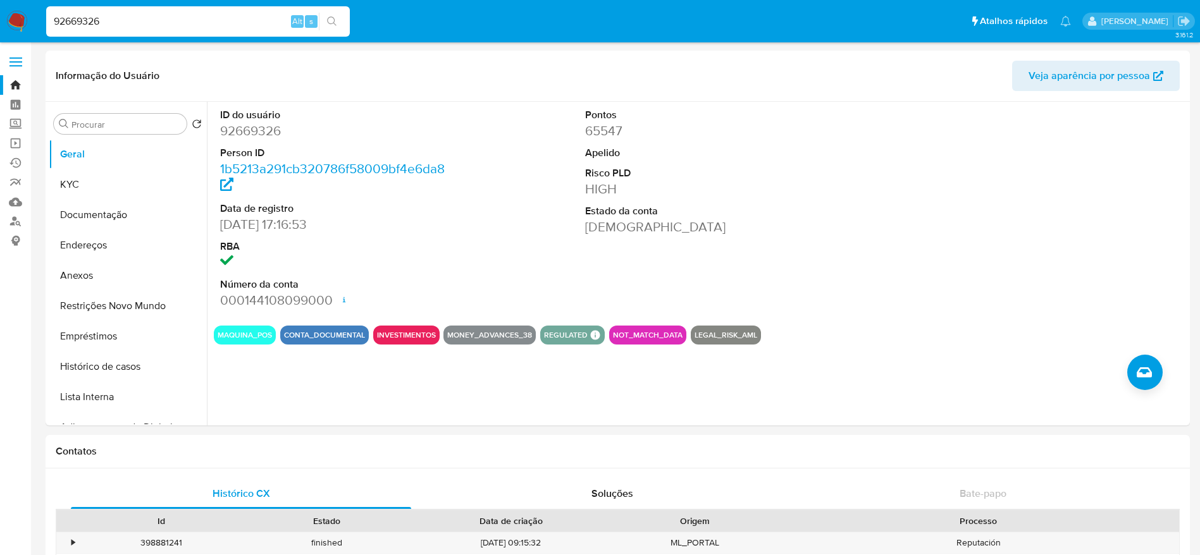
select select "10"
click at [164, 17] on input "92669326" at bounding box center [198, 21] width 304 height 16
paste input "pnBdEs6zPC0XcvTYqPDWnTGj"
type input "pnBdEs6zPC0XcvTYqPDWnTGj"
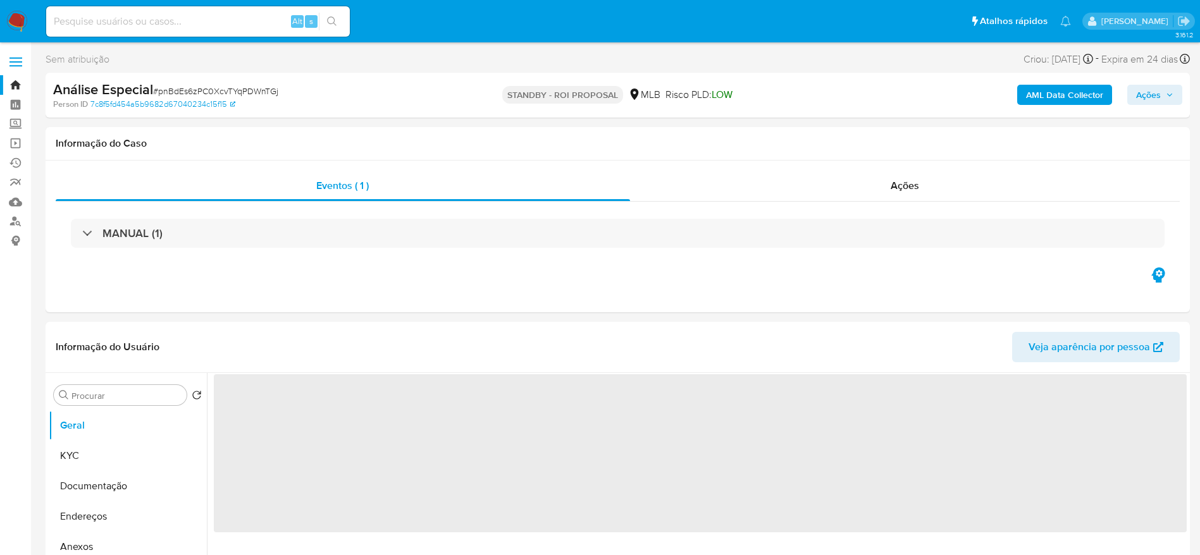
select select "10"
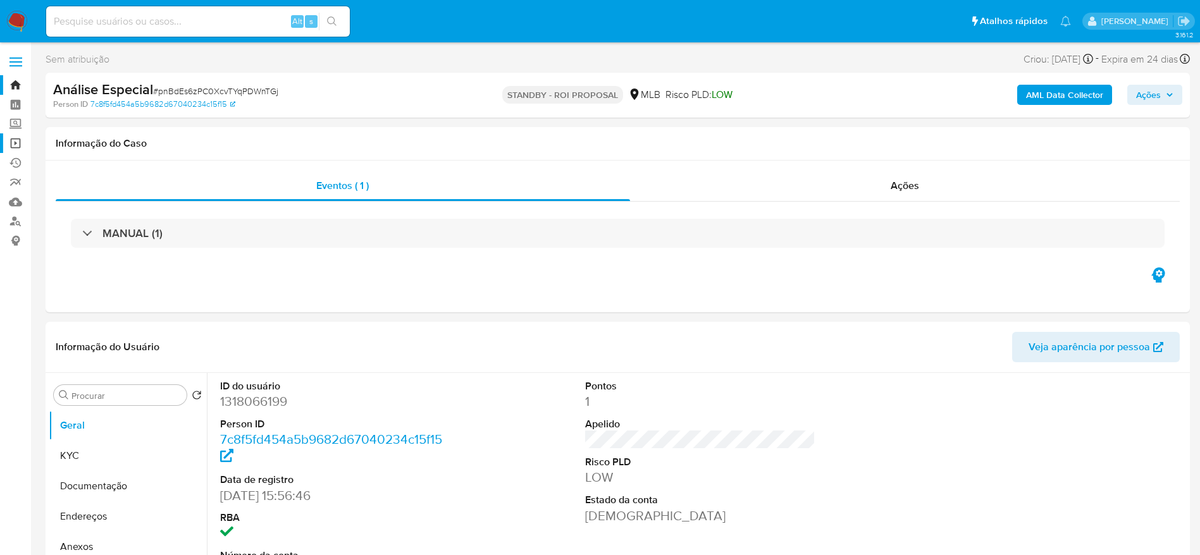
click at [18, 142] on link "Operações em massa" at bounding box center [75, 143] width 151 height 20
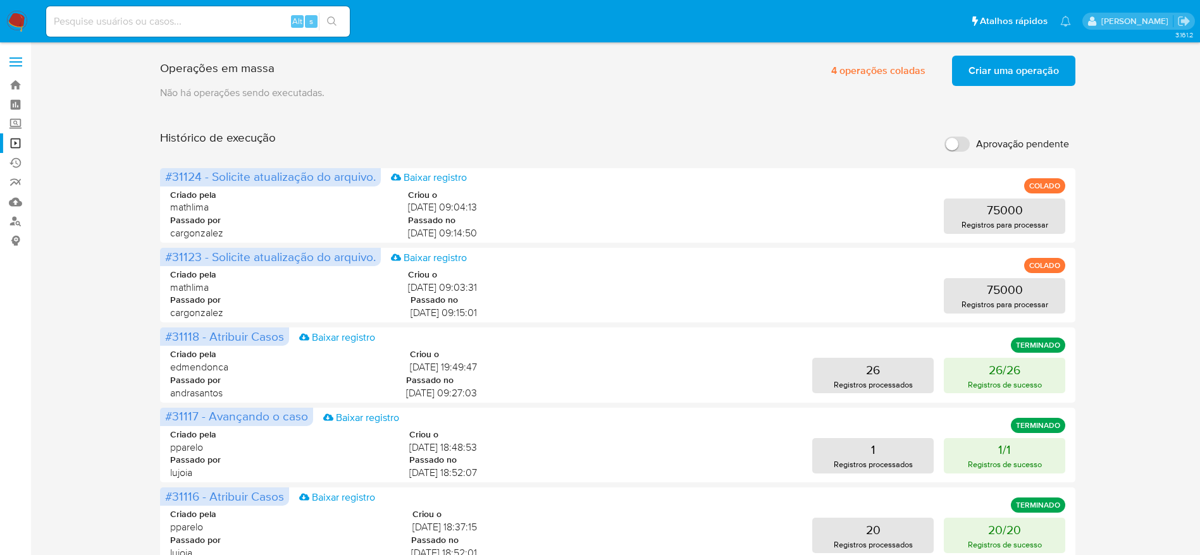
click at [141, 24] on input at bounding box center [198, 21] width 304 height 16
paste input "pnBdEs6zPC0XcvTYqPDWnTGj"
type input "pnBdEs6zPC0XcvTYqPDWnTGj"
click at [16, 16] on img at bounding box center [17, 22] width 22 height 22
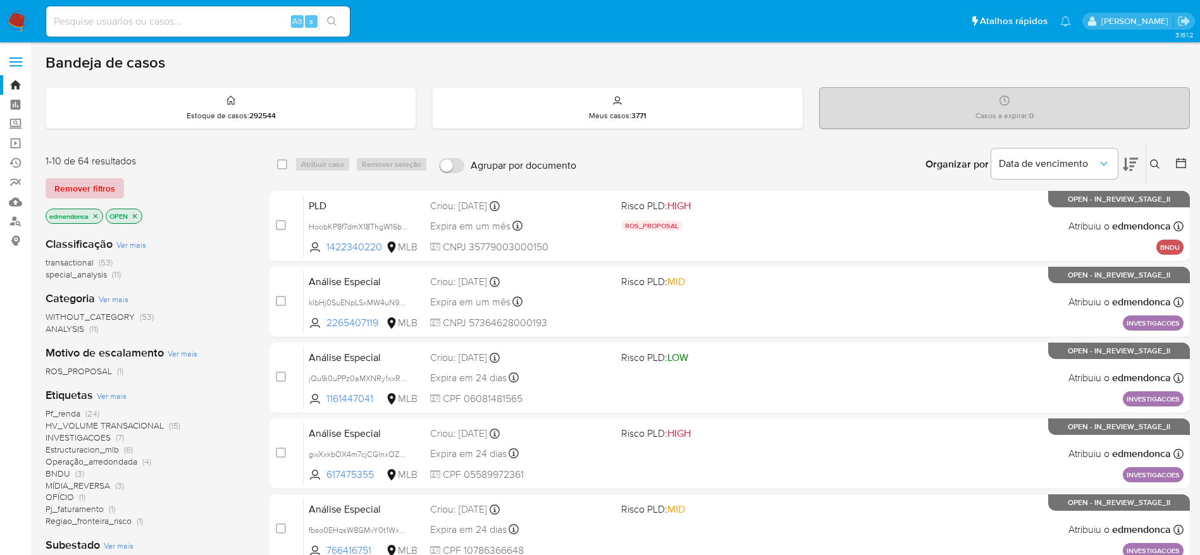
click at [90, 194] on span "Remover filtros" at bounding box center [84, 189] width 61 height 18
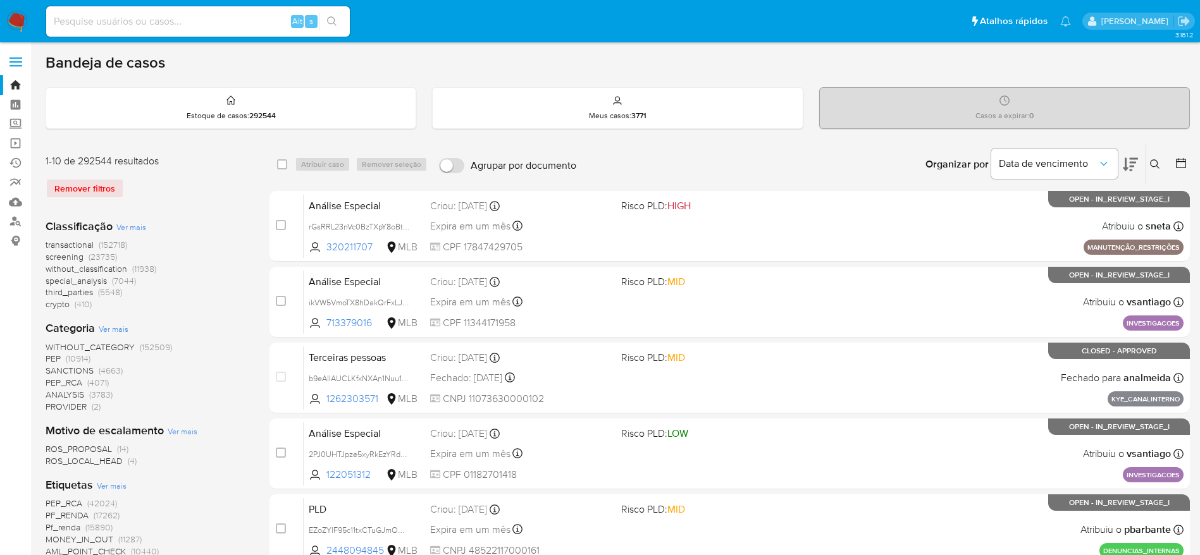
click at [1158, 162] on icon at bounding box center [1155, 164] width 10 height 10
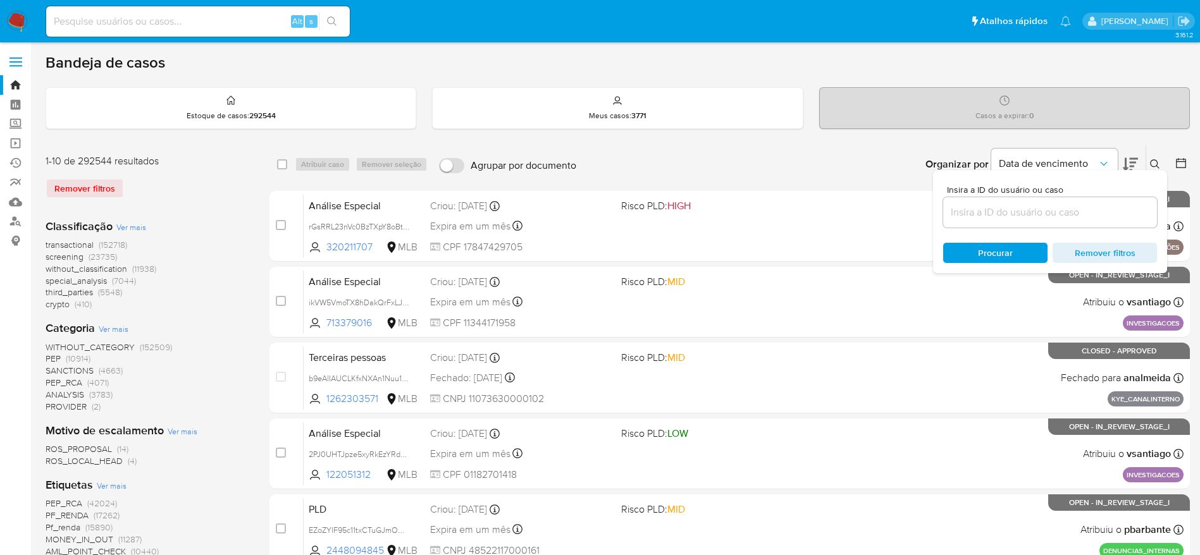
click at [1017, 218] on input at bounding box center [1050, 212] width 214 height 16
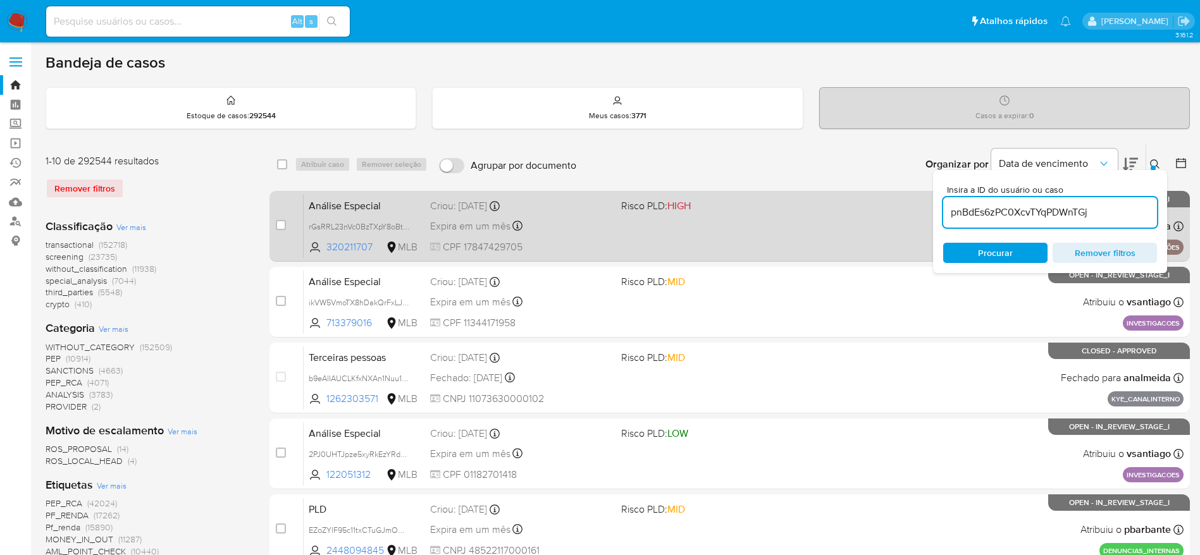
type input "pnBdEs6zPC0XcvTYqPDWnTGj"
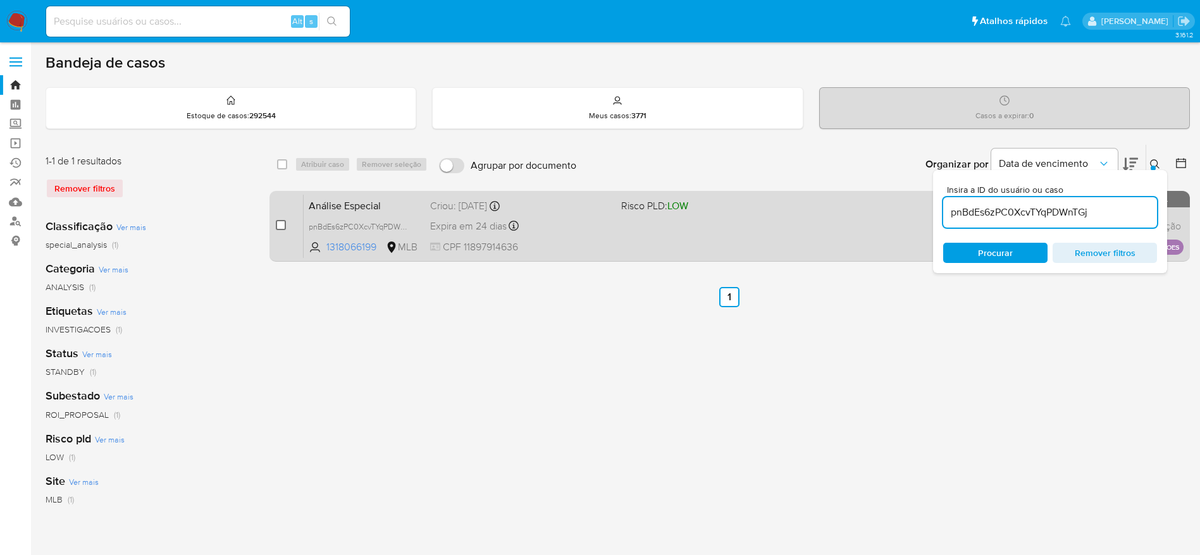
click at [280, 224] on input "checkbox" at bounding box center [281, 225] width 10 height 10
checkbox input "true"
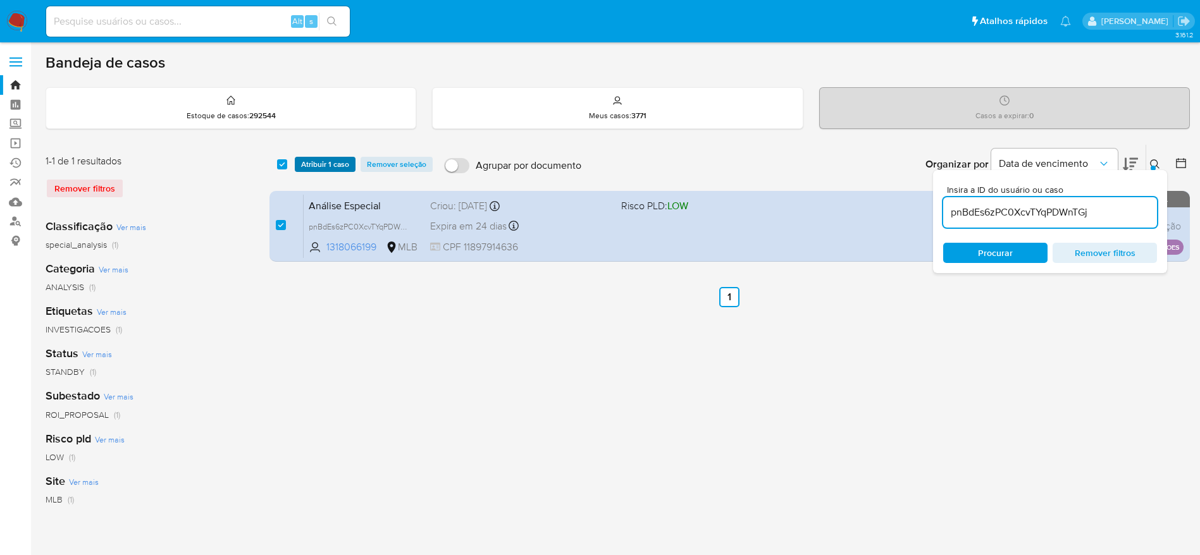
click at [327, 158] on span "Atribuir 1 caso" at bounding box center [325, 164] width 48 height 13
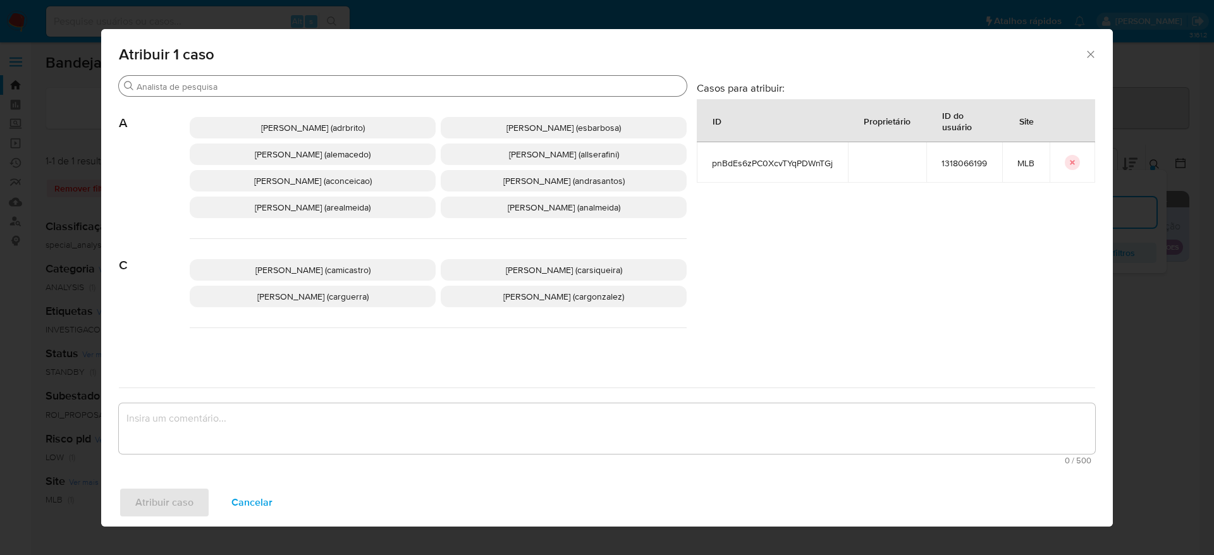
click at [259, 94] on div "Buscar" at bounding box center [403, 86] width 568 height 20
click at [262, 73] on div "Atribuir 1 caso" at bounding box center [607, 52] width 1012 height 46
click at [247, 94] on div "Buscar" at bounding box center [403, 86] width 568 height 20
click at [241, 75] on div "Buscar A Adriano Azeredo Brito (adrbrito) Alessandra Da Silva Barbosa (esbarbos…" at bounding box center [403, 221] width 568 height 293
click at [221, 85] on input "Buscar" at bounding box center [409, 86] width 545 height 11
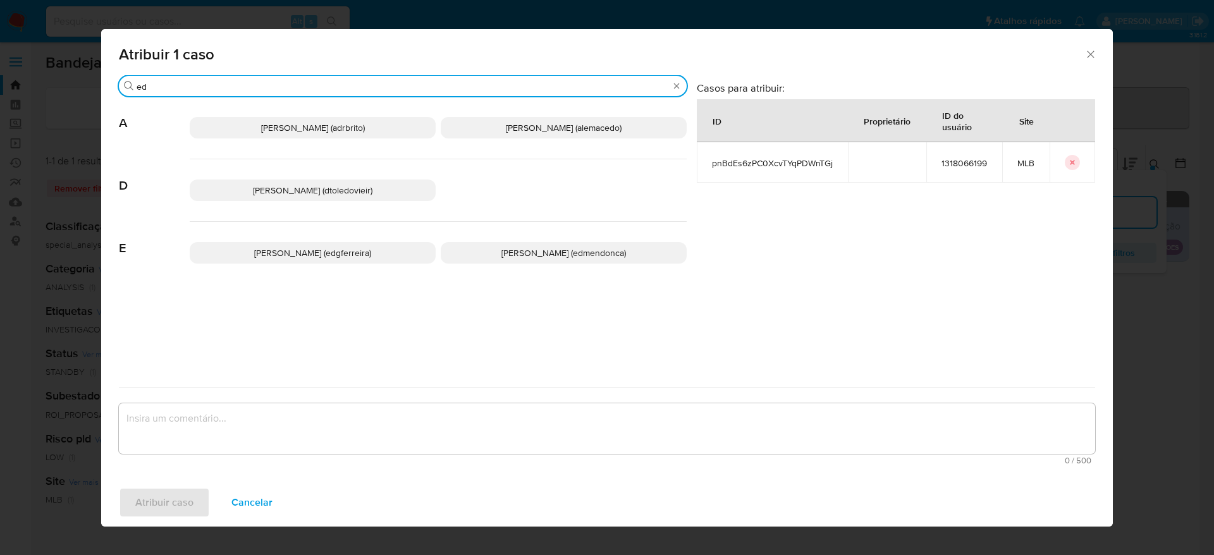
type input "ed"
click at [517, 245] on p "Eduardo Mendonca Dutra (edmendonca)" at bounding box center [564, 253] width 246 height 22
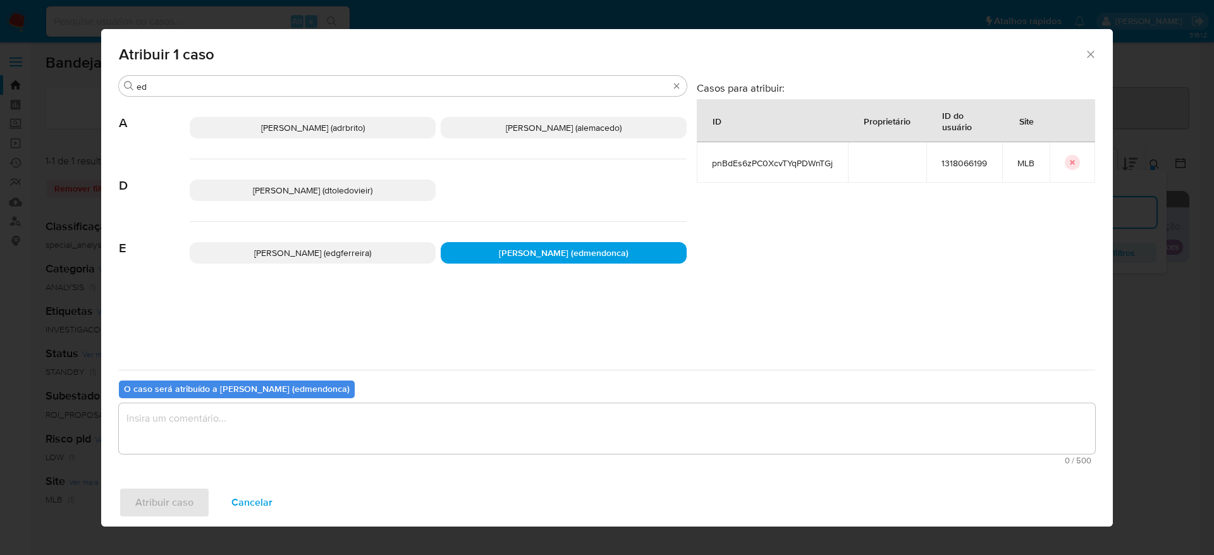
click at [408, 419] on textarea "assign-modal" at bounding box center [607, 429] width 977 height 51
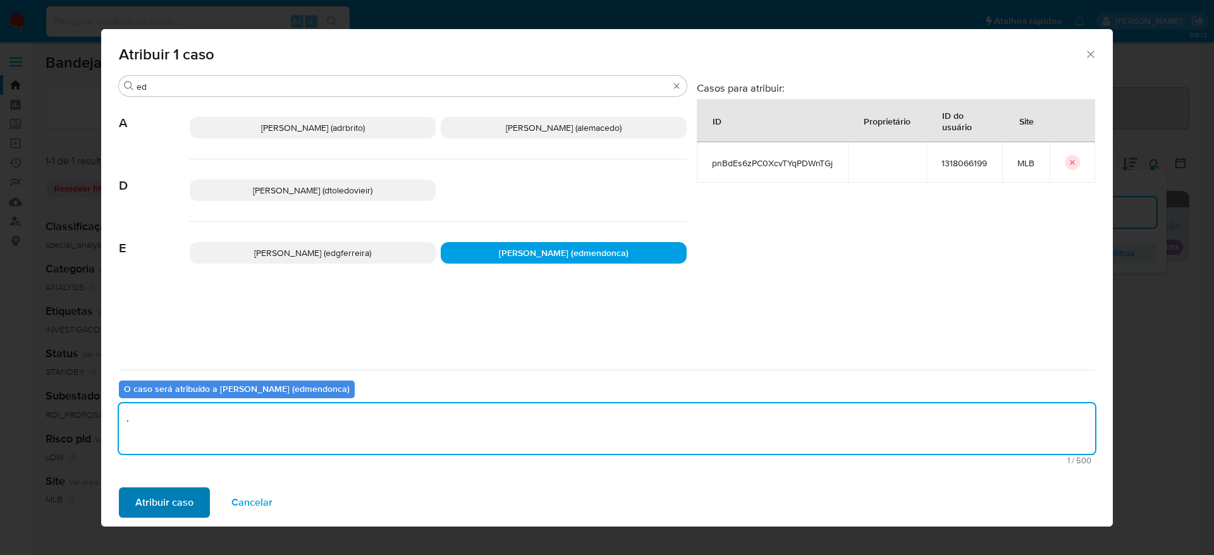
type textarea "."
click at [160, 497] on span "Atribuir caso" at bounding box center [164, 503] width 58 height 28
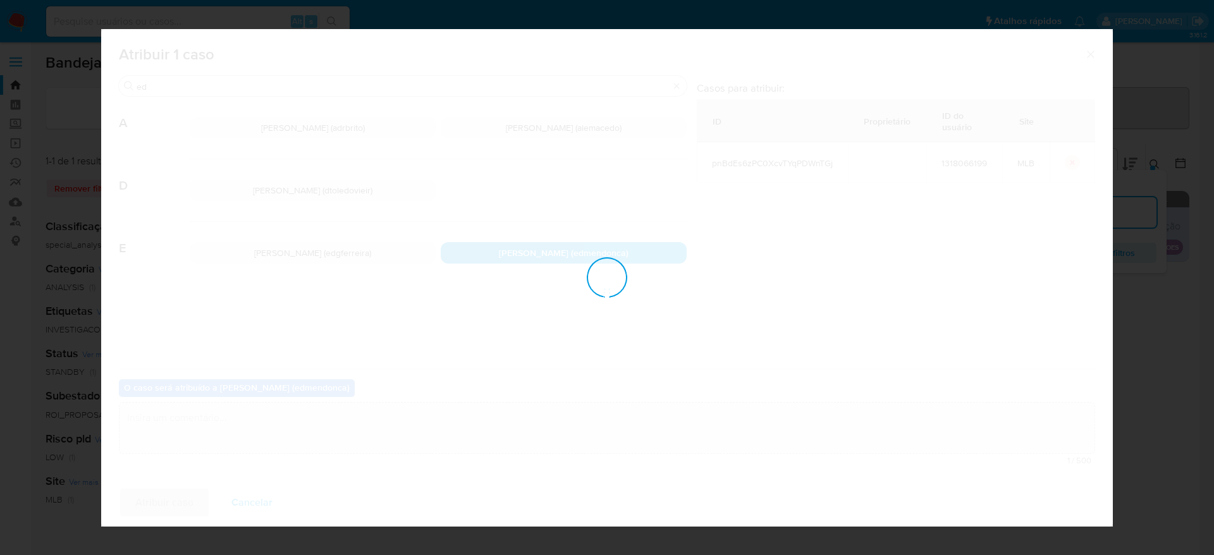
checkbox input "false"
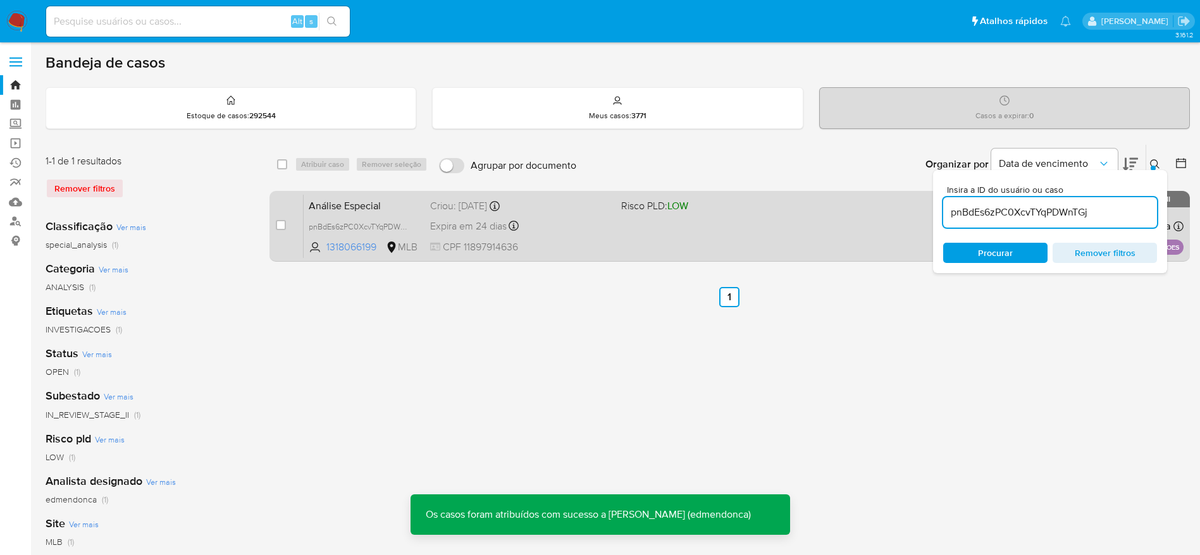
click at [723, 216] on div "Análise Especial pnBdEs6zPC0XcvTYqPDWnTGj 1318066199 MLB Risco PLD: LOW Criou: …" at bounding box center [744, 226] width 880 height 64
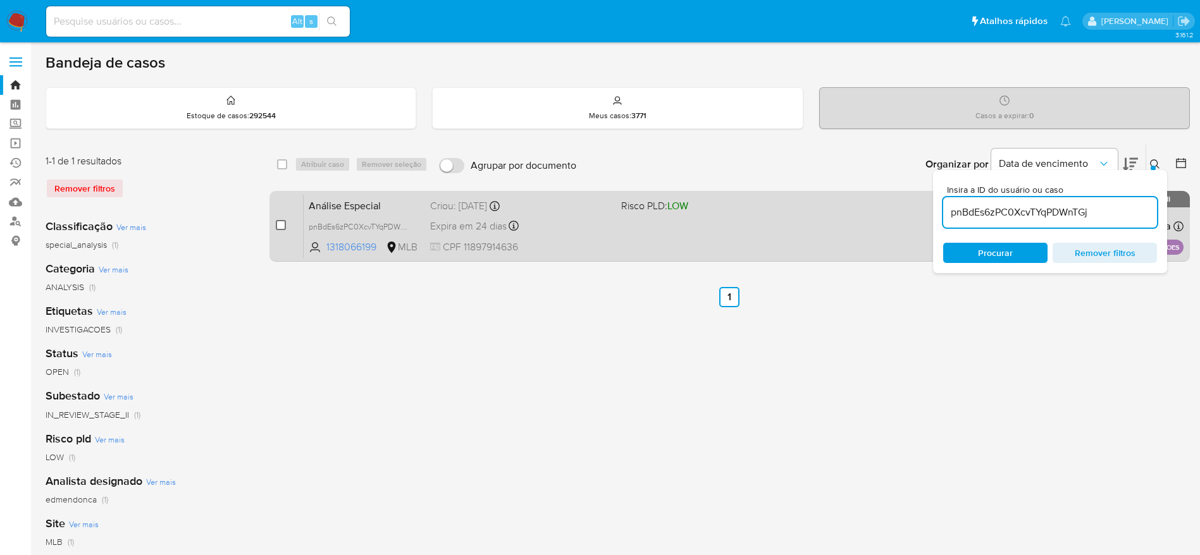
click at [278, 223] on input "checkbox" at bounding box center [281, 225] width 10 height 10
checkbox input "true"
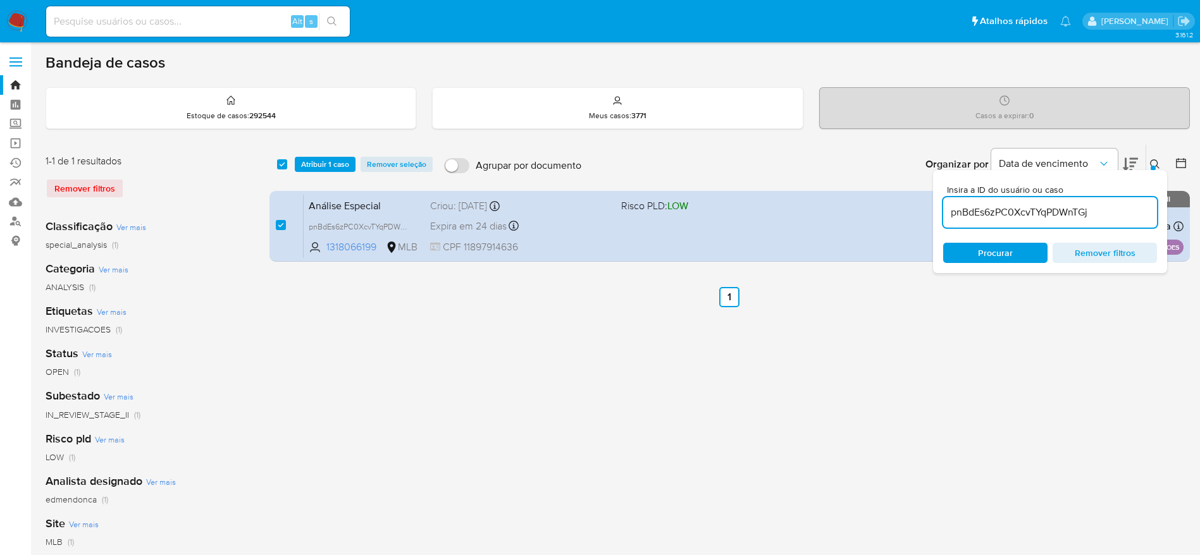
click at [331, 154] on div "select-all-cases-checkbox Atribuir 1 caso Remover seleção Agrupar por documento…" at bounding box center [729, 164] width 920 height 39
click at [331, 164] on span "Atribuir 1 caso" at bounding box center [325, 164] width 48 height 13
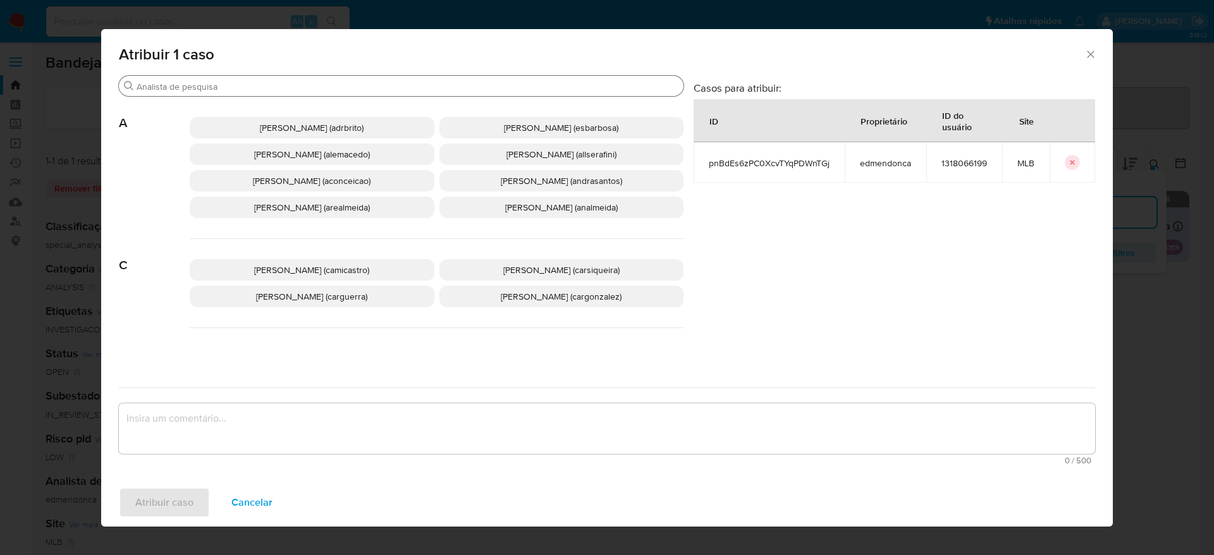
click at [284, 87] on input "Buscar" at bounding box center [408, 86] width 542 height 11
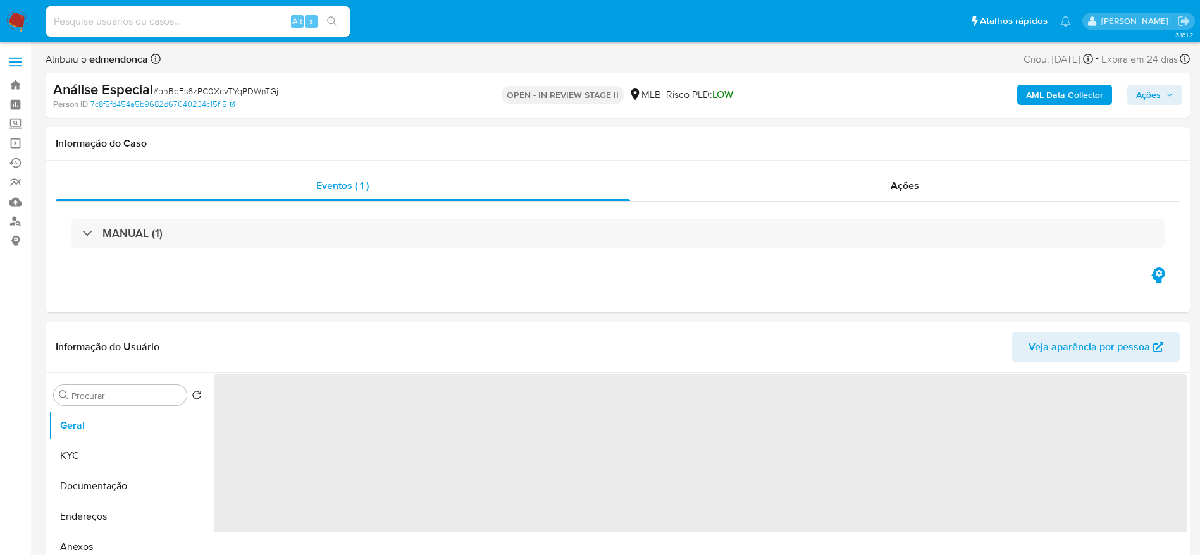
click at [1164, 92] on span "Ações" at bounding box center [1154, 95] width 37 height 18
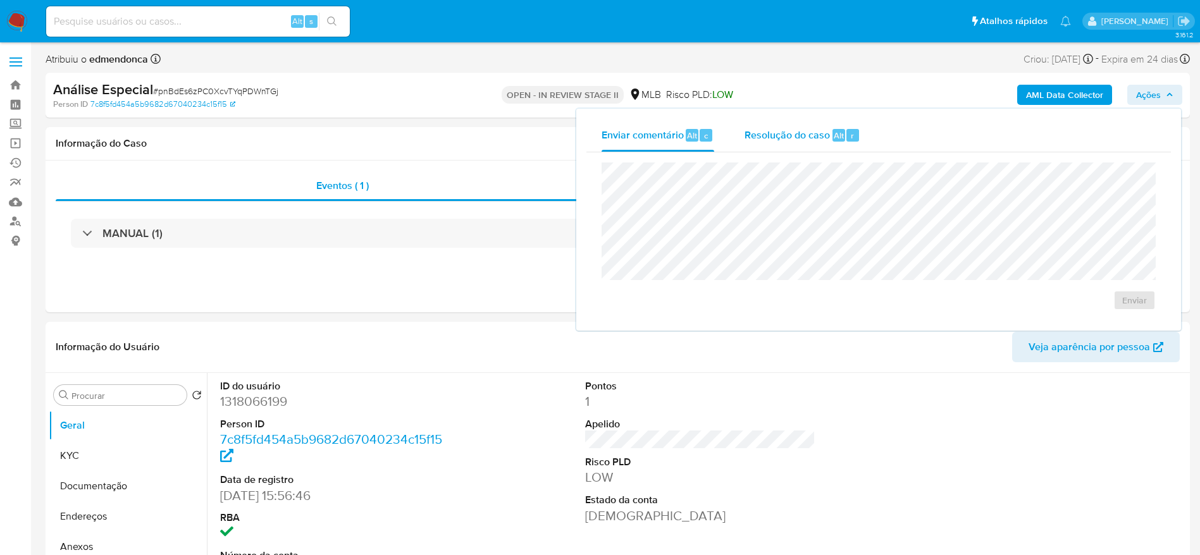
select select "10"
click at [819, 144] on div "Resolução do caso Alt r" at bounding box center [802, 135] width 116 height 33
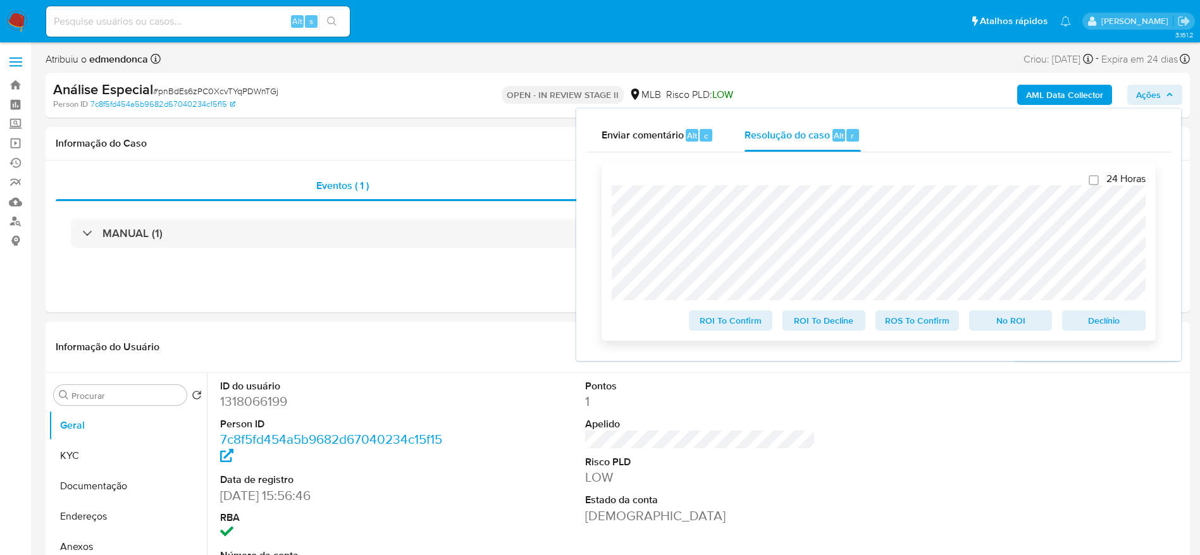
click at [1132, 320] on span "Declínio" at bounding box center [1104, 321] width 66 height 18
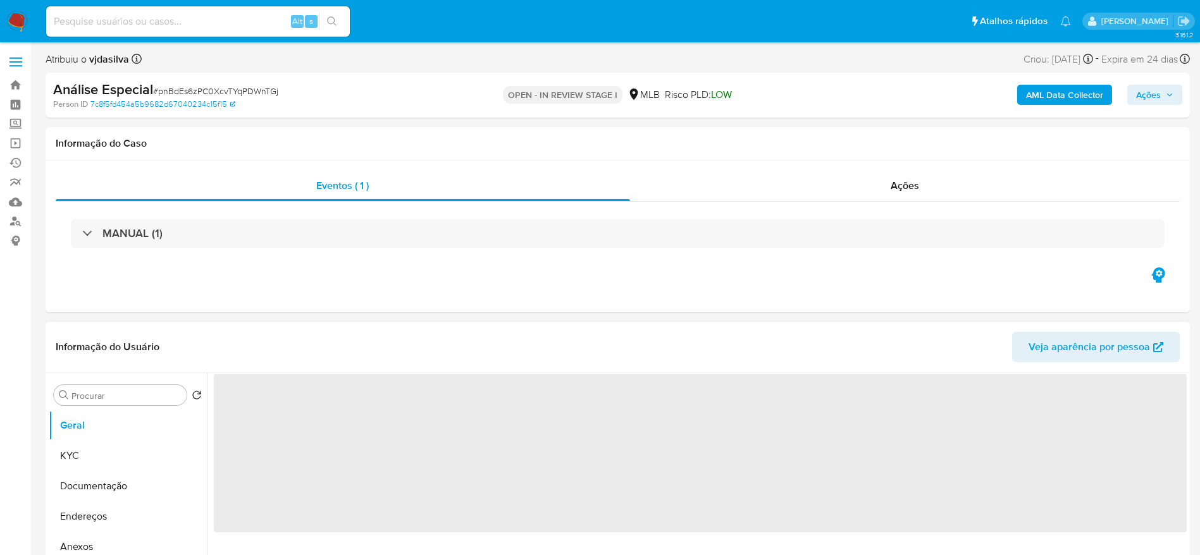
select select "10"
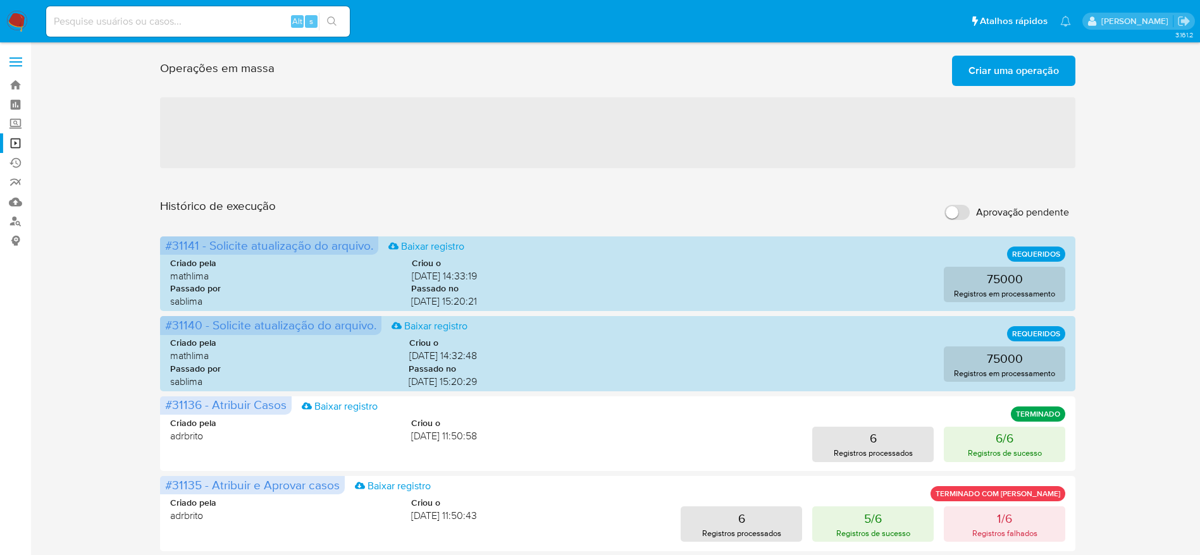
click at [996, 63] on span "Criar uma operação" at bounding box center [1013, 71] width 90 height 28
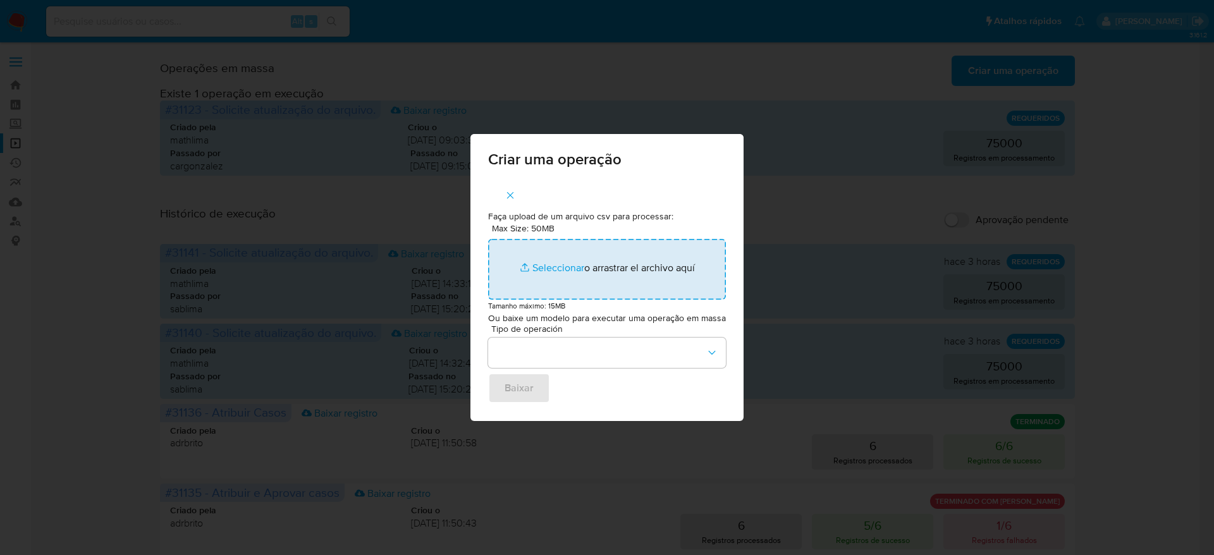
click at [591, 274] on input "Max Size: 50MB Seleccionar archivos" at bounding box center [607, 269] width 238 height 61
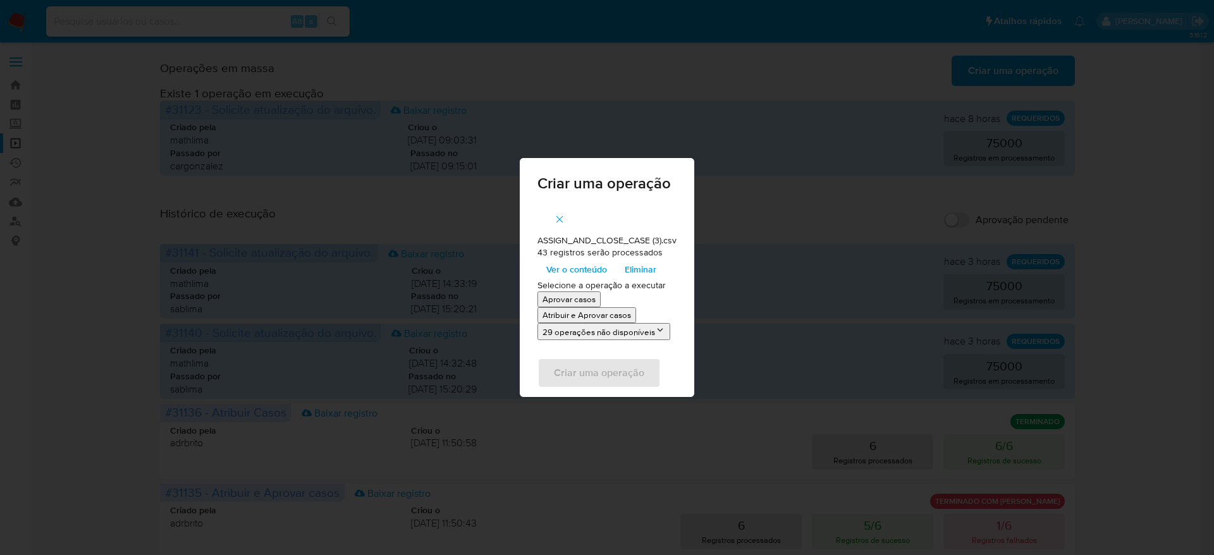
click at [581, 270] on span "Ver o conteúdo" at bounding box center [576, 270] width 61 height 18
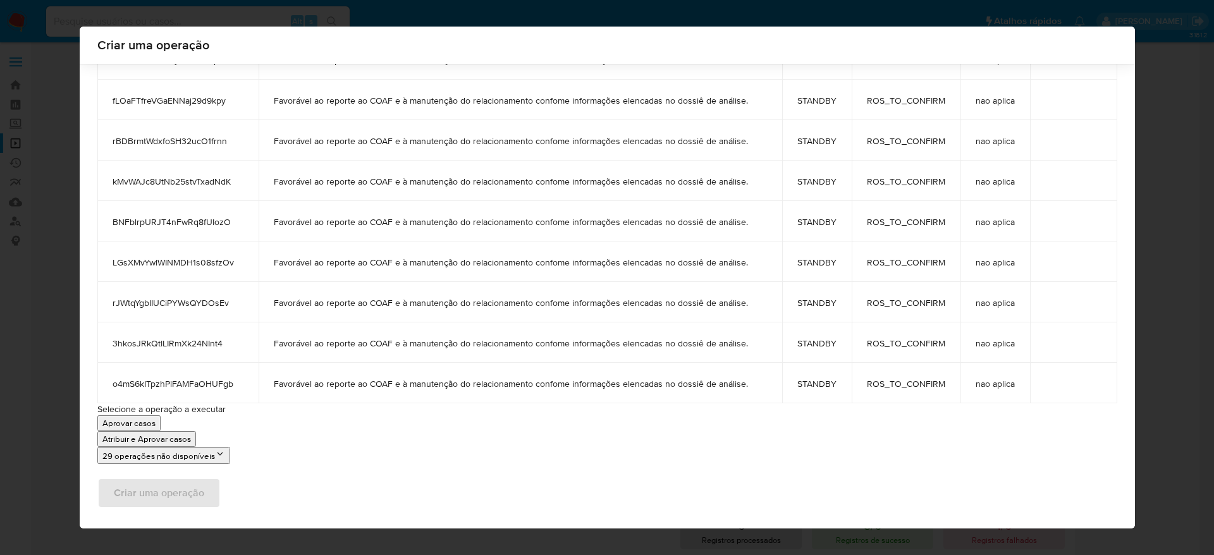
scroll to position [1512, 0]
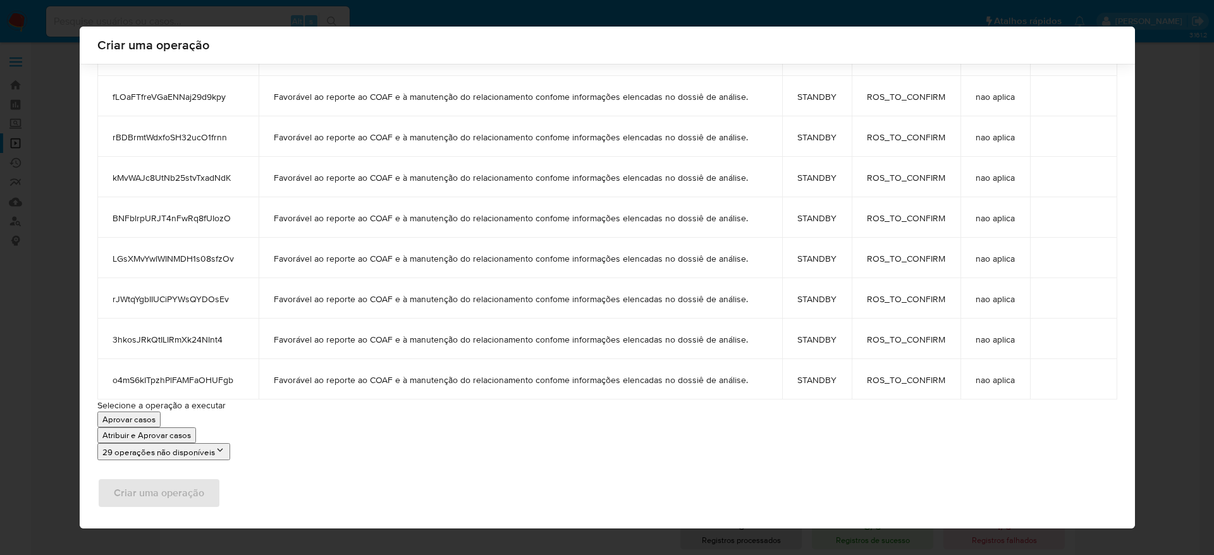
click at [163, 435] on p "Atribuir e Aprovar casos" at bounding box center [146, 435] width 89 height 12
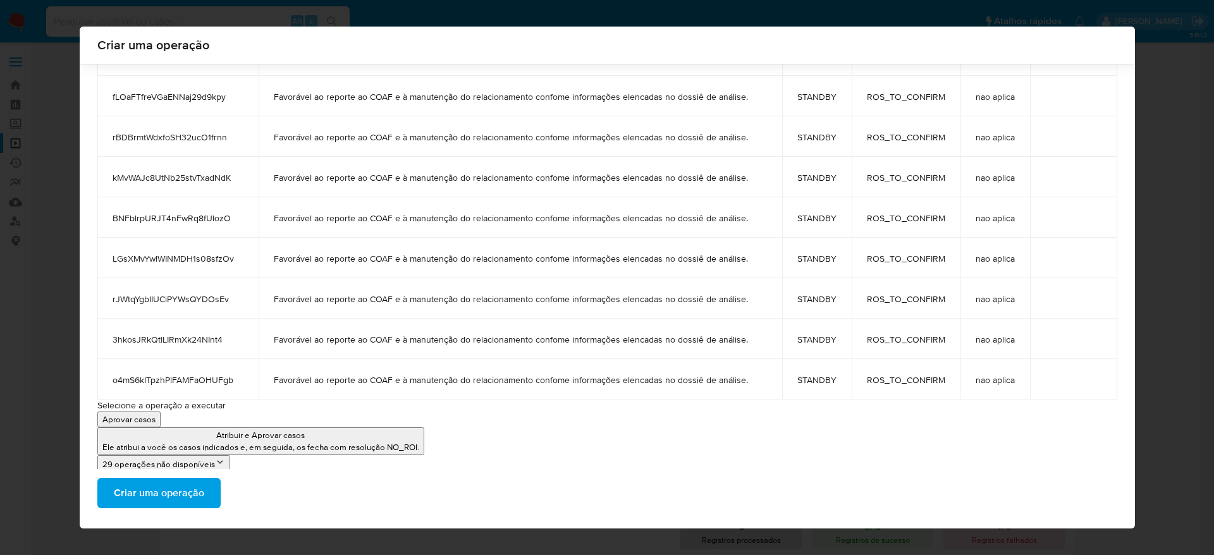
click at [169, 503] on span "Criar uma operação" at bounding box center [159, 493] width 90 height 28
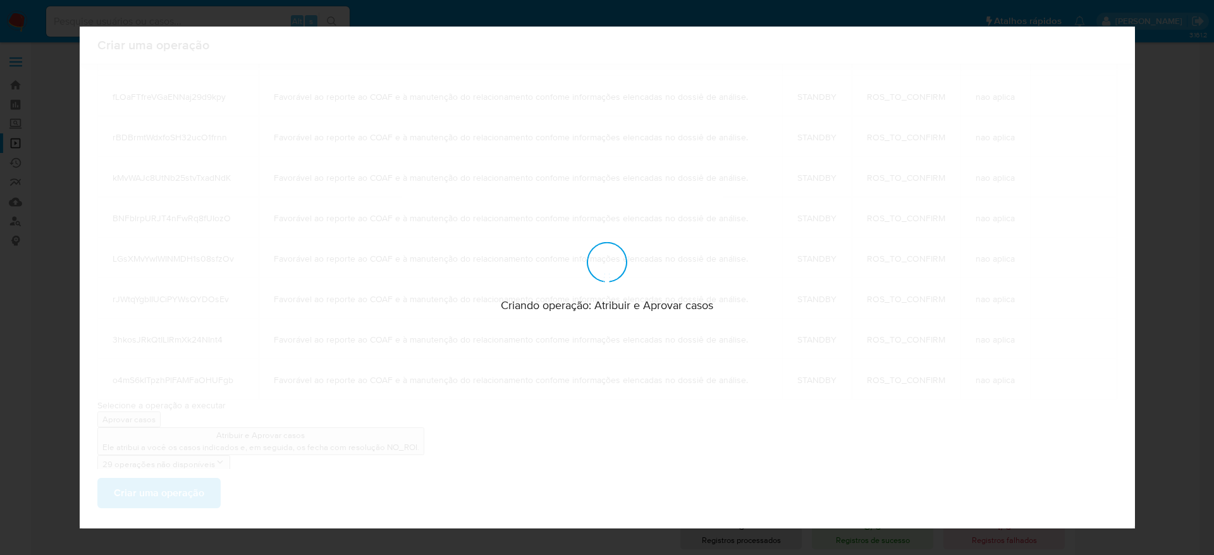
scroll to position [0, 0]
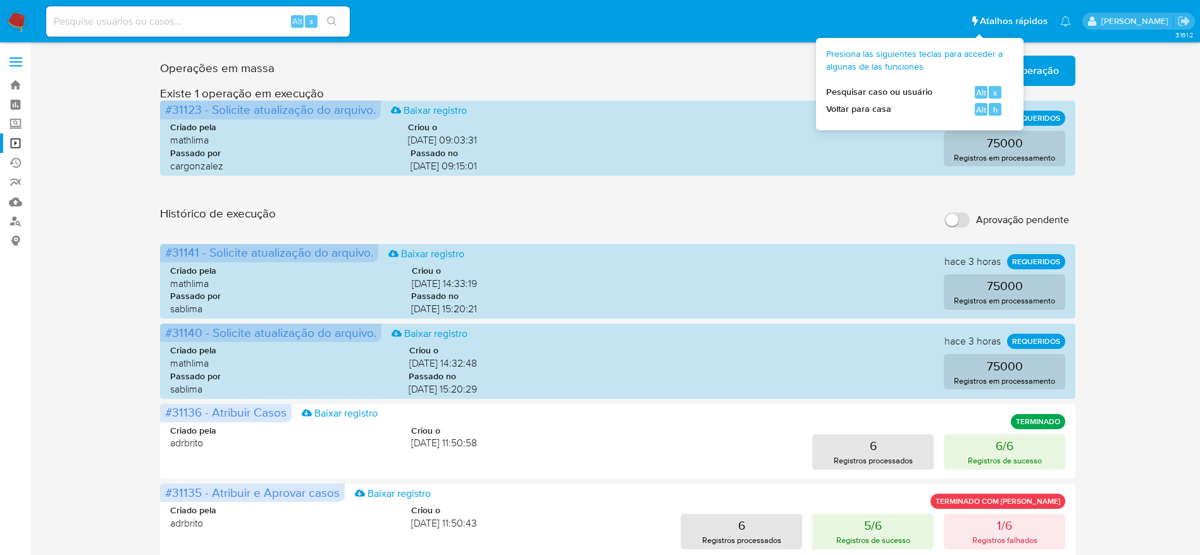
click at [1066, 70] on button "Criar uma operação" at bounding box center [1013, 71] width 123 height 30
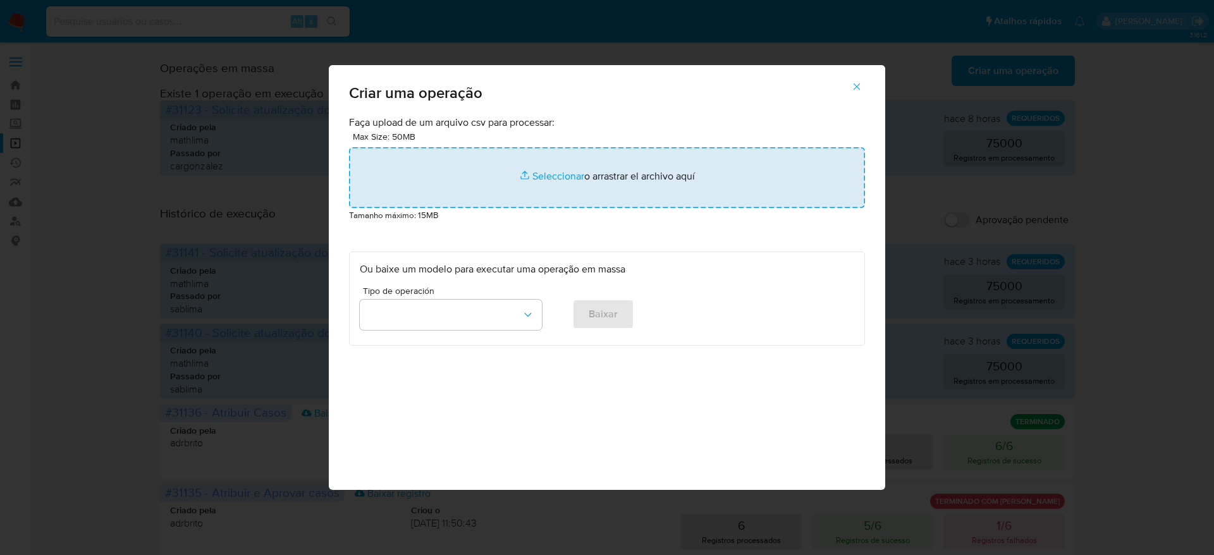
click at [564, 185] on input "file" at bounding box center [607, 177] width 516 height 61
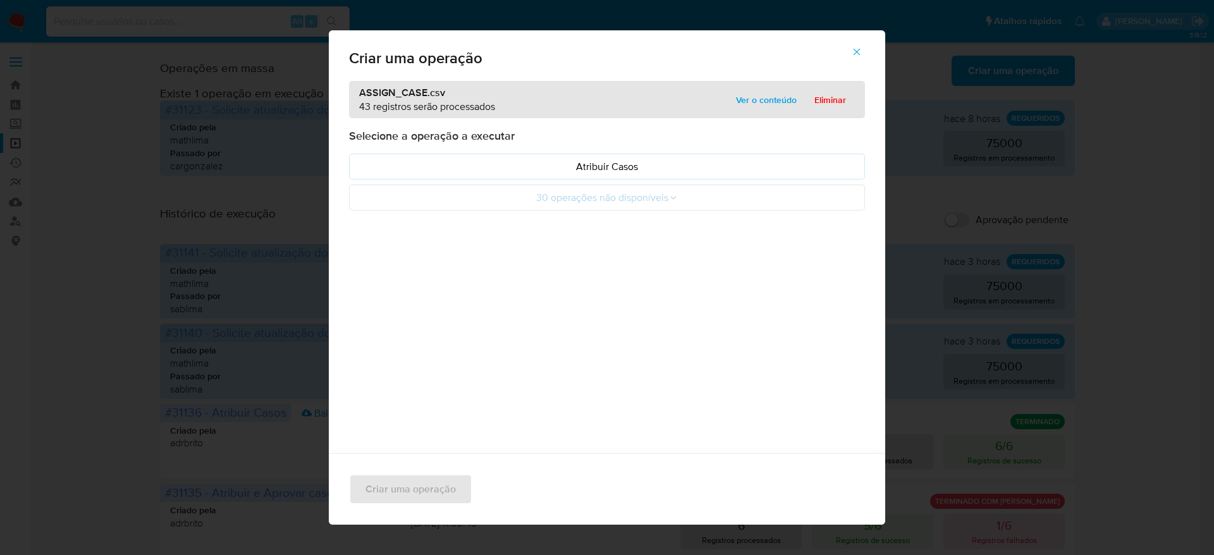
click at [764, 99] on span "Ver o conteúdo" at bounding box center [766, 100] width 61 height 18
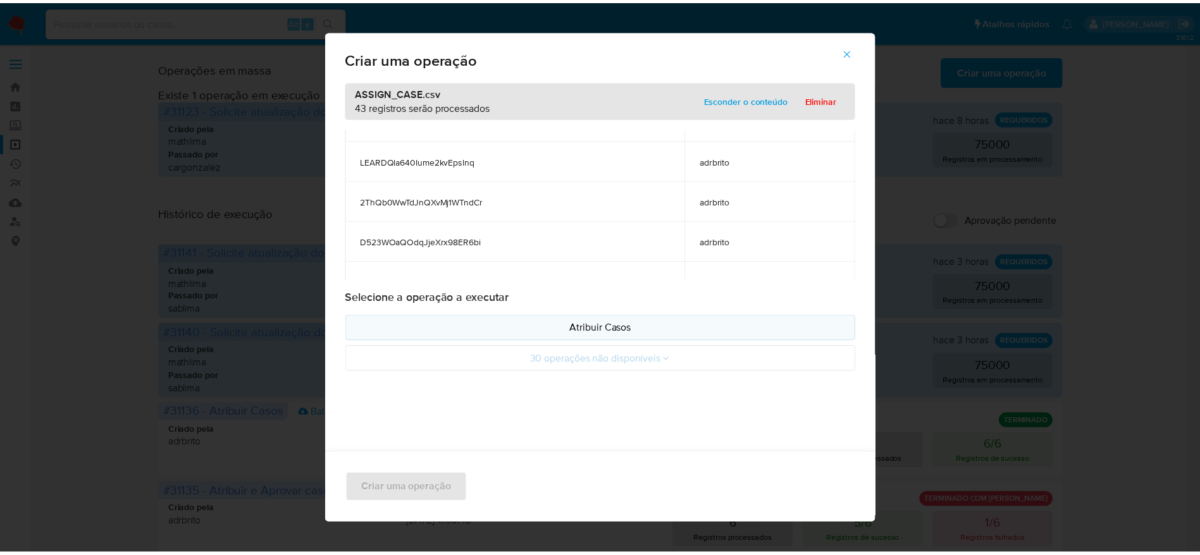
scroll to position [854, 0]
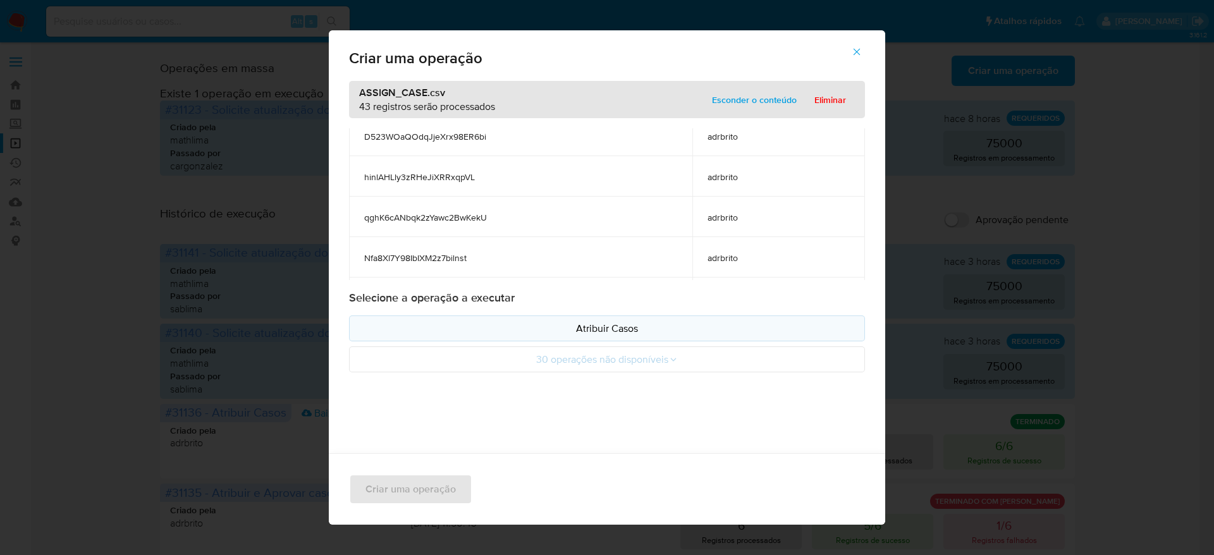
click at [608, 327] on p "Atribuir Casos" at bounding box center [607, 328] width 495 height 15
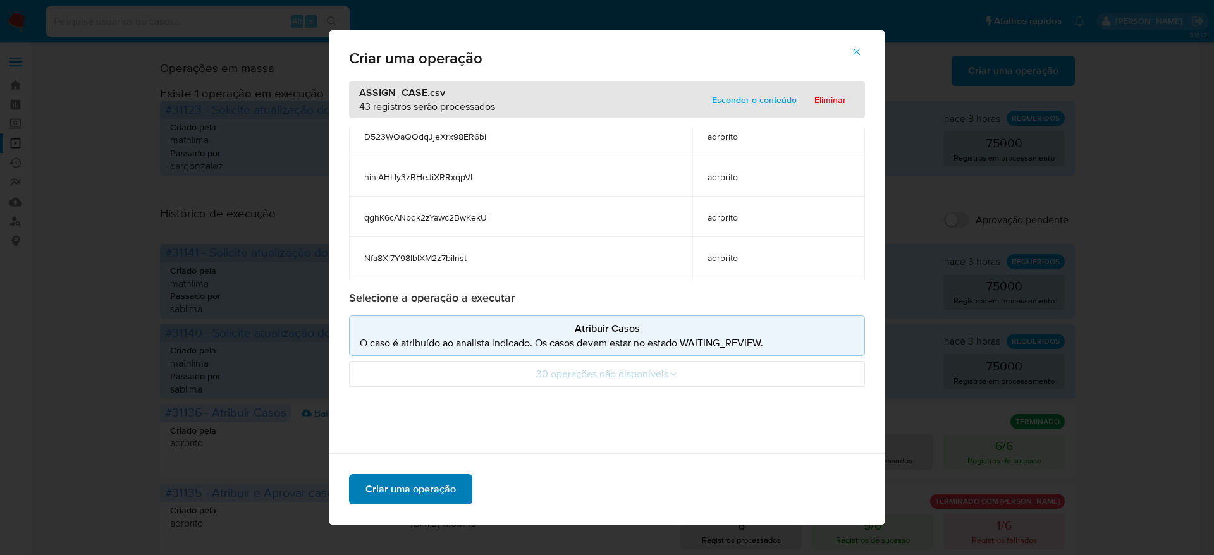
click at [402, 490] on span "Criar uma operação" at bounding box center [411, 490] width 90 height 28
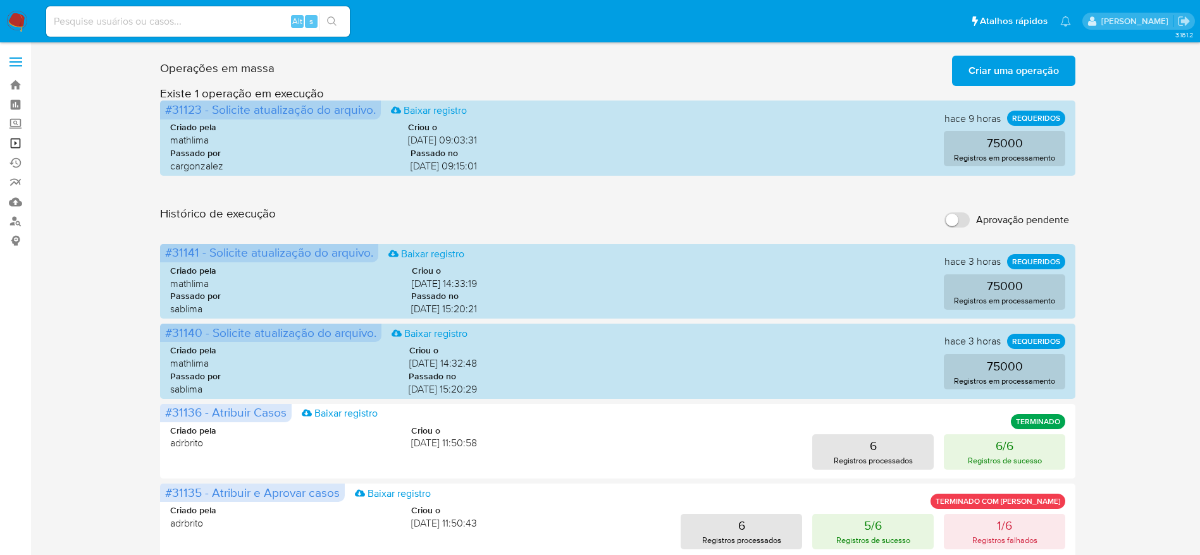
click at [23, 140] on link "Operações em massa" at bounding box center [75, 143] width 151 height 20
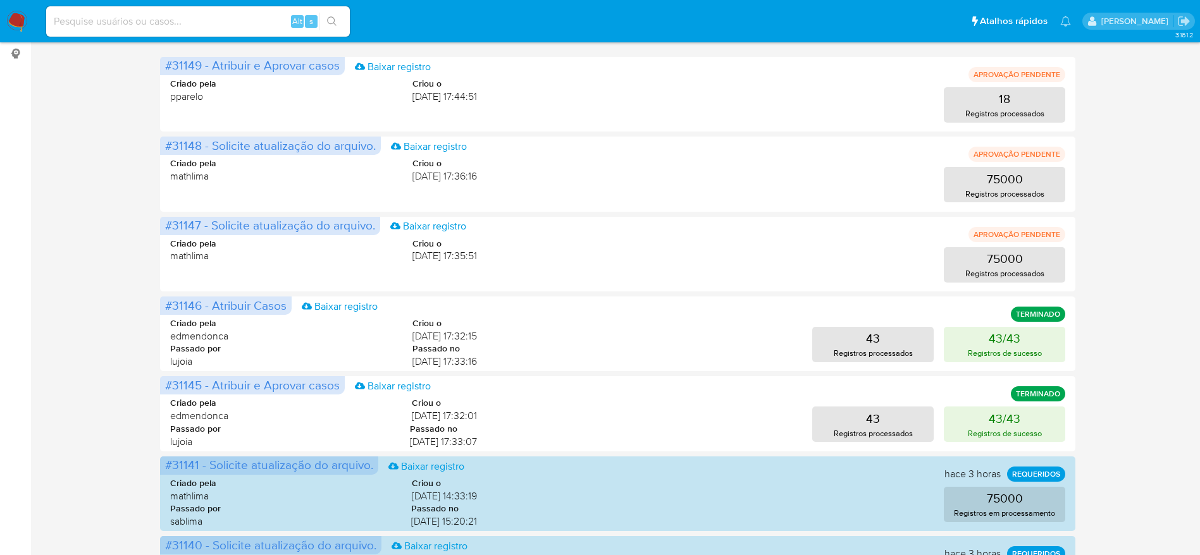
scroll to position [190, 0]
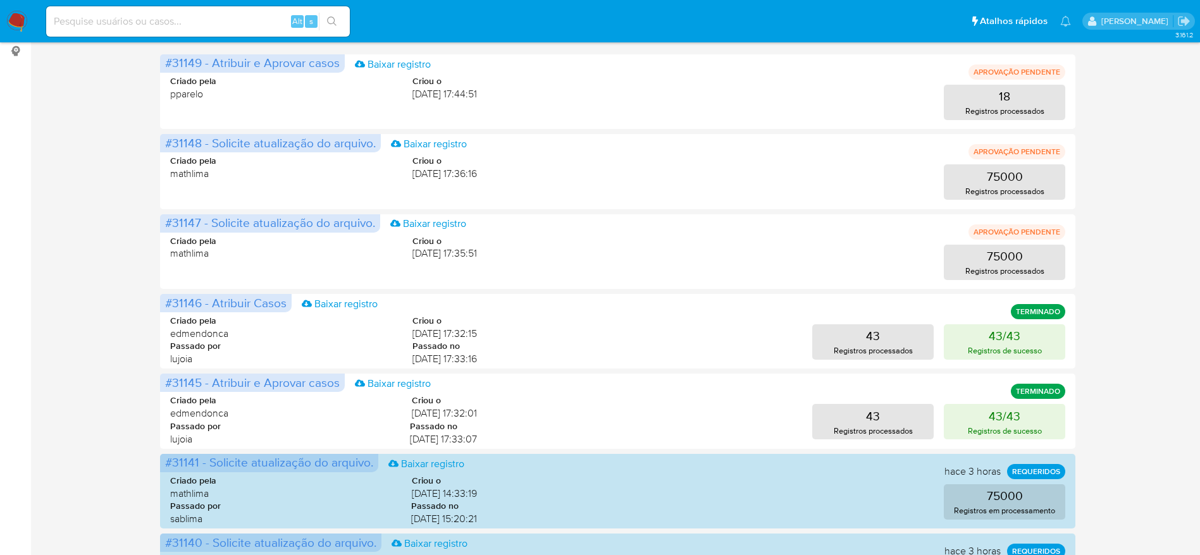
click at [31, 23] on nav "Pausado Ver notificaciones Alt s Atalhos rápidos Presiona las siguientes teclas…" at bounding box center [600, 21] width 1200 height 42
click at [9, 13] on img at bounding box center [17, 22] width 22 height 22
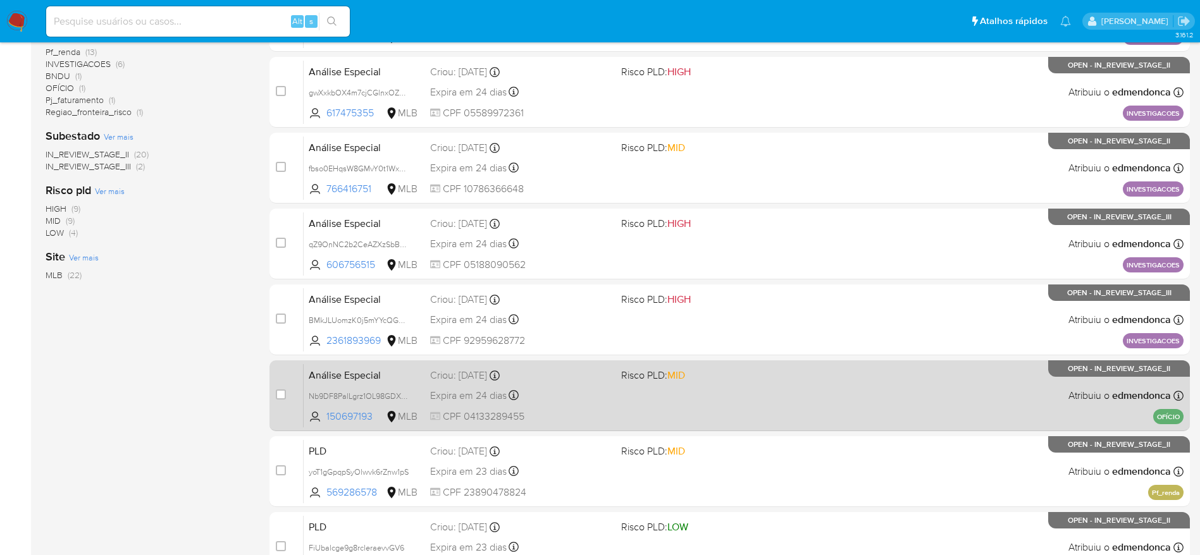
scroll to position [489, 0]
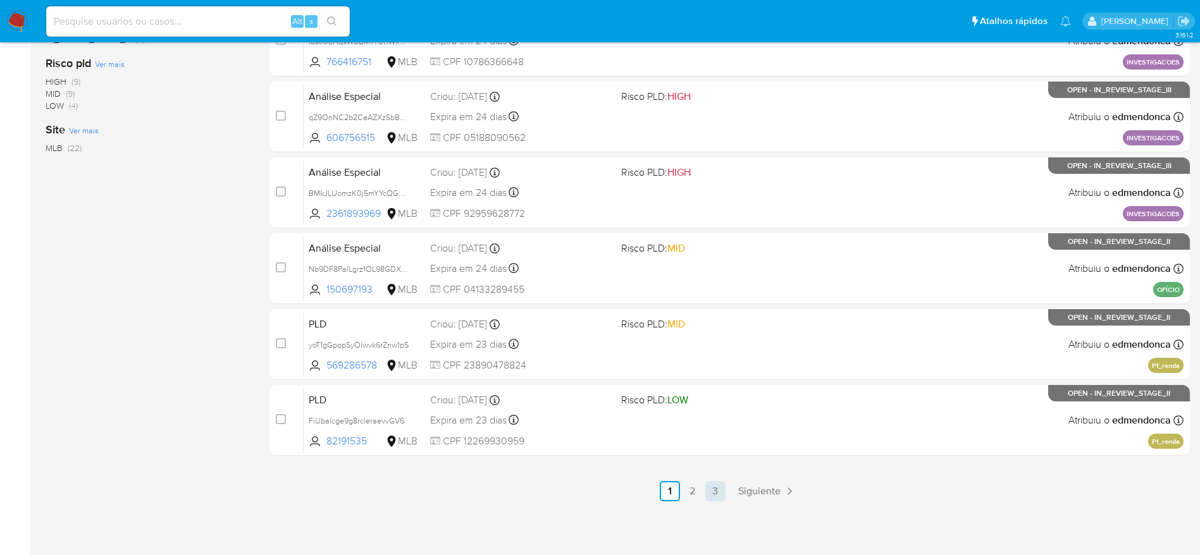
click at [717, 487] on link "3" at bounding box center [715, 491] width 20 height 20
